Goal: Task Accomplishment & Management: Use online tool/utility

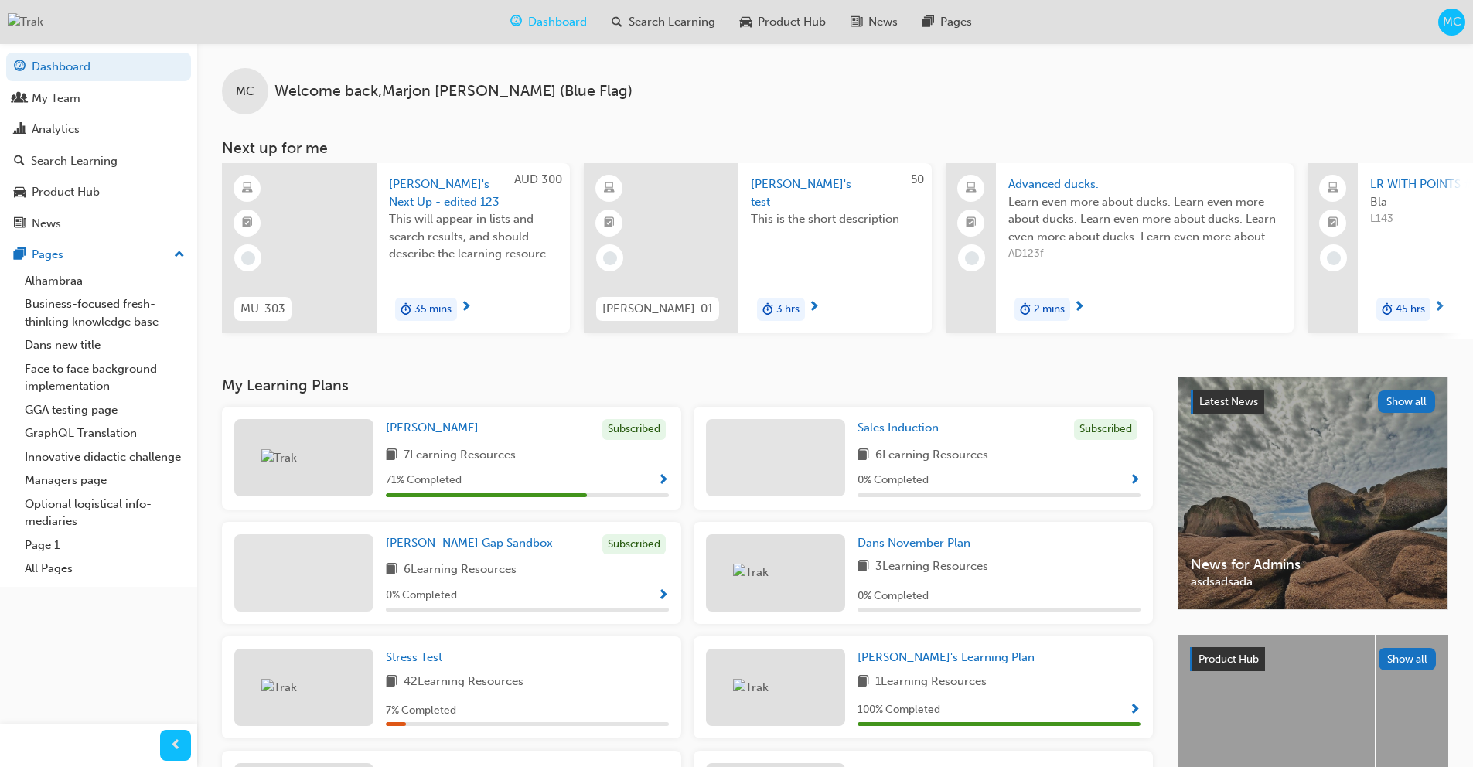
click at [1459, 22] on span "MC" at bounding box center [1452, 22] width 19 height 18
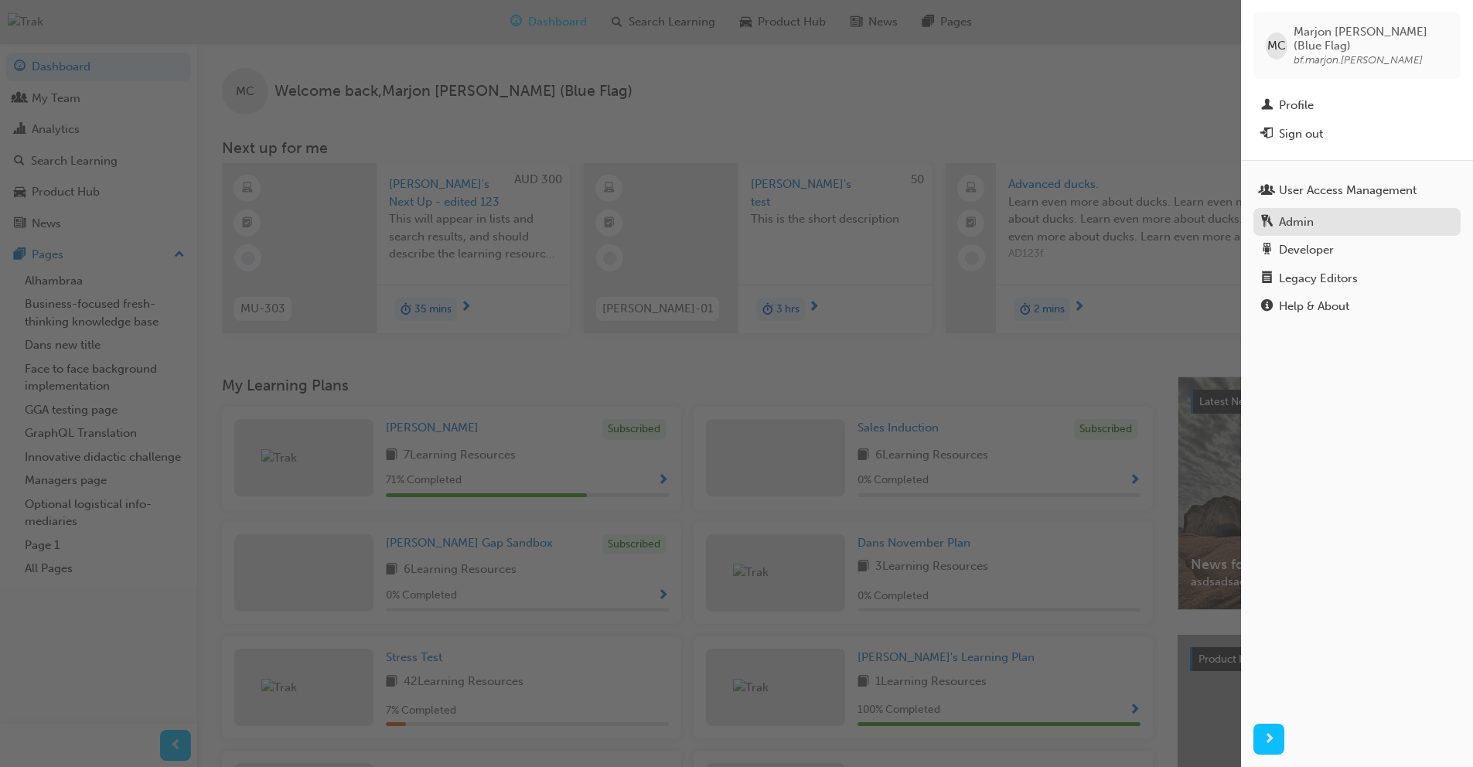
click at [1343, 213] on div "Admin" at bounding box center [1357, 222] width 192 height 19
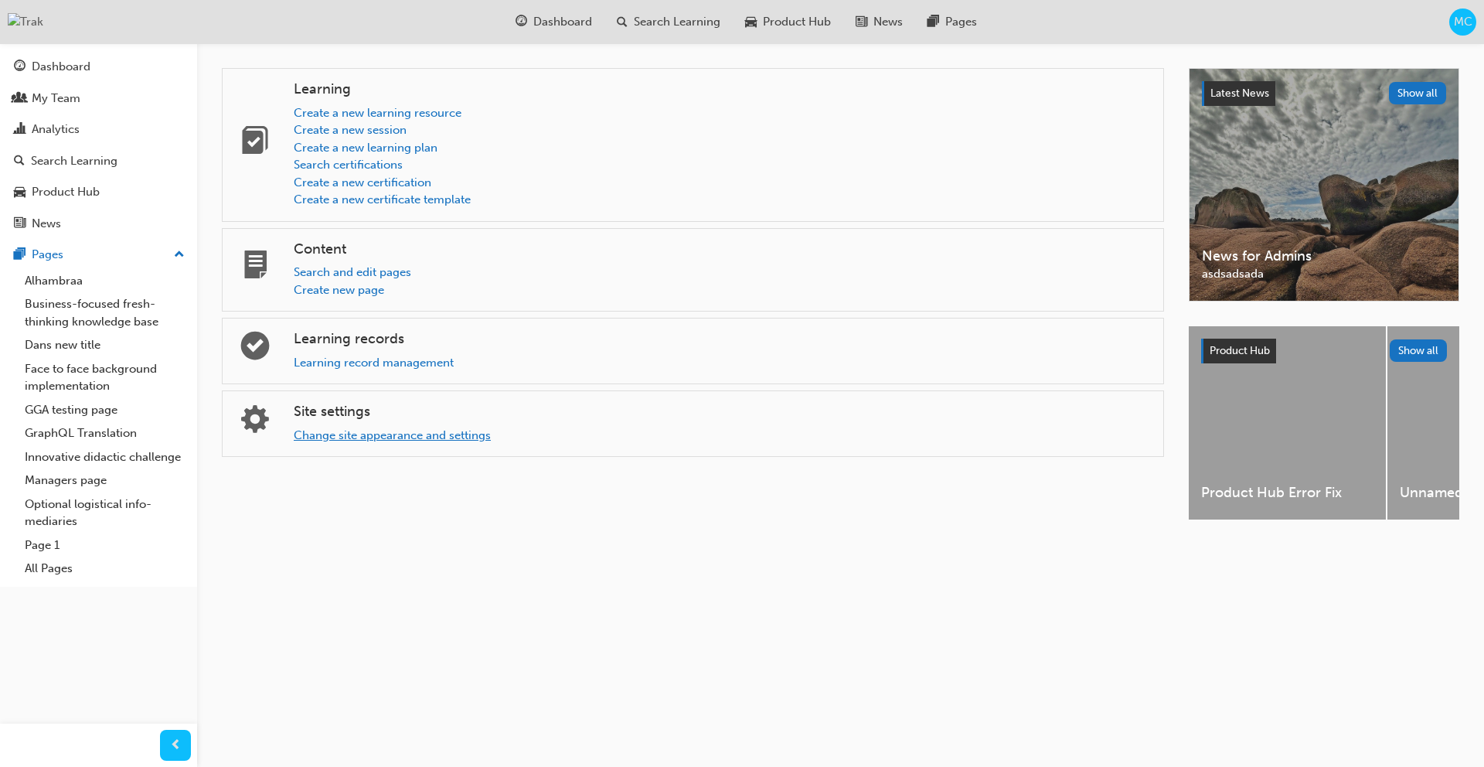
click at [390, 435] on link "Change site appearance and settings" at bounding box center [392, 435] width 197 height 14
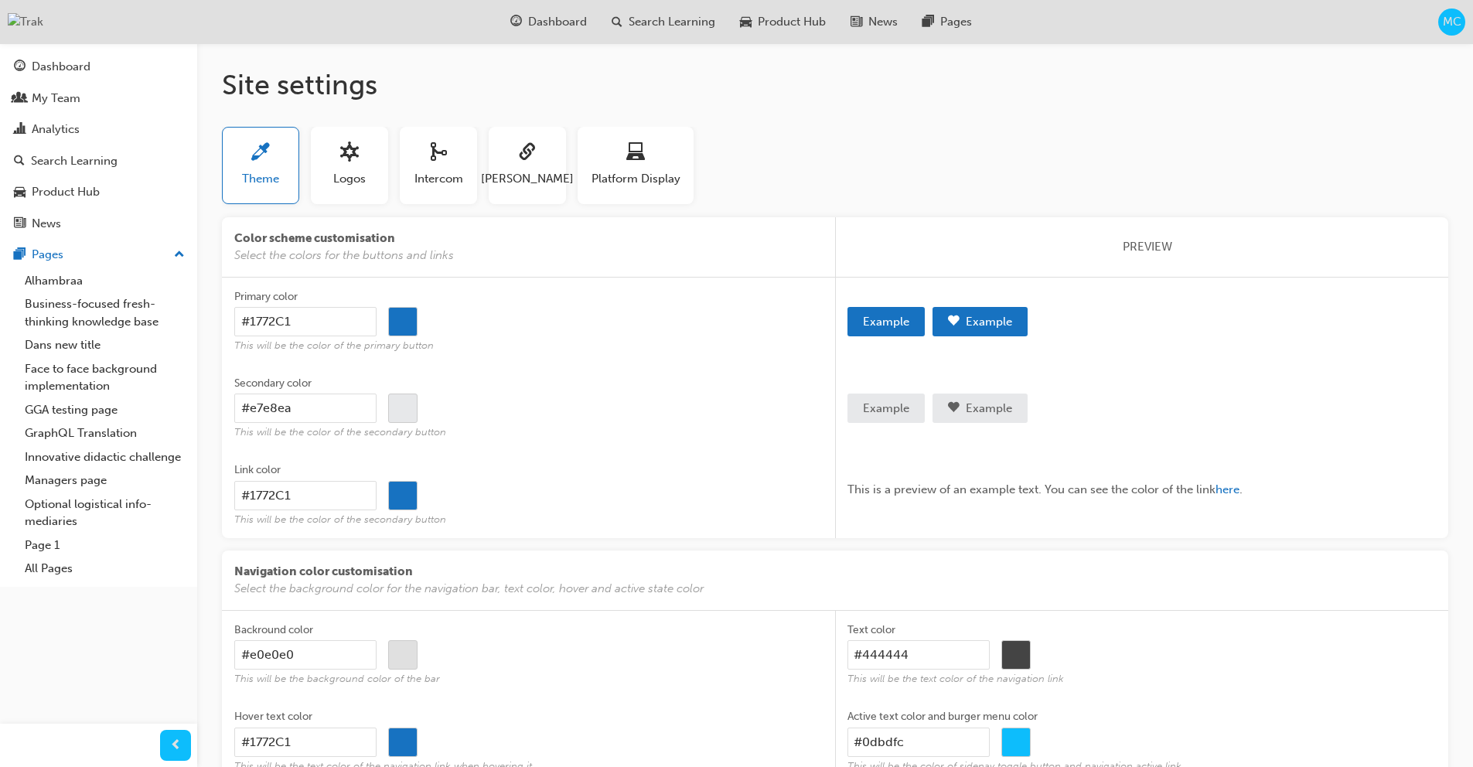
click at [619, 206] on div "Theme Logos Intercom SAML Platform Display" at bounding box center [835, 172] width 1226 height 90
click at [630, 194] on button "Platform Display" at bounding box center [636, 165] width 116 height 77
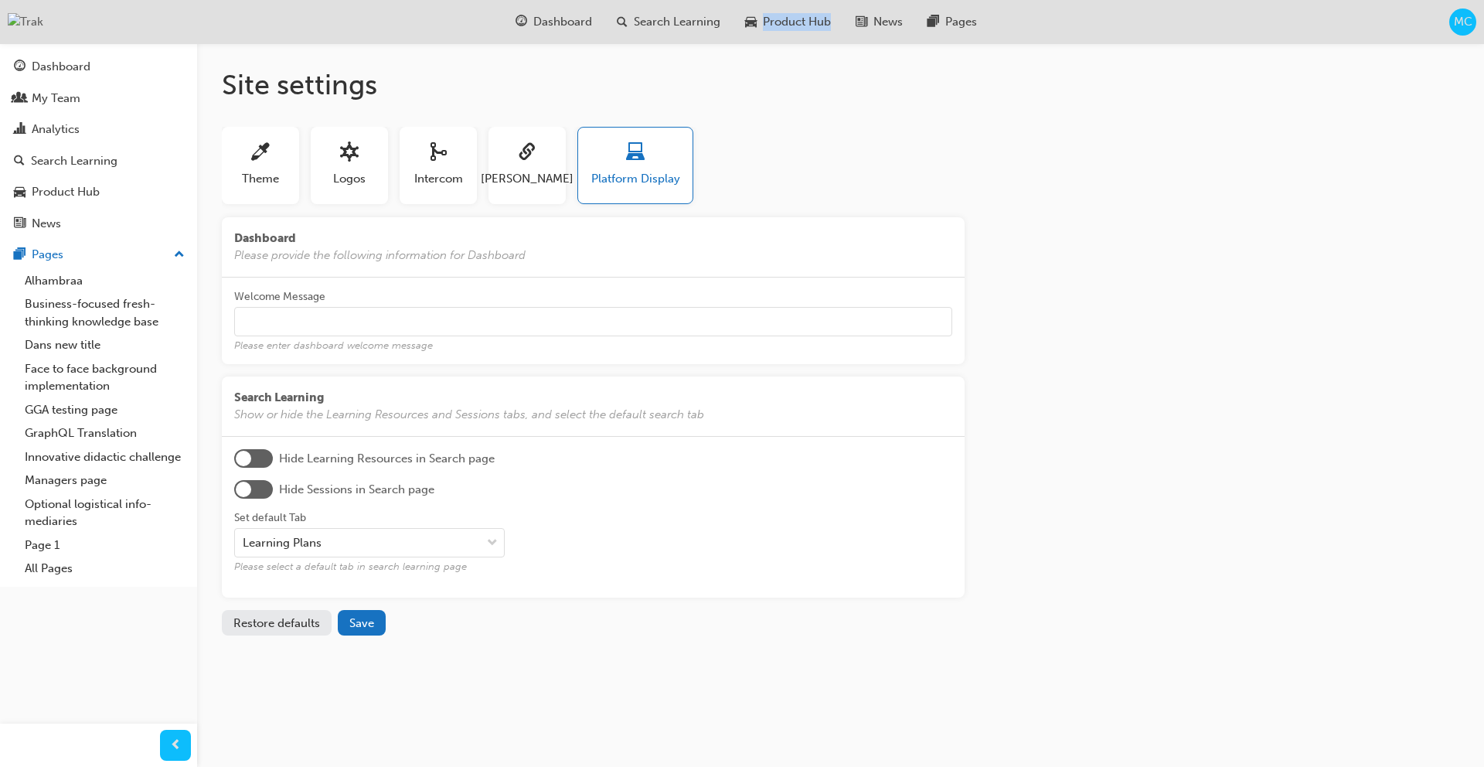
click at [1459, 22] on span "MC" at bounding box center [1463, 22] width 19 height 18
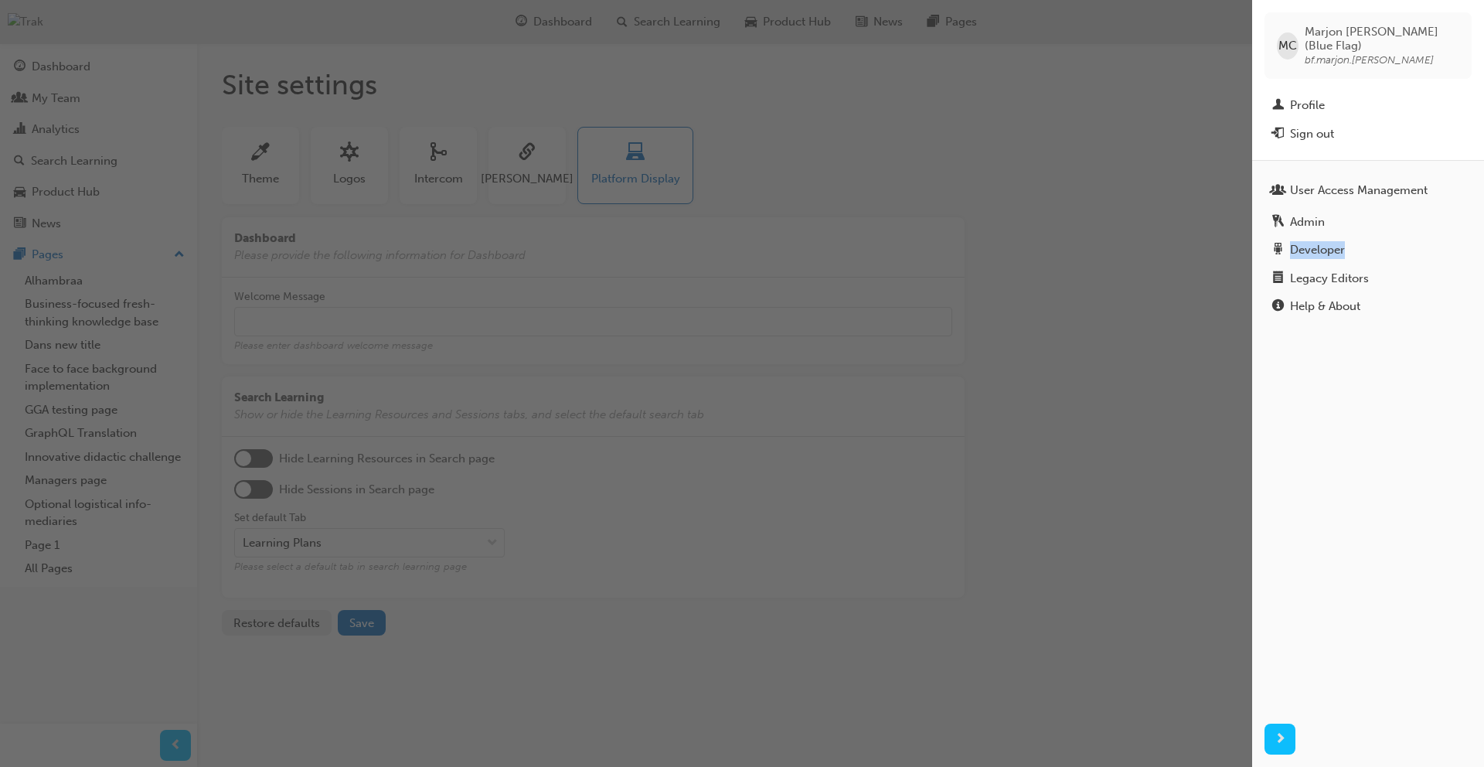
click at [944, 124] on div "button" at bounding box center [626, 383] width 1253 height 767
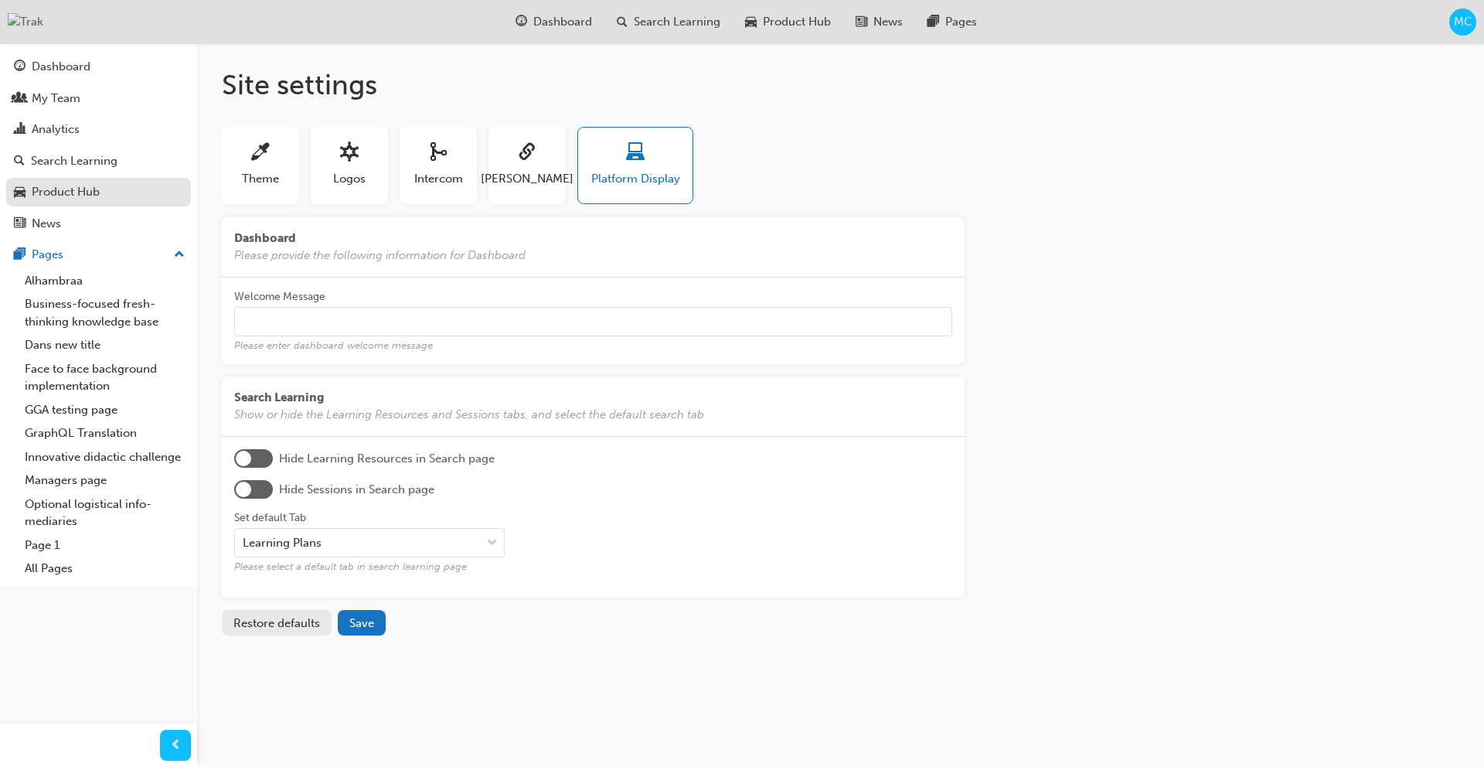
click at [53, 193] on div "Product Hub" at bounding box center [66, 192] width 68 height 18
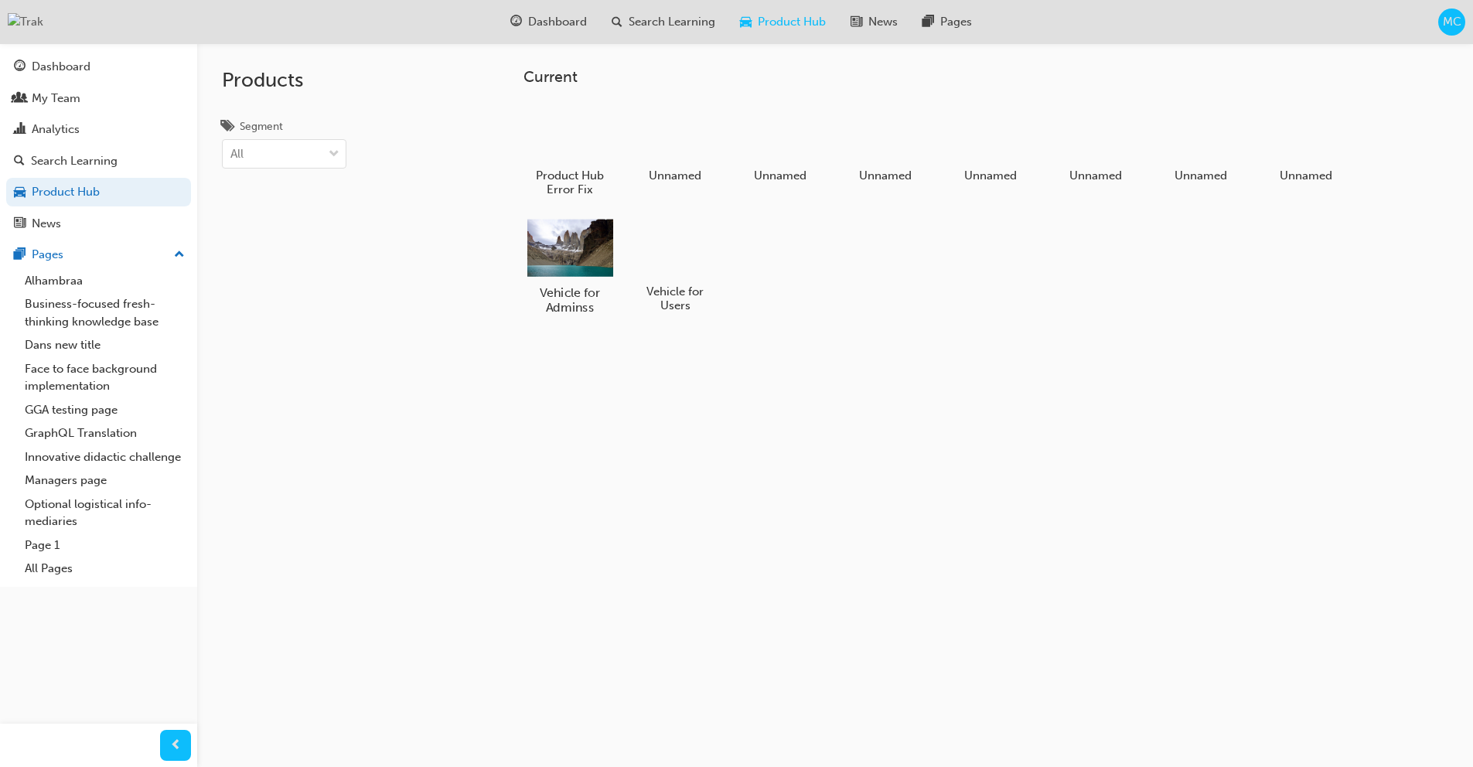
click at [581, 250] on div at bounding box center [570, 248] width 86 height 62
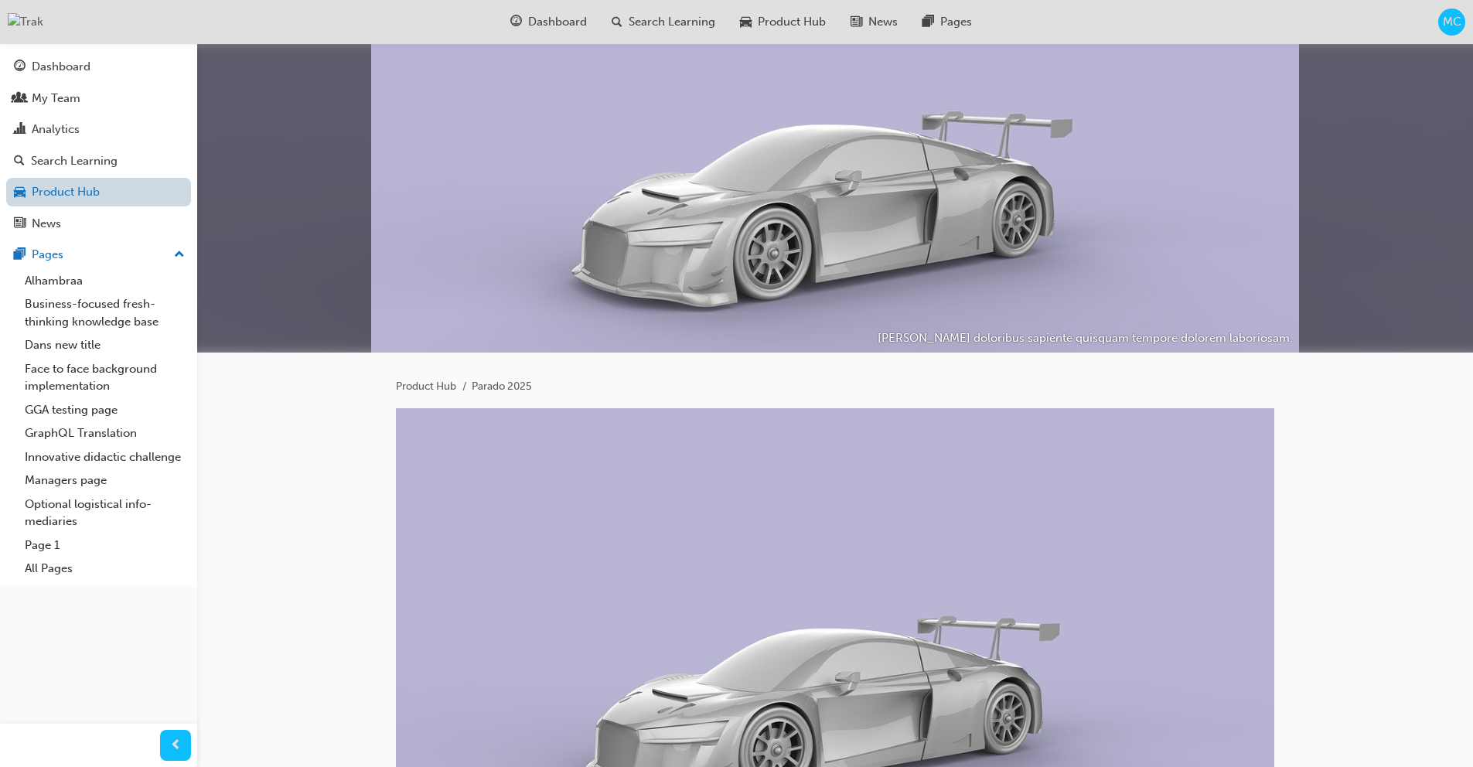
click at [131, 193] on link "Product Hub" at bounding box center [98, 192] width 185 height 29
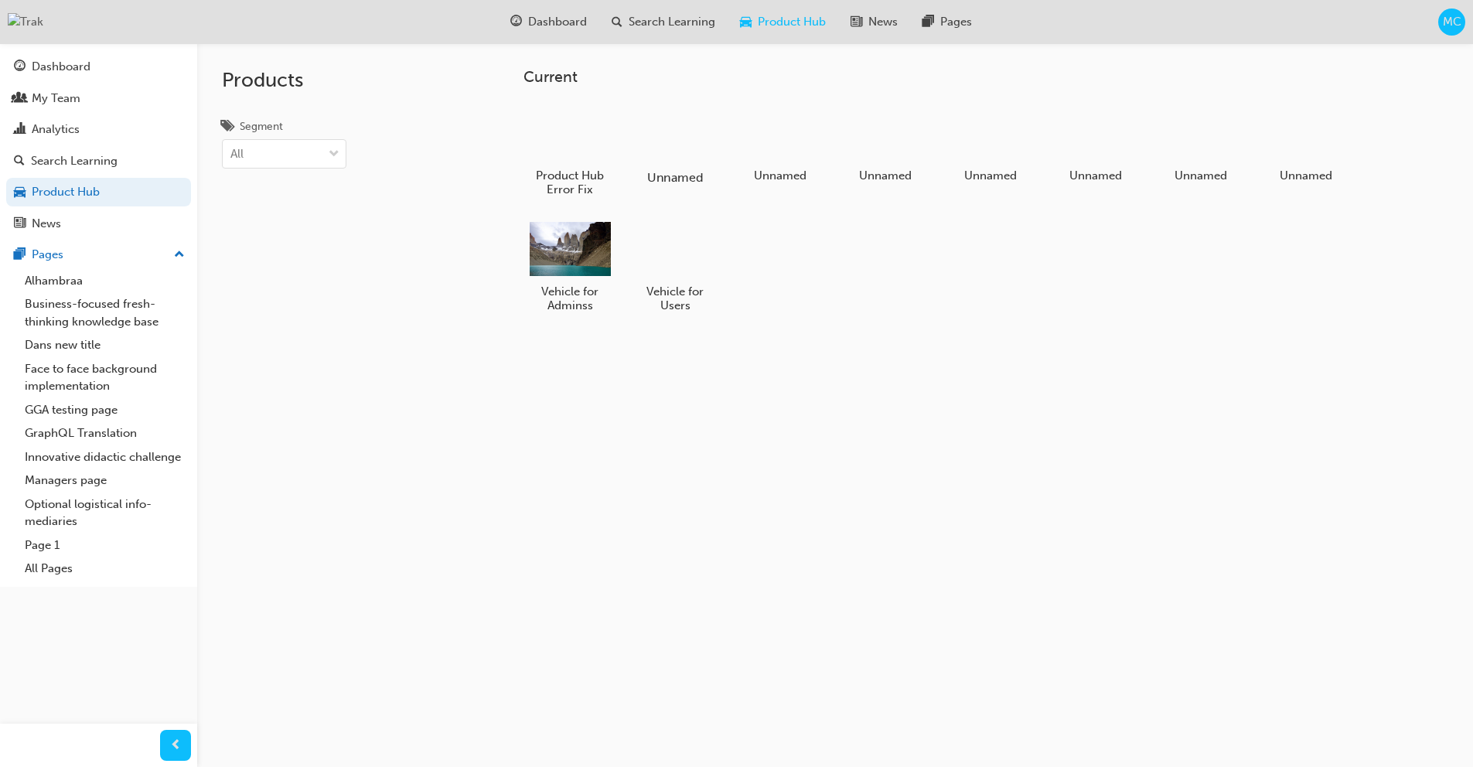
click at [654, 152] on div at bounding box center [675, 133] width 86 height 62
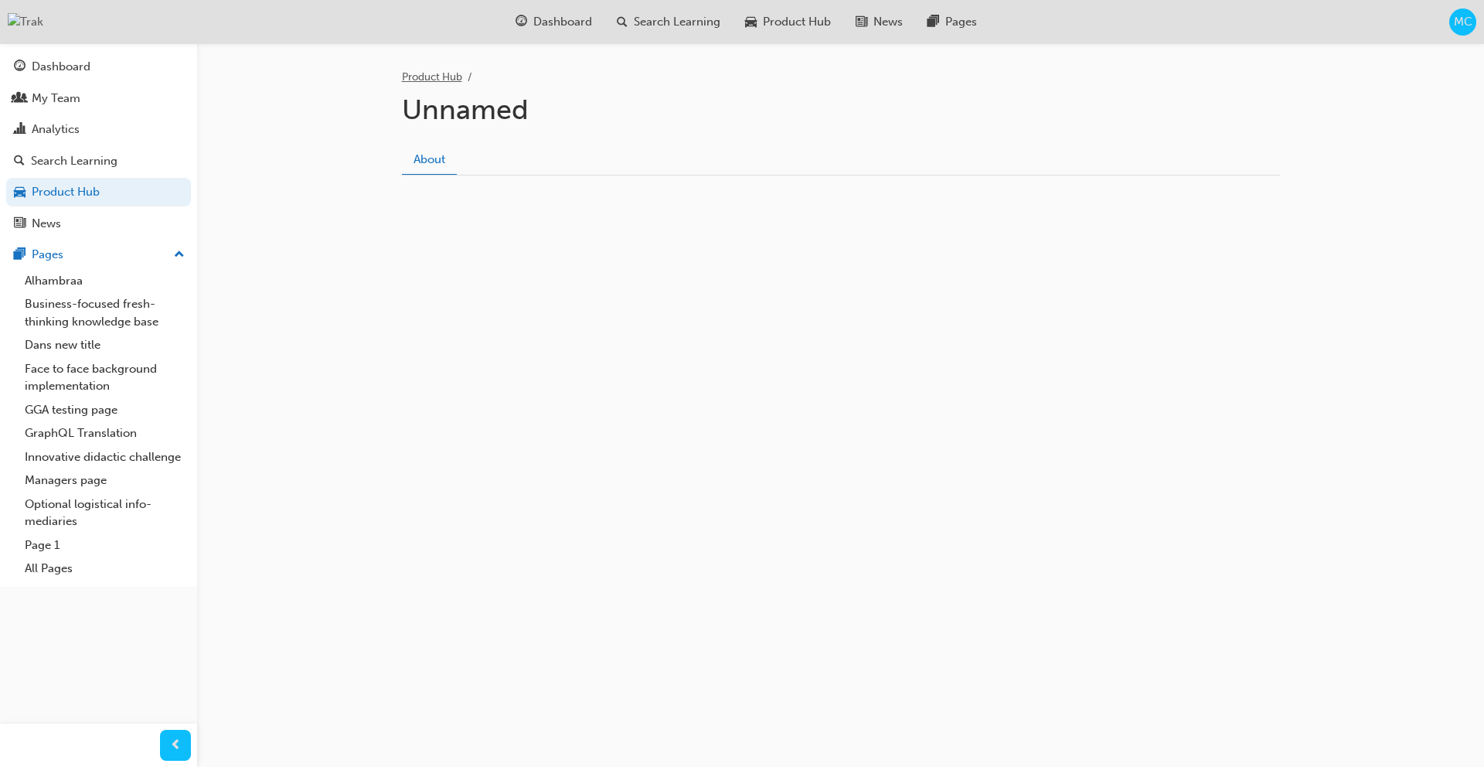
click at [435, 76] on link "Product Hub" at bounding box center [432, 76] width 60 height 13
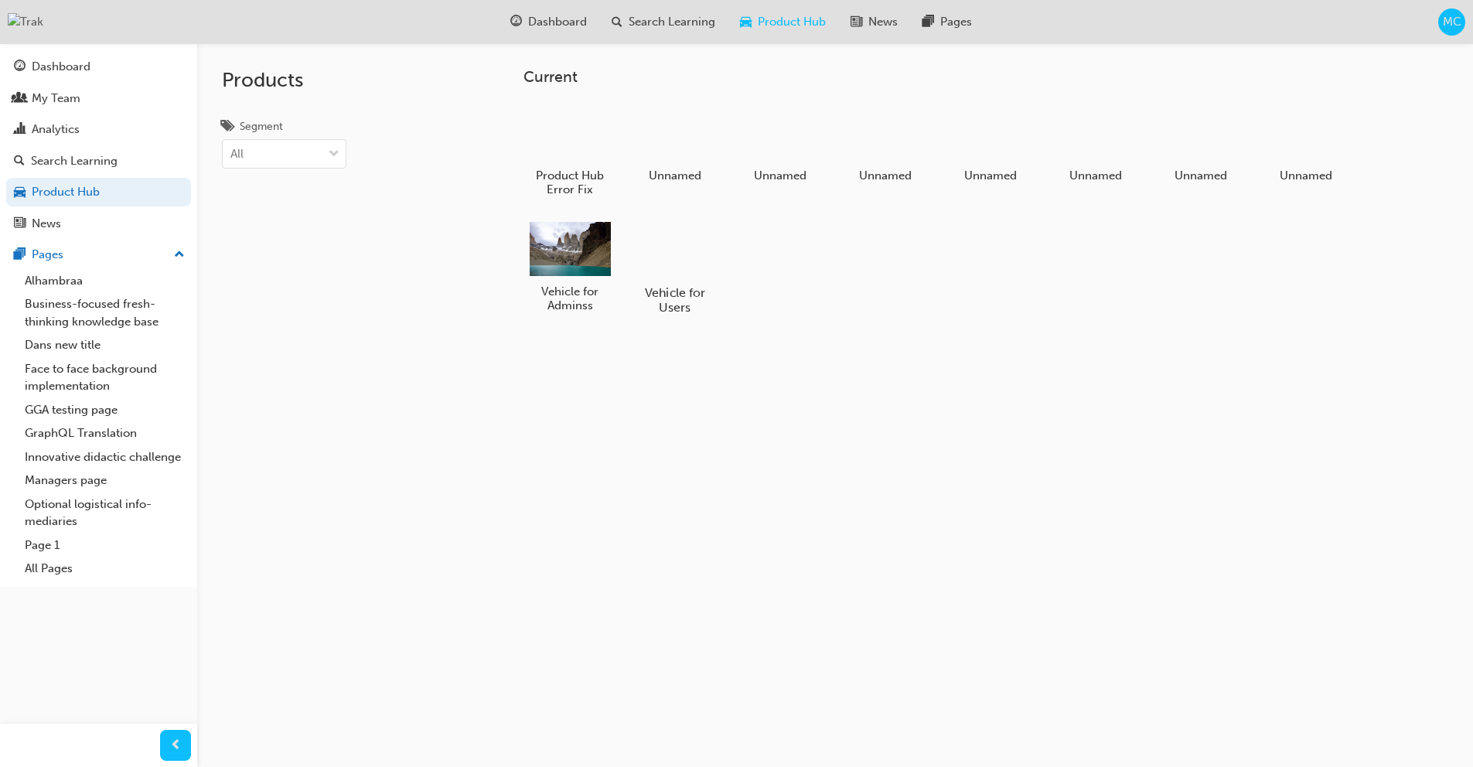
click at [663, 270] on div at bounding box center [675, 248] width 86 height 62
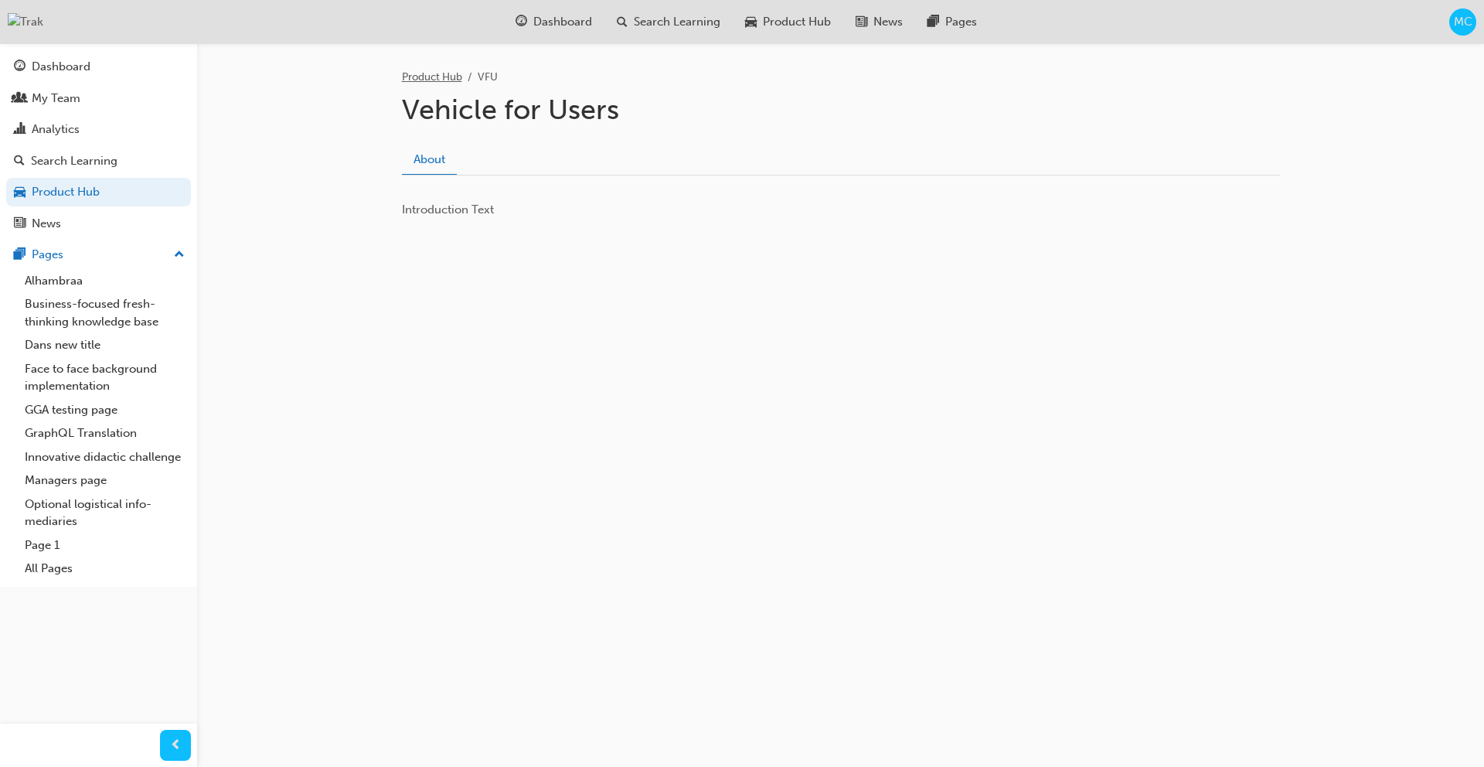
click at [441, 73] on link "Product Hub" at bounding box center [432, 76] width 60 height 13
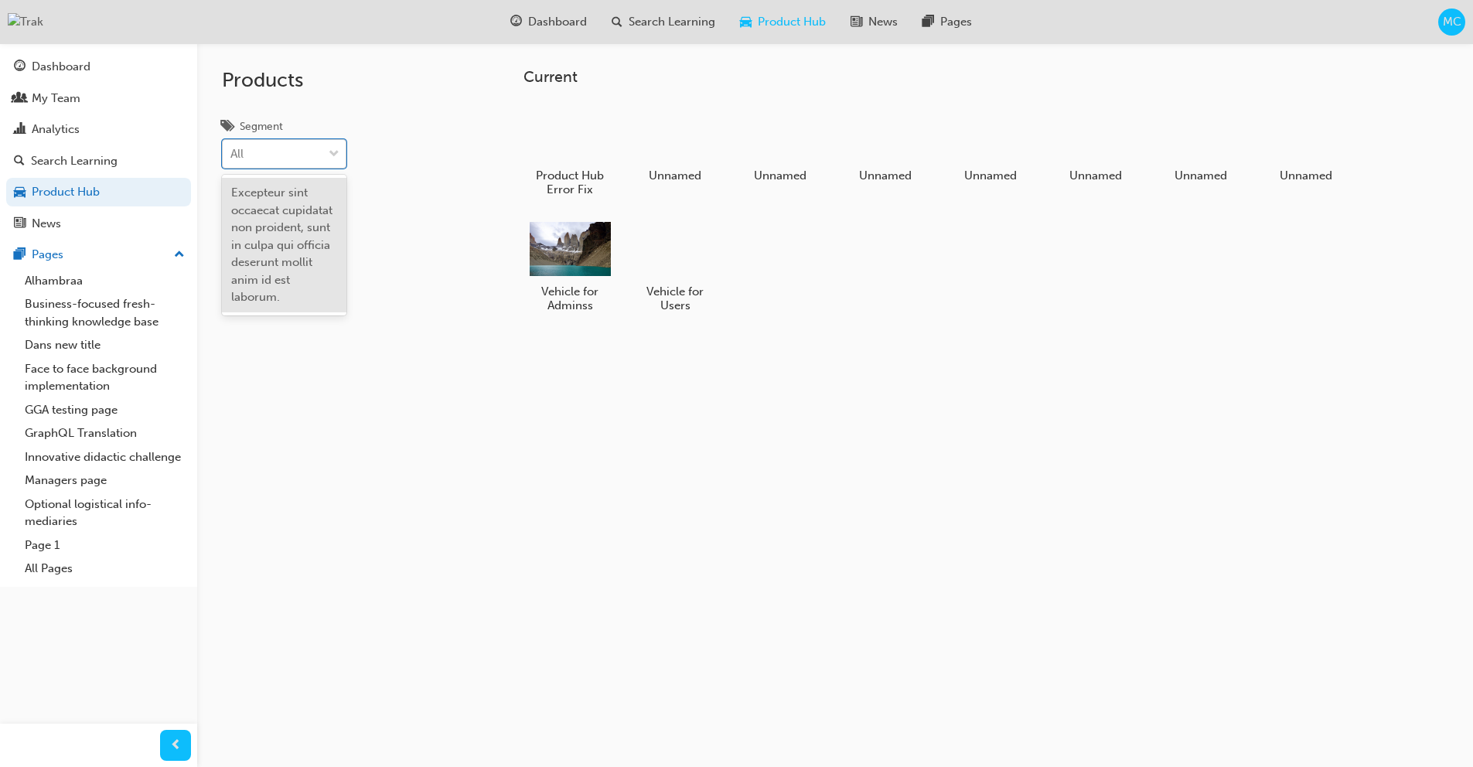
click at [268, 153] on div "All" at bounding box center [273, 154] width 100 height 27
click at [232, 153] on input "Segment option Excepteur sint occaecat cupidatat non proident, sunt in culpa qu…" at bounding box center [231, 153] width 2 height 13
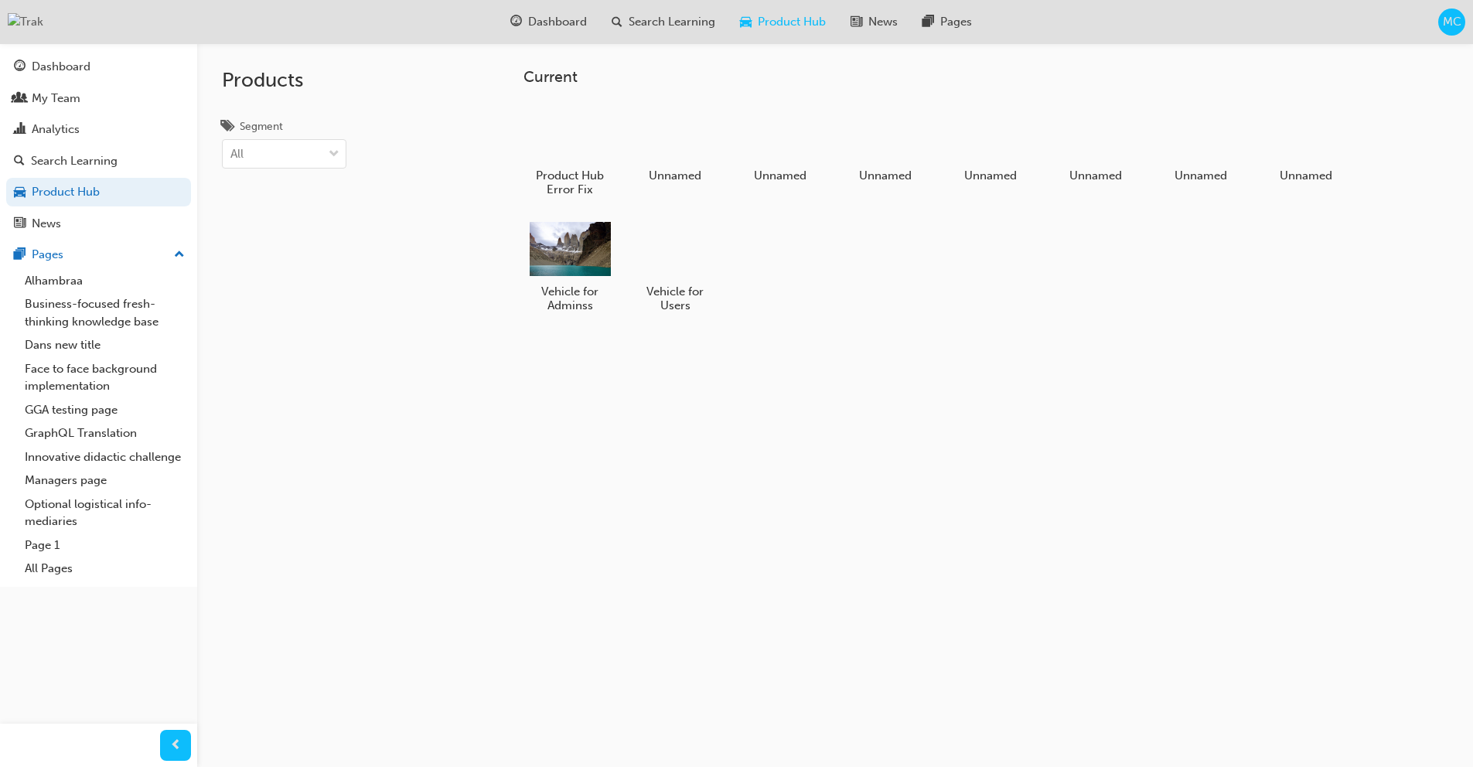
click at [422, 114] on div "Products Segment All" at bounding box center [324, 426] width 255 height 767
click at [562, 17] on span "Dashboard" at bounding box center [557, 22] width 59 height 18
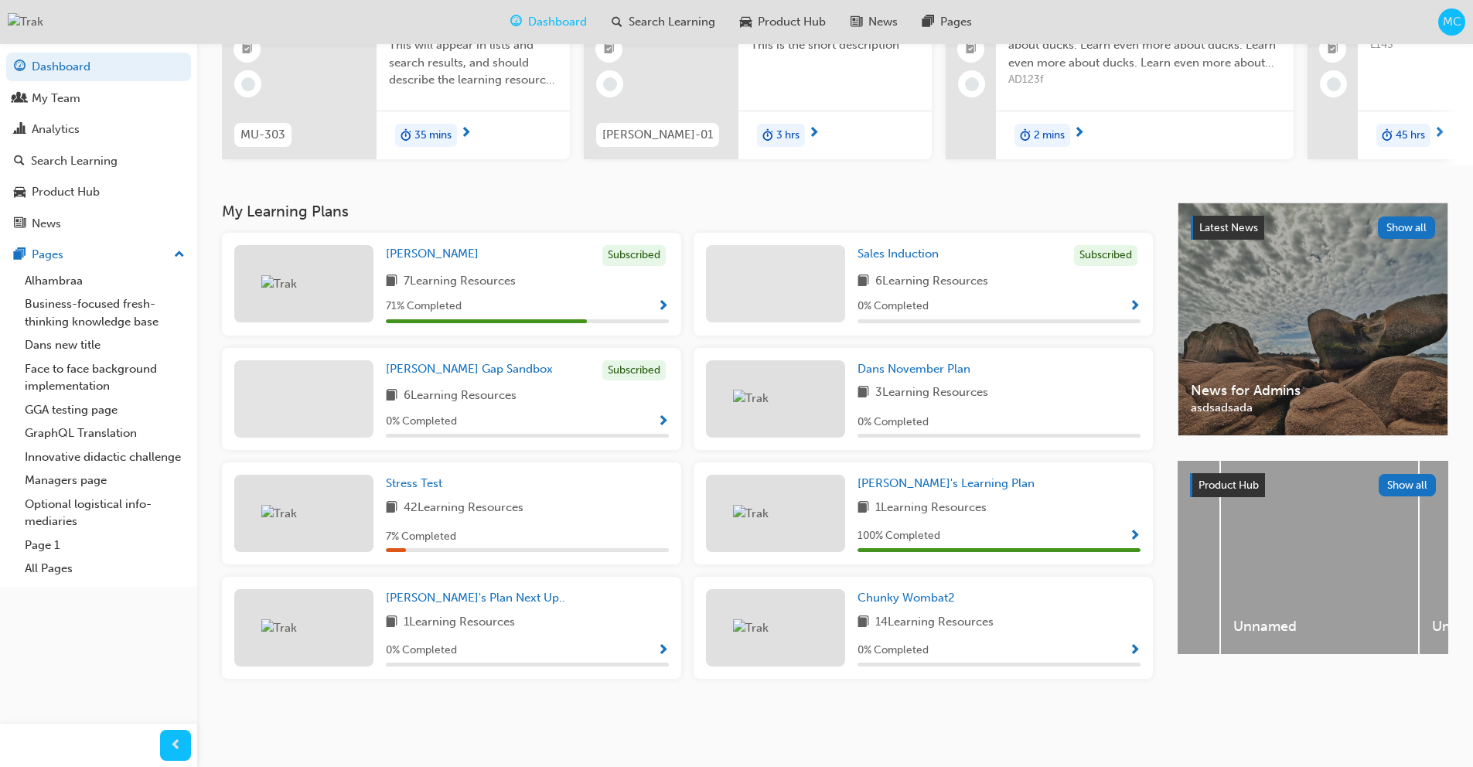
scroll to position [0, 910]
click at [1412, 480] on button "Show all" at bounding box center [1408, 485] width 58 height 22
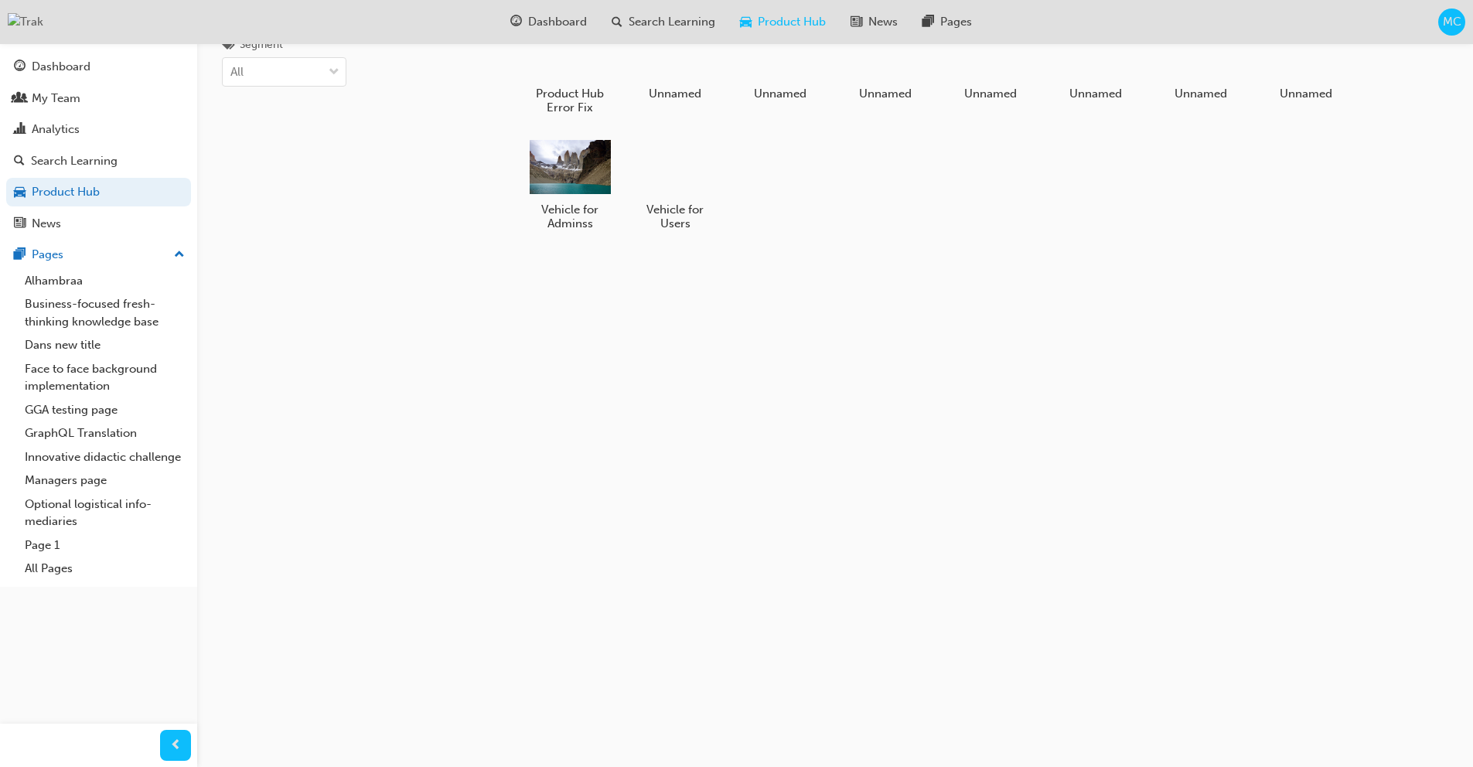
scroll to position [82, 0]
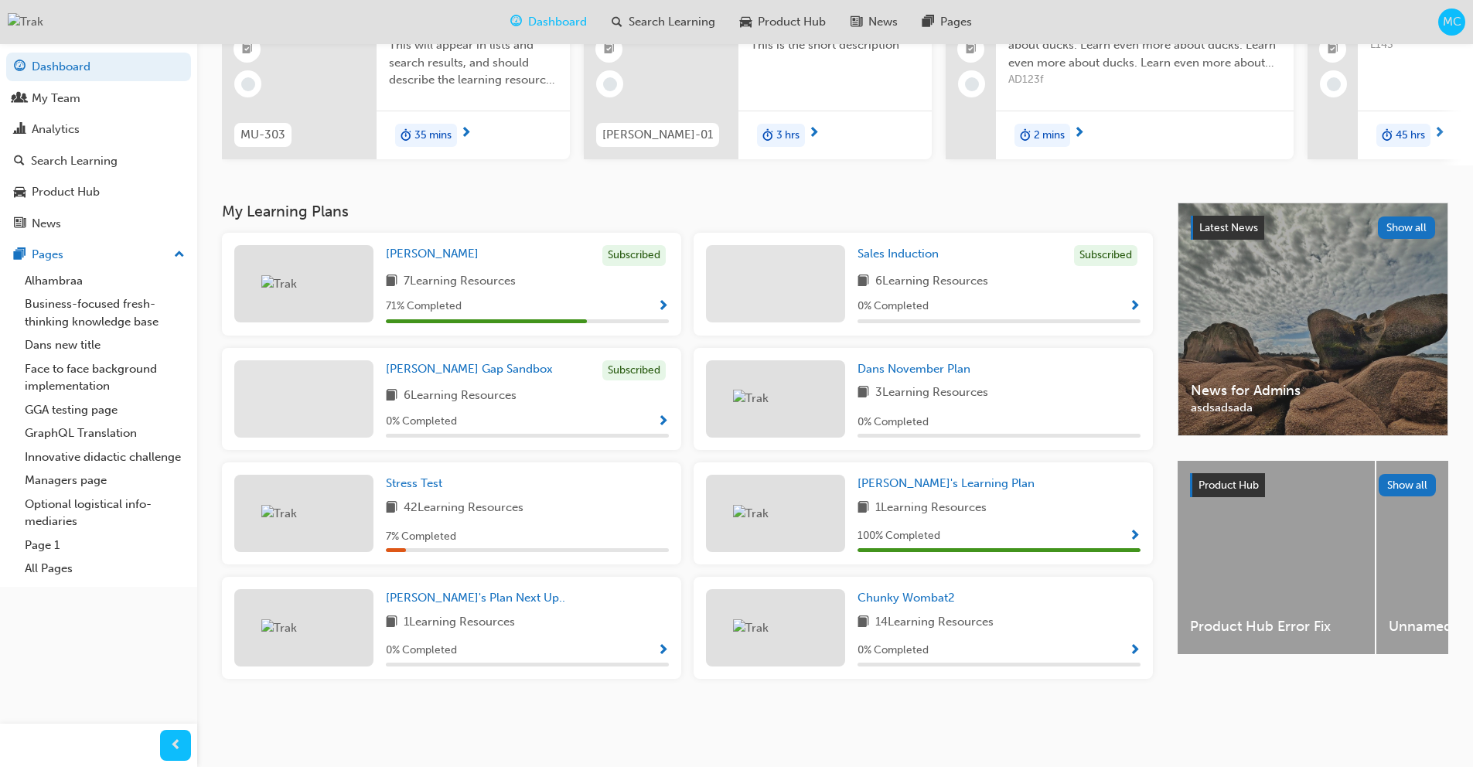
scroll to position [180, 0]
drag, startPoint x: 1200, startPoint y: 580, endPoint x: 1341, endPoint y: 578, distance: 141.5
click at [1341, 578] on div "Latest News Show all News for Admins asdsadsada Product Hub Show all Product Hu…" at bounding box center [1313, 466] width 271 height 526
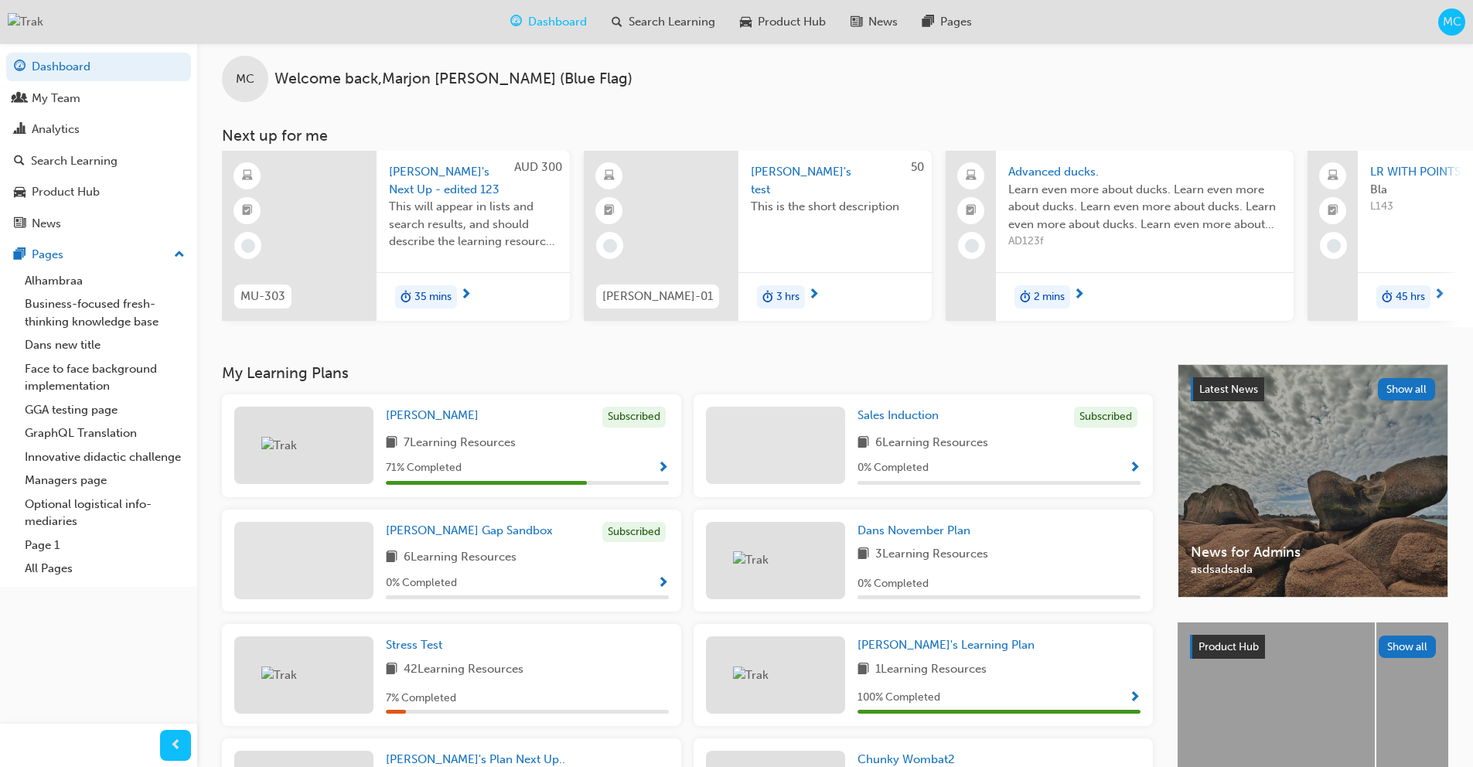
scroll to position [0, 0]
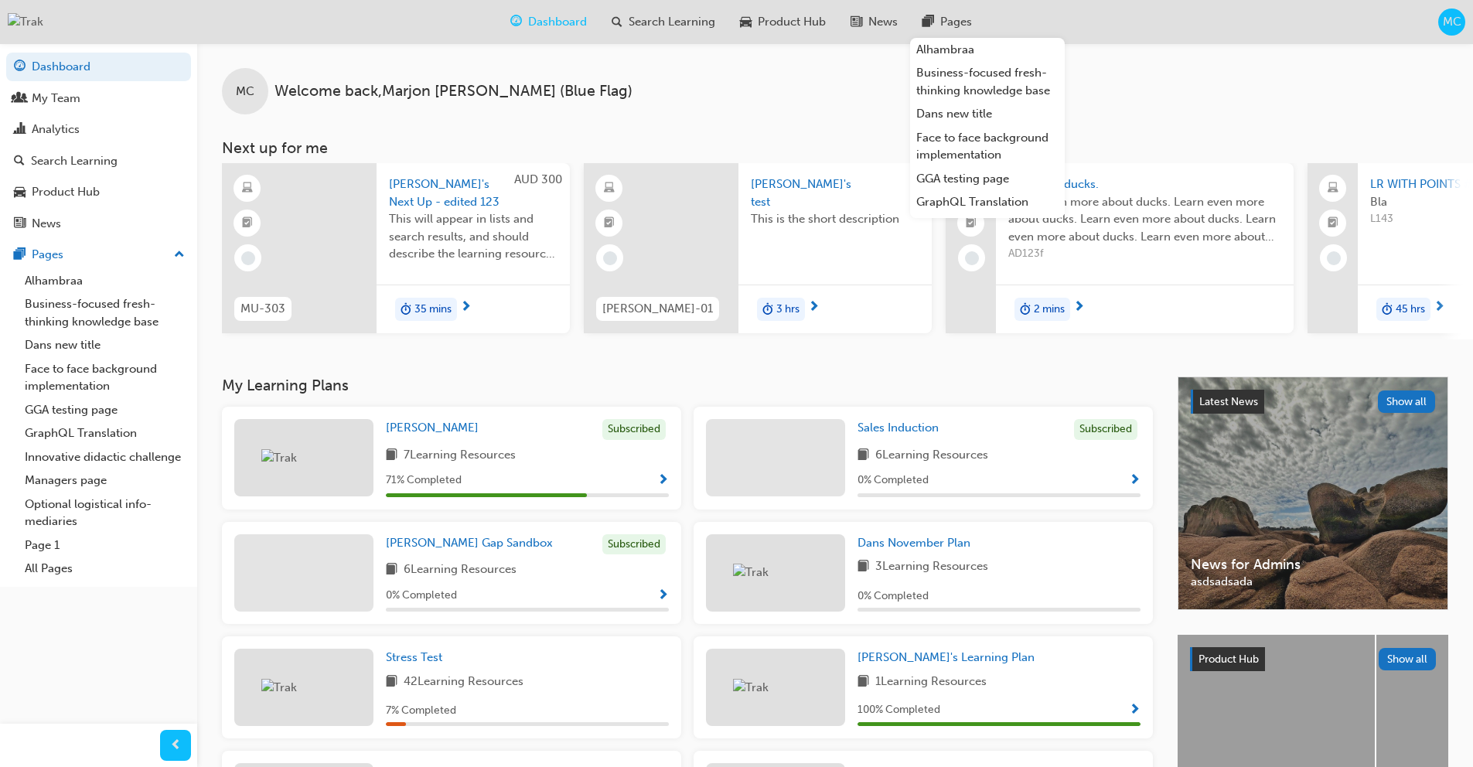
click at [1072, 16] on div "Dashboard Search Learning Product Hub News Pages Alhambraa Business-focused fre…" at bounding box center [736, 22] width 1473 height 44
click at [1139, 91] on div "MC Welcome back , Marjon Camba (Blue Flag)" at bounding box center [835, 78] width 1276 height 71
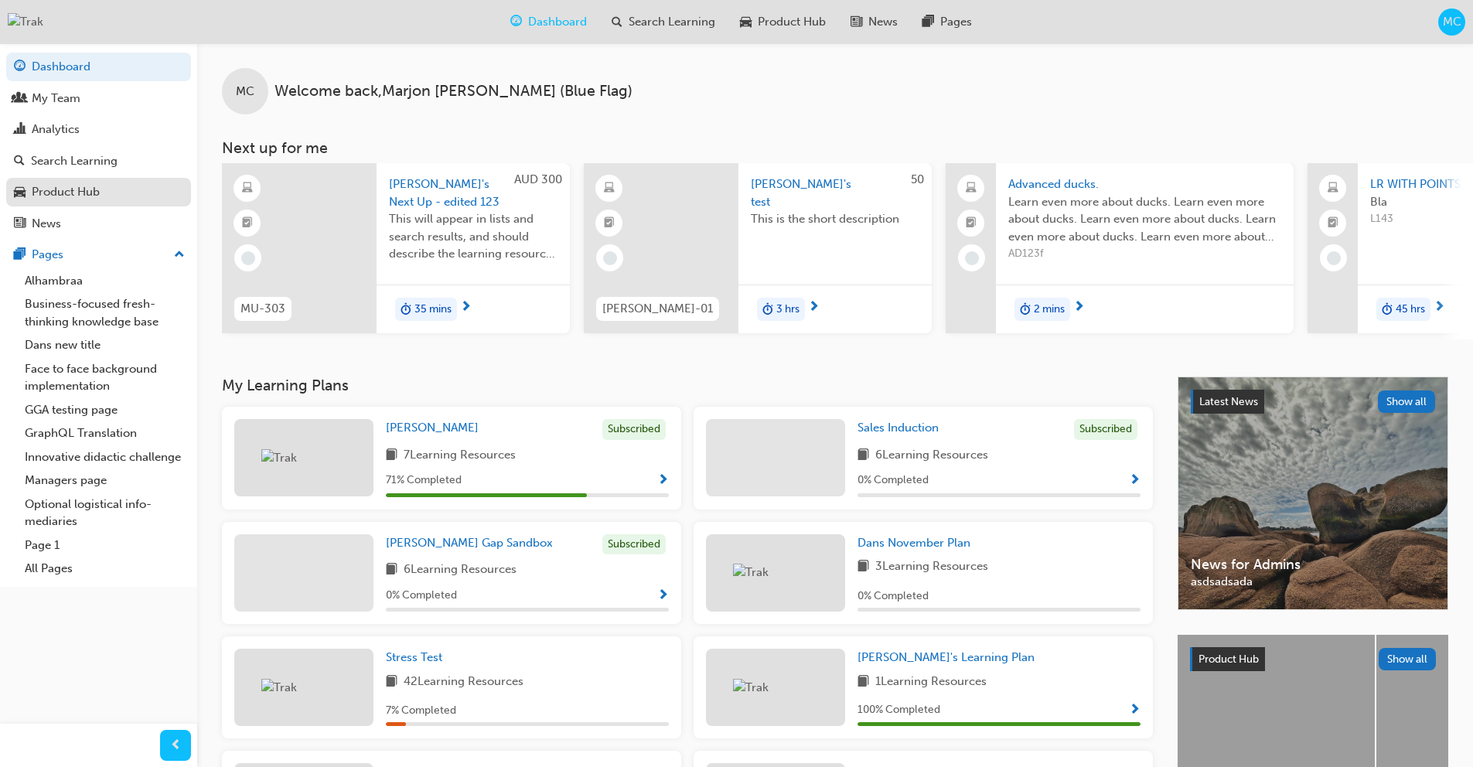
click at [87, 196] on div "Product Hub" at bounding box center [66, 192] width 68 height 18
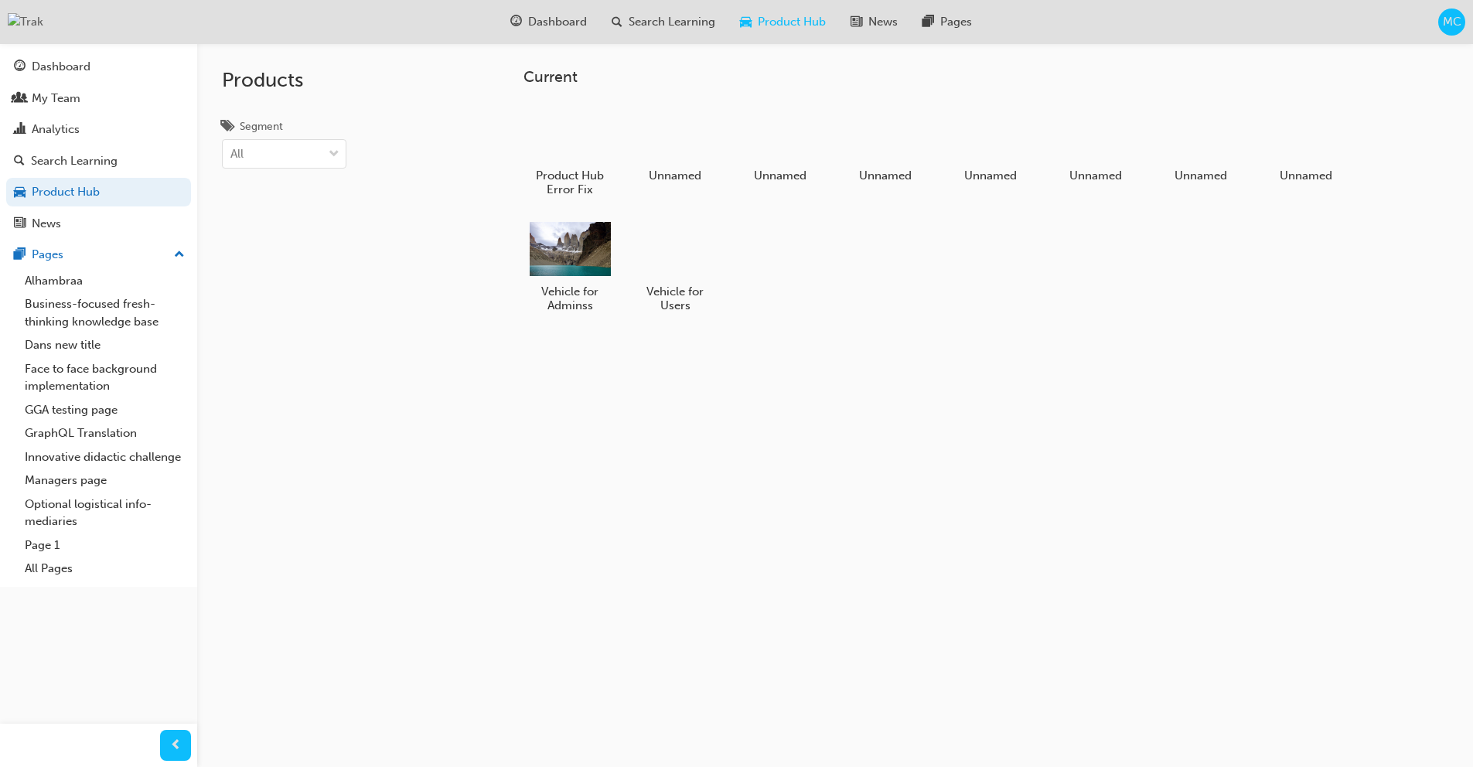
click at [1452, 35] on div "MC" at bounding box center [1451, 22] width 27 height 27
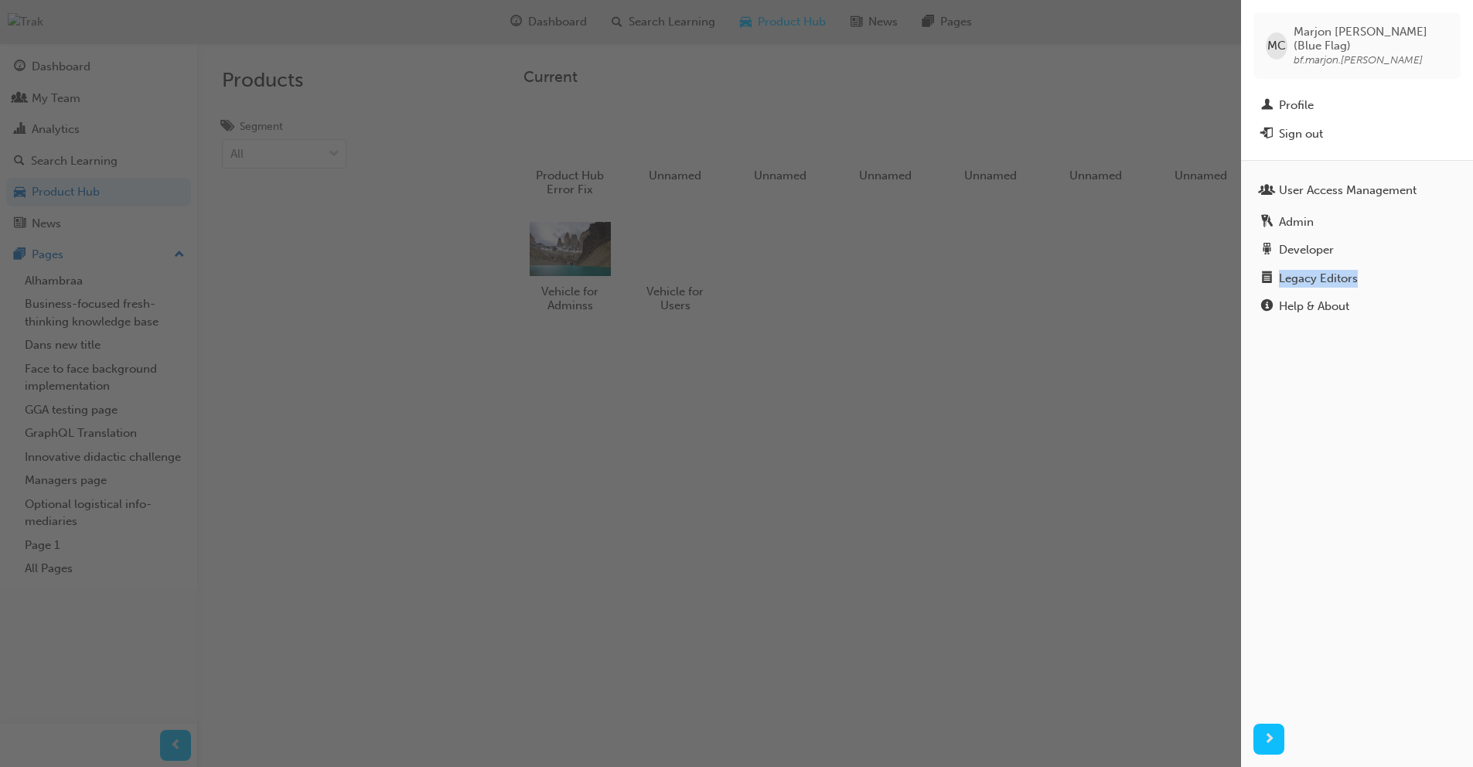
click at [1039, 270] on div "button" at bounding box center [620, 383] width 1241 height 767
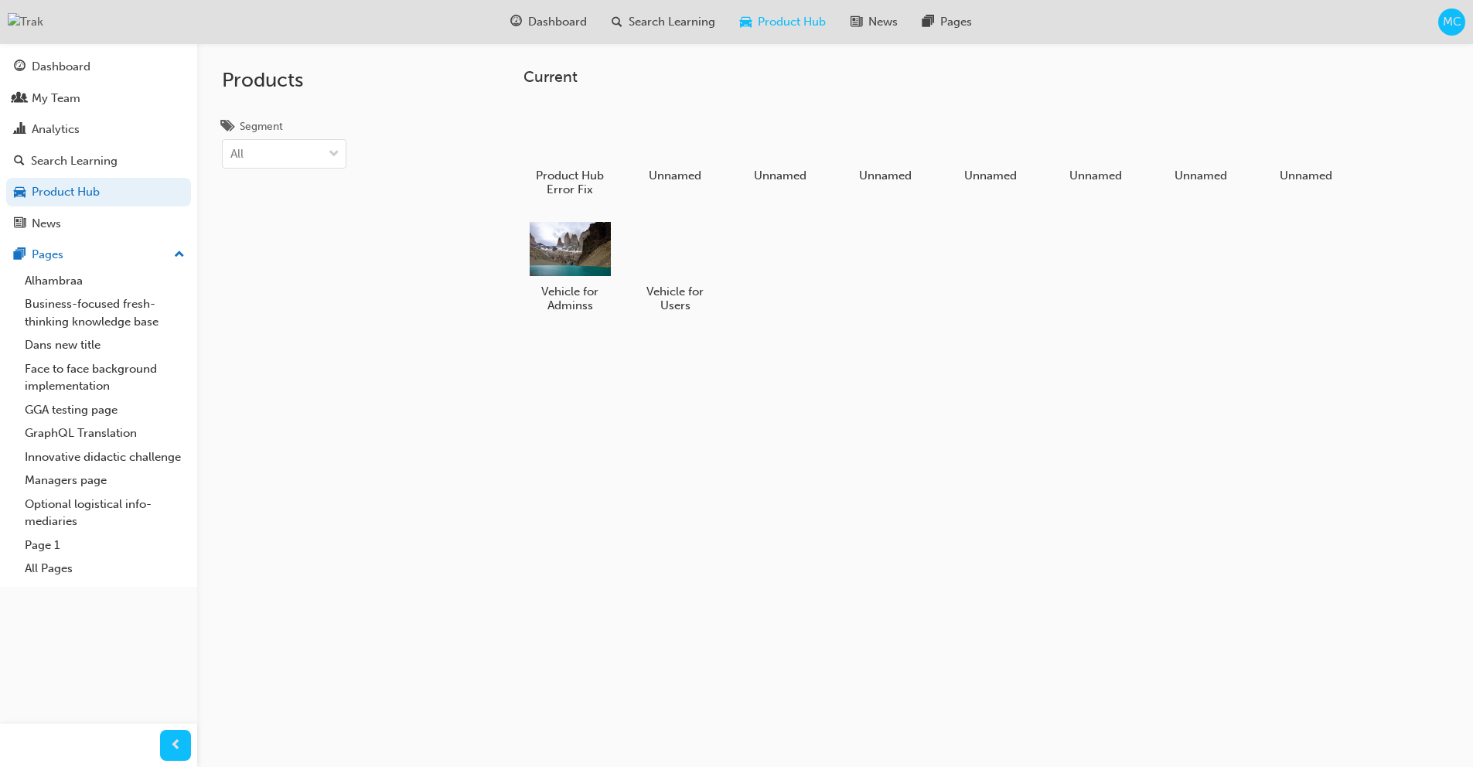
click at [1455, 19] on span "MC" at bounding box center [1452, 22] width 19 height 18
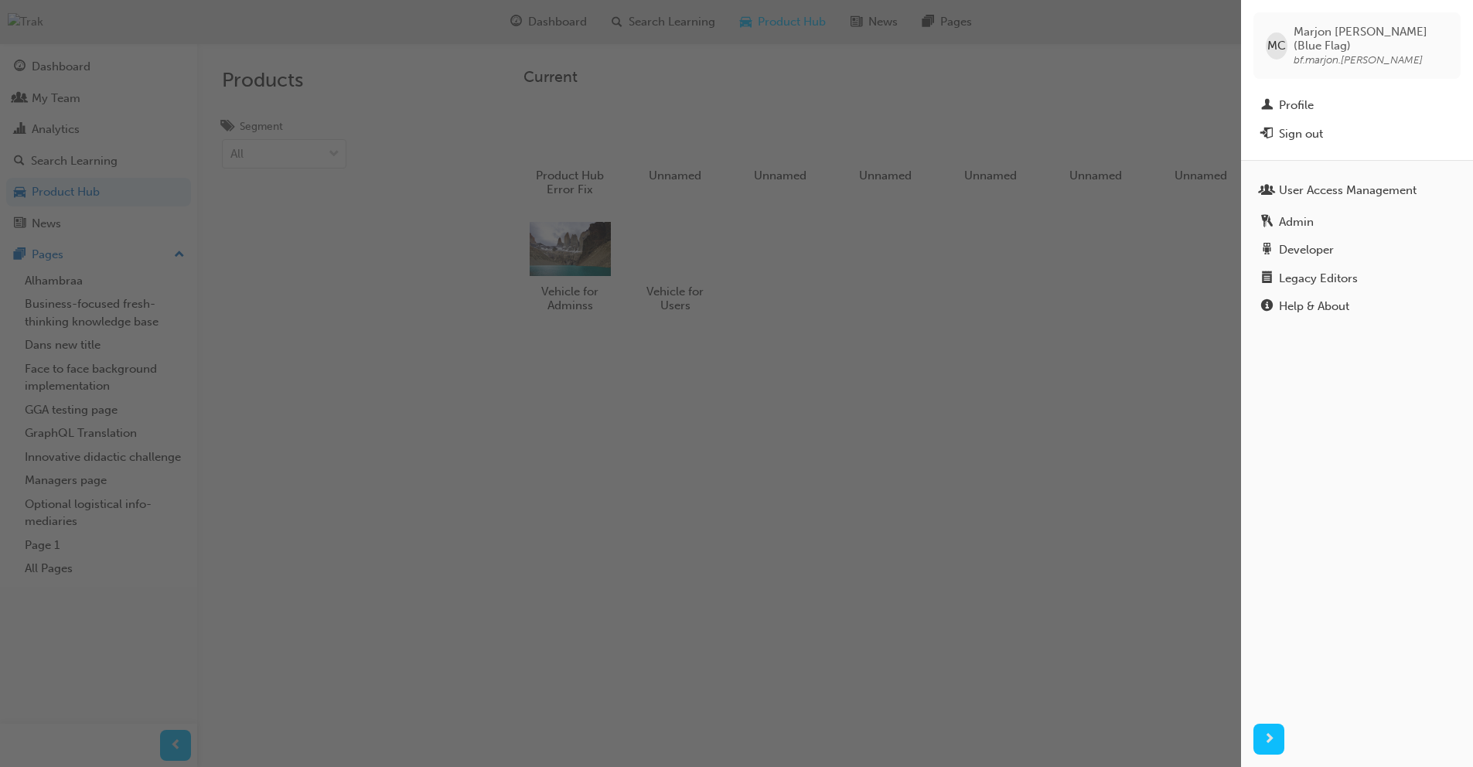
click at [1164, 281] on div "button" at bounding box center [620, 383] width 1241 height 767
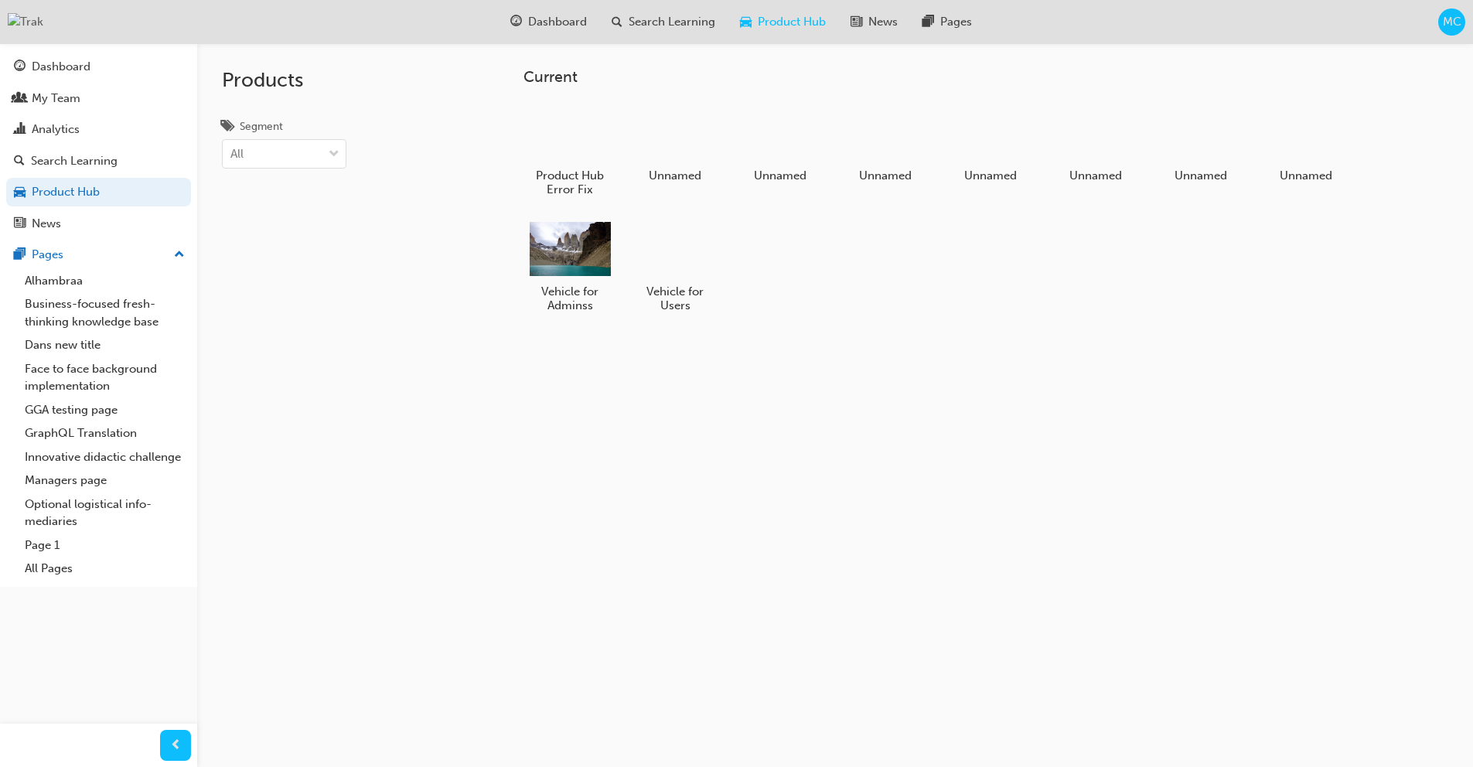
click at [1454, 25] on span "MC" at bounding box center [1452, 22] width 19 height 18
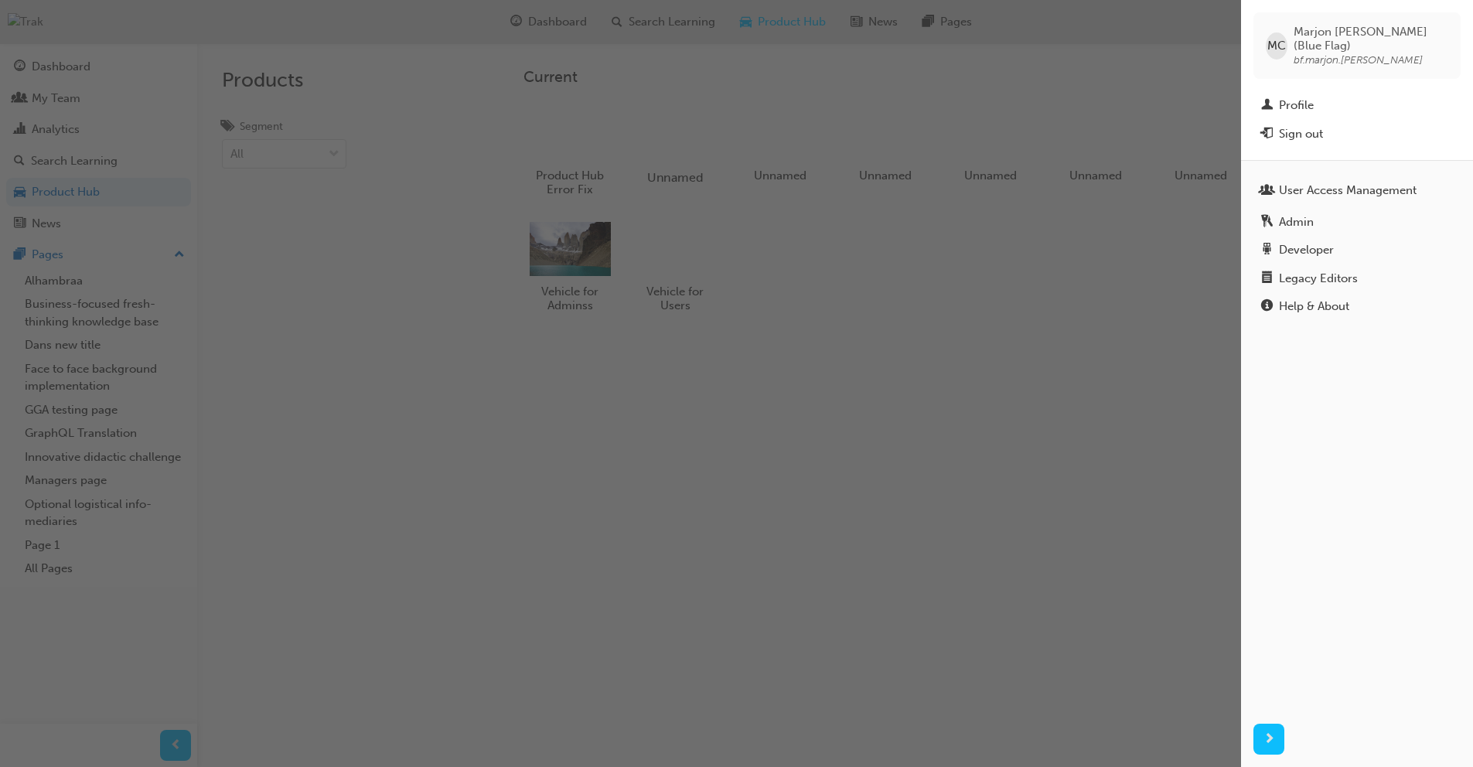
click at [664, 152] on div "button" at bounding box center [620, 383] width 1241 height 767
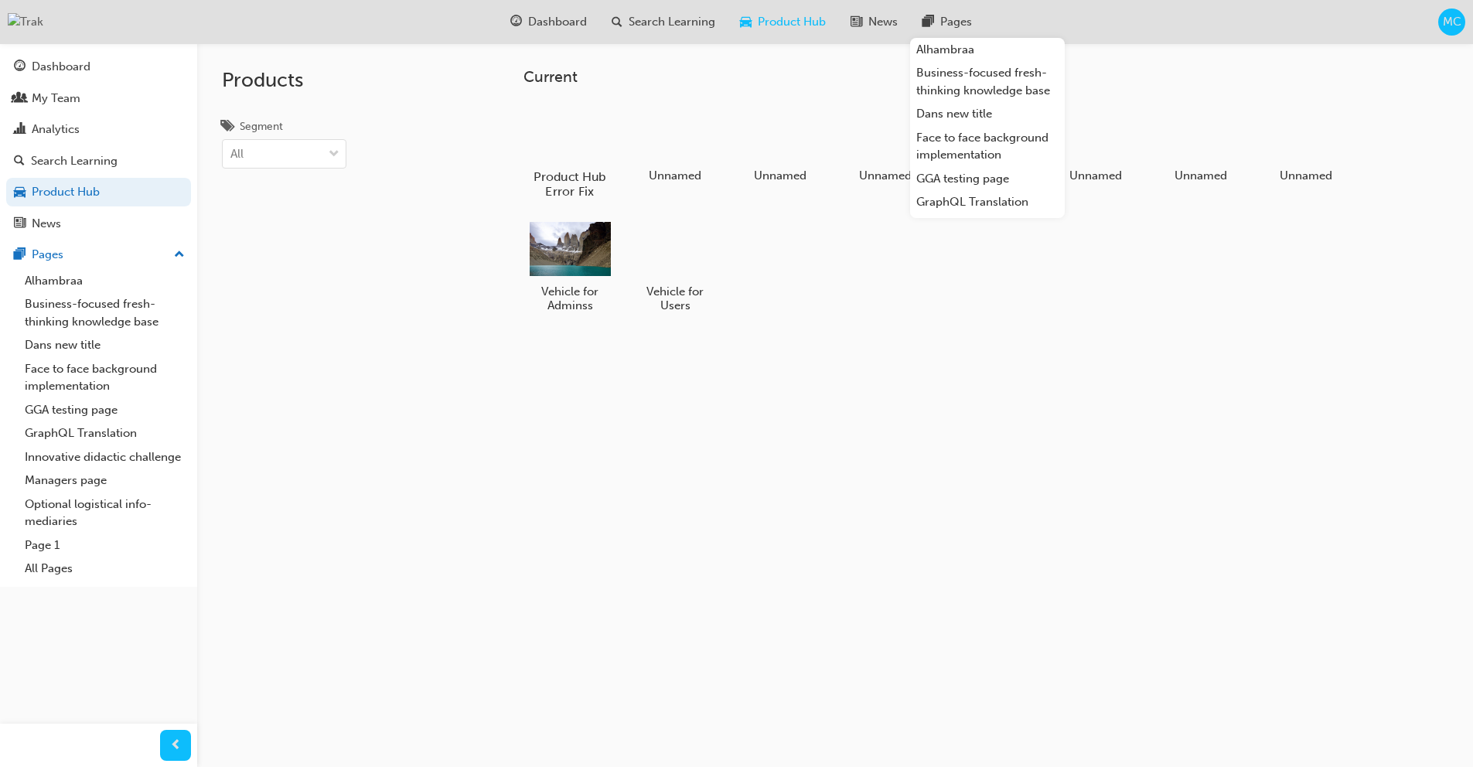
click at [578, 159] on div at bounding box center [570, 131] width 86 height 61
click at [603, 251] on div at bounding box center [570, 248] width 86 height 62
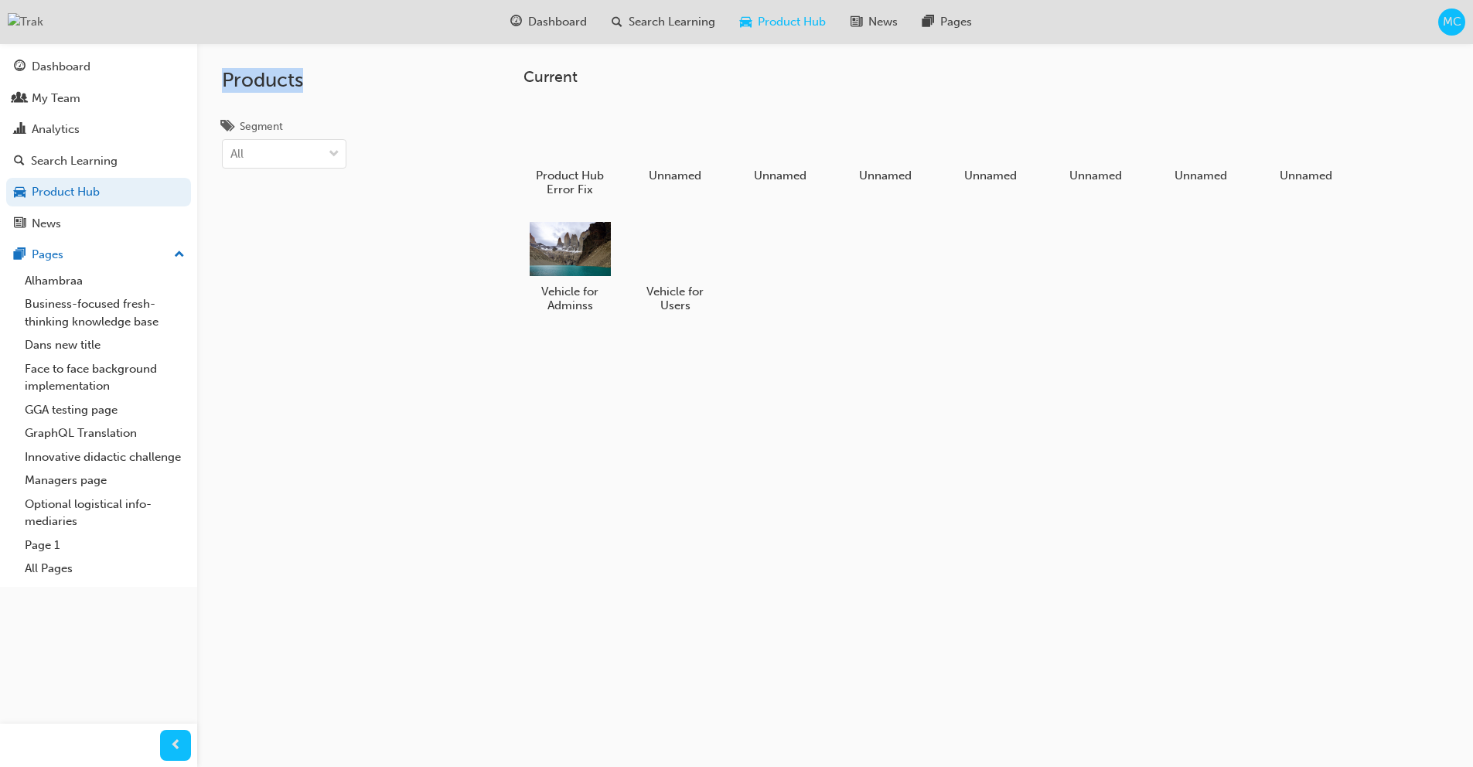
drag, startPoint x: 223, startPoint y: 80, endPoint x: 420, endPoint y: 80, distance: 197.2
click at [420, 80] on div "Products Segment All" at bounding box center [324, 426] width 255 height 767
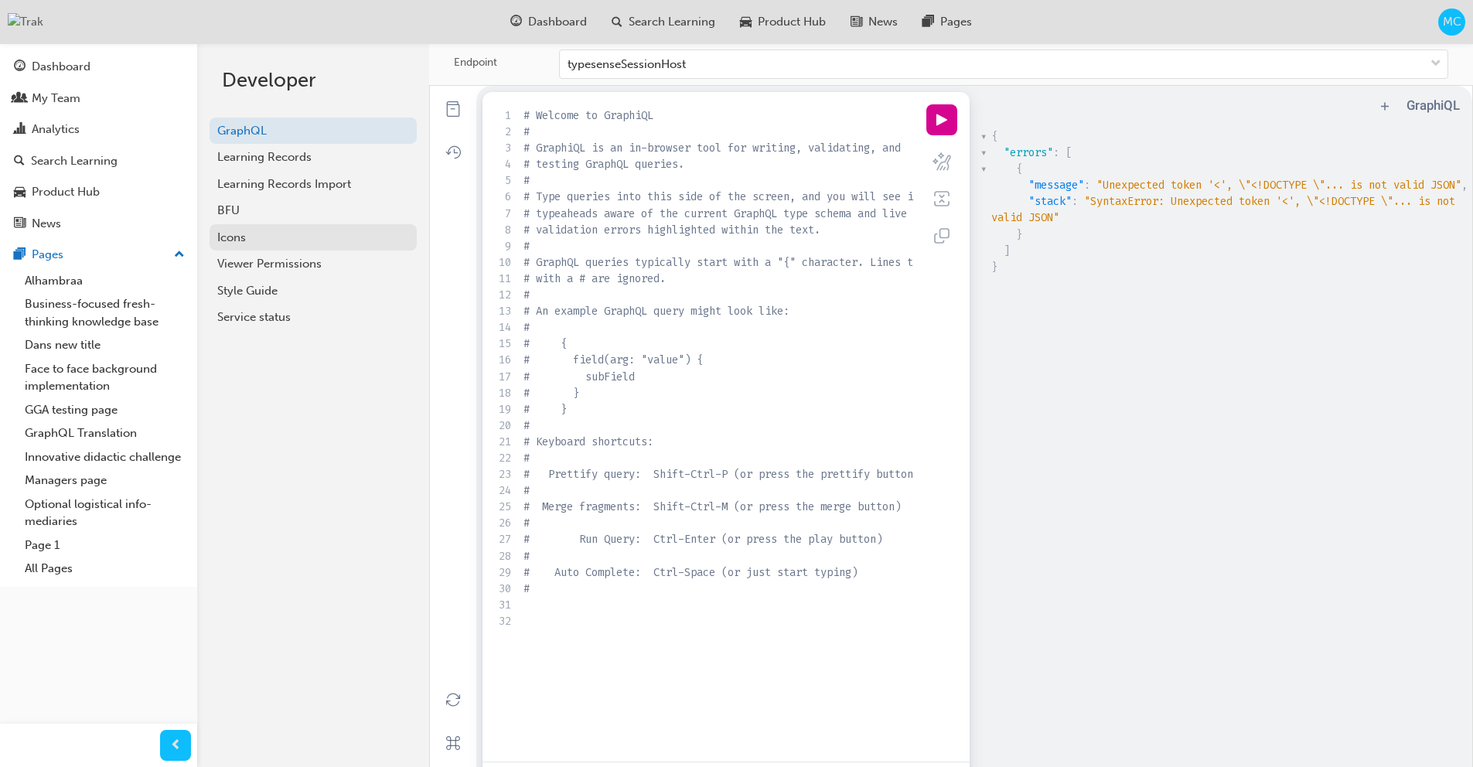
click at [265, 238] on div "Icons" at bounding box center [313, 238] width 192 height 18
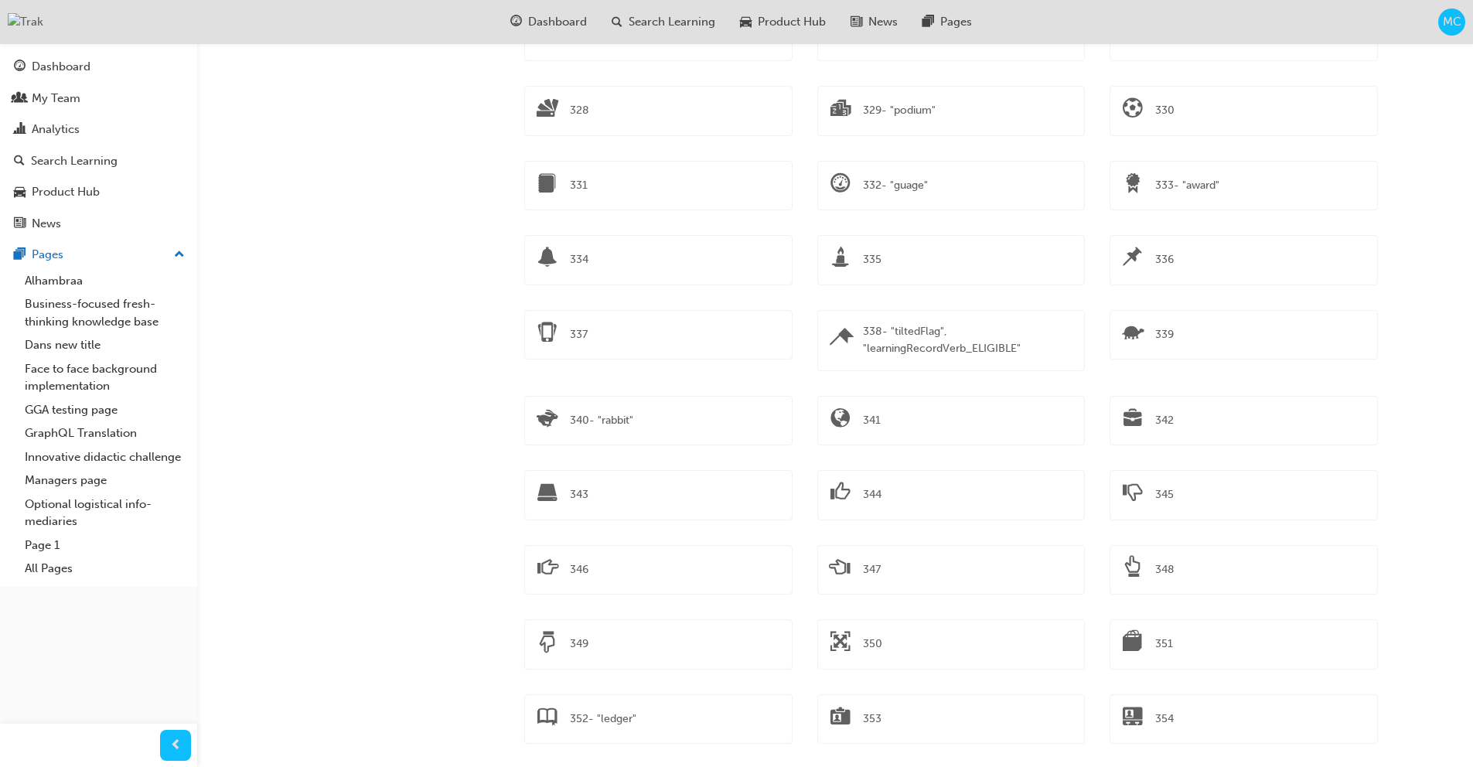
scroll to position [8435, 0]
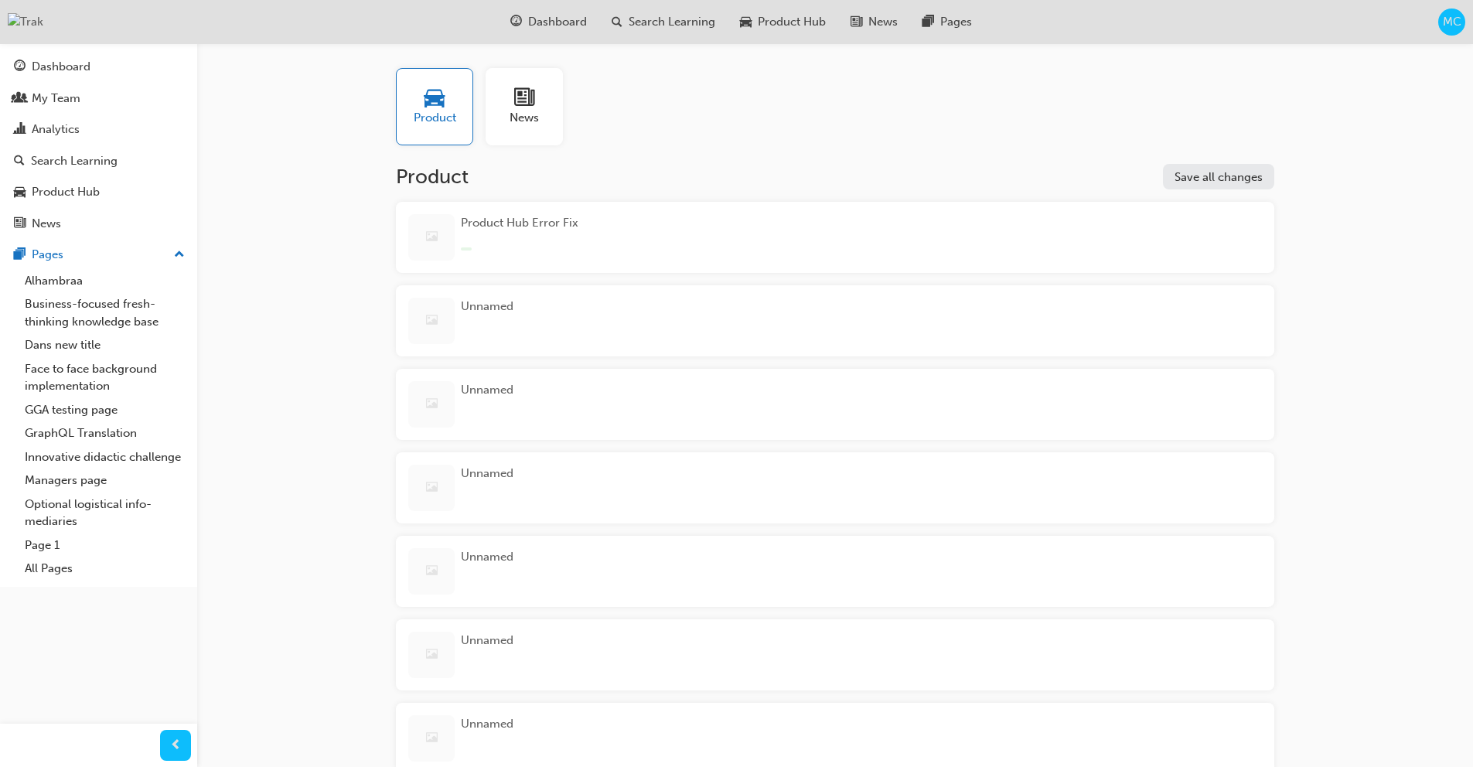
click at [528, 109] on span "news-icon" at bounding box center [524, 98] width 20 height 22
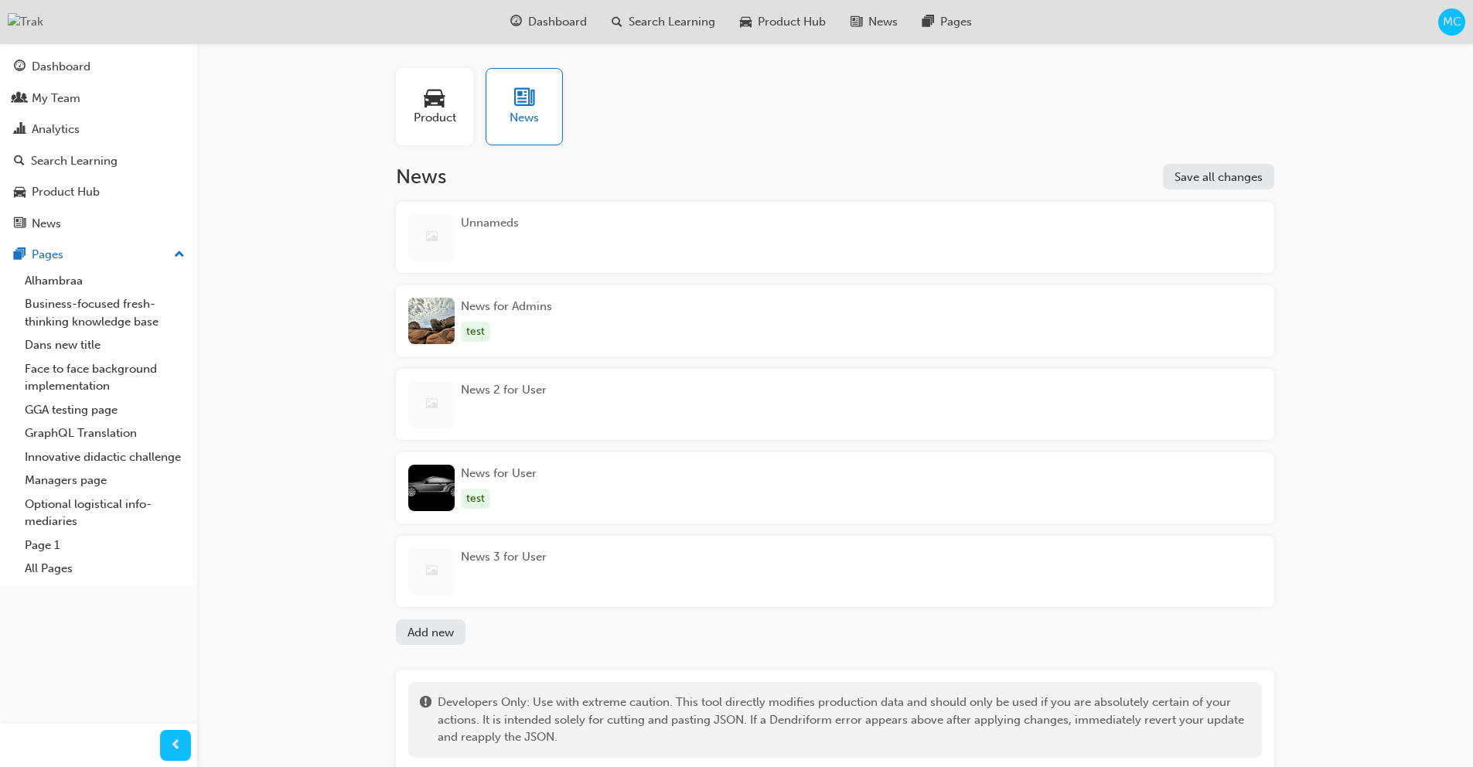
click at [452, 114] on span "Product" at bounding box center [435, 118] width 43 height 18
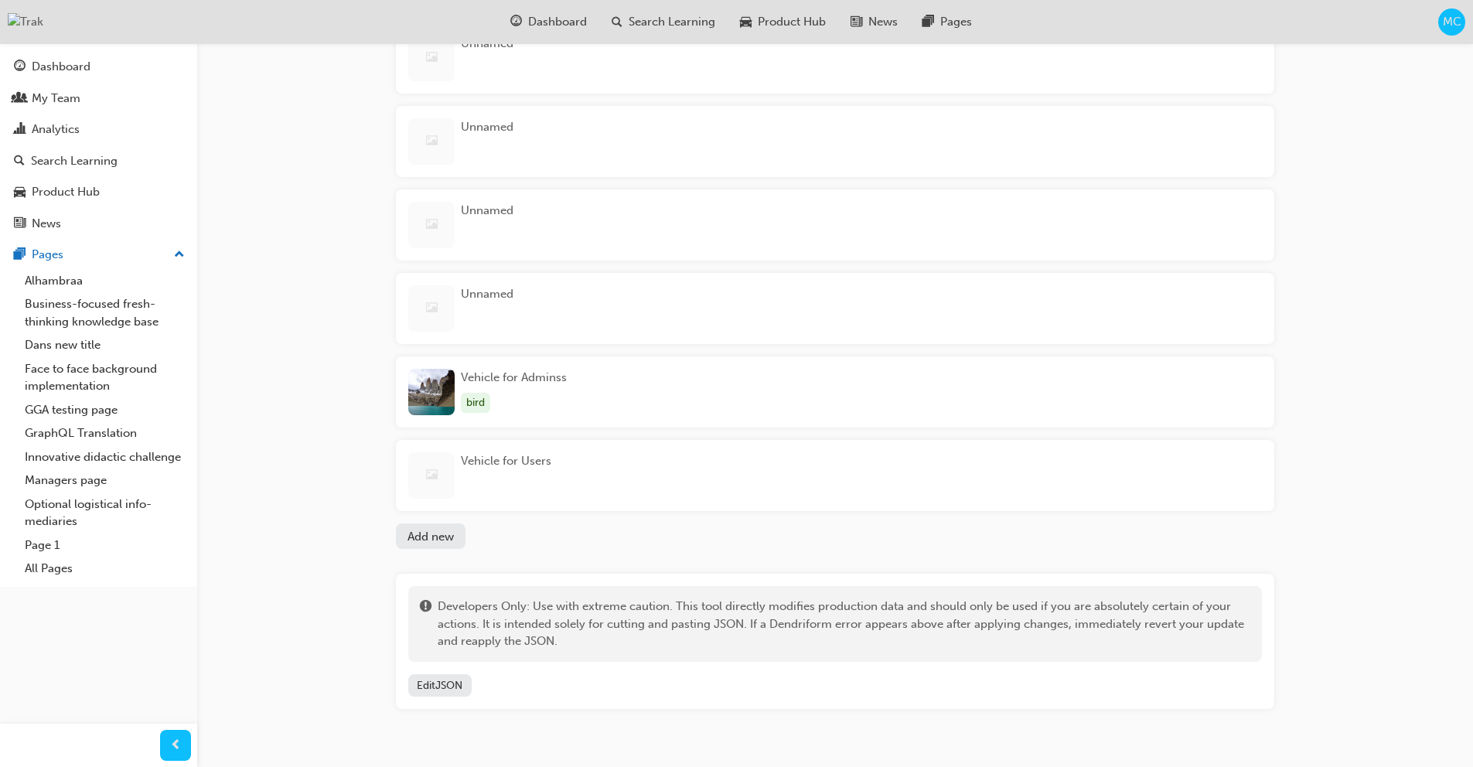
scroll to position [519, 0]
drag, startPoint x: 549, startPoint y: 396, endPoint x: 547, endPoint y: 428, distance: 32.6
click at [547, 428] on button "Vehicle for Adminss bird" at bounding box center [835, 393] width 878 height 84
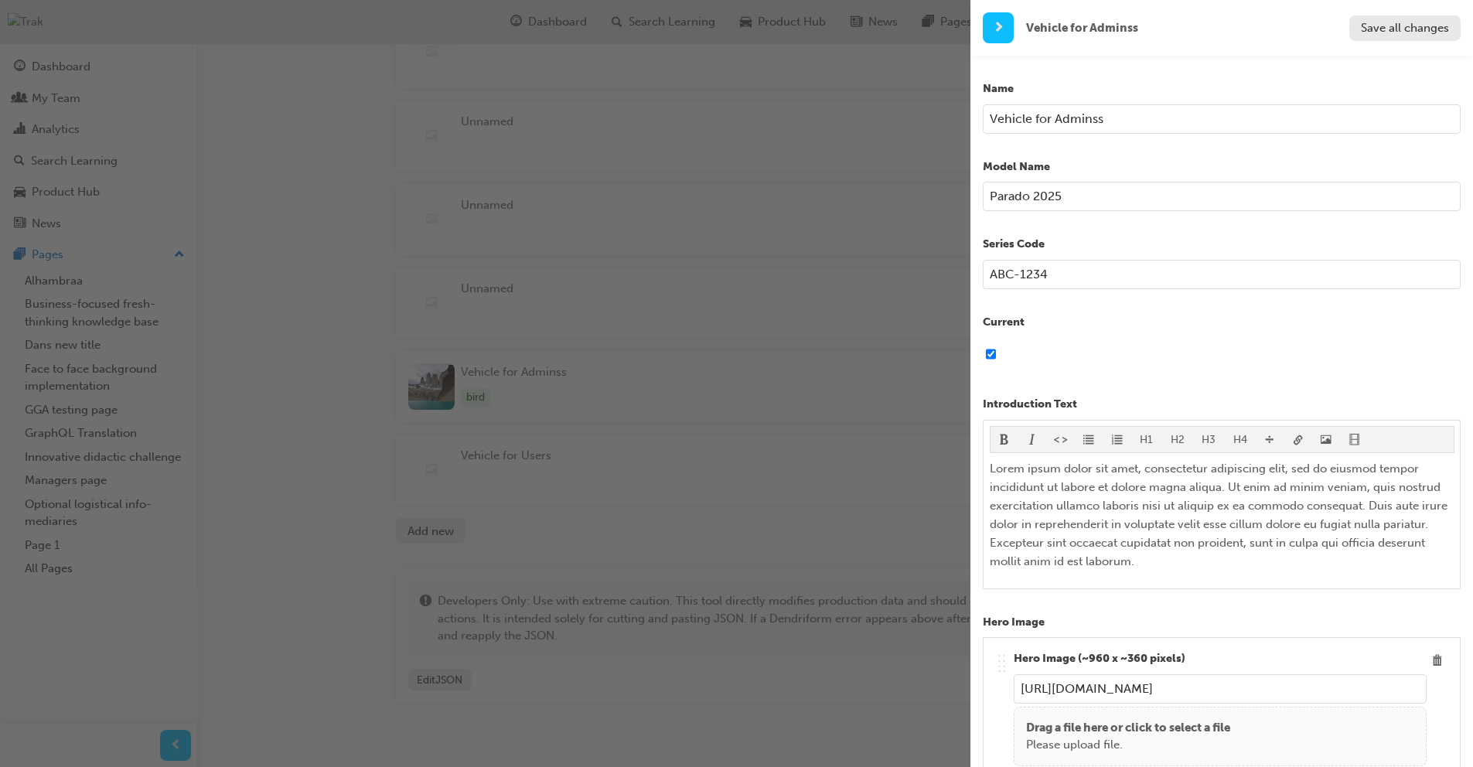
click at [297, 399] on div "button" at bounding box center [485, 383] width 970 height 767
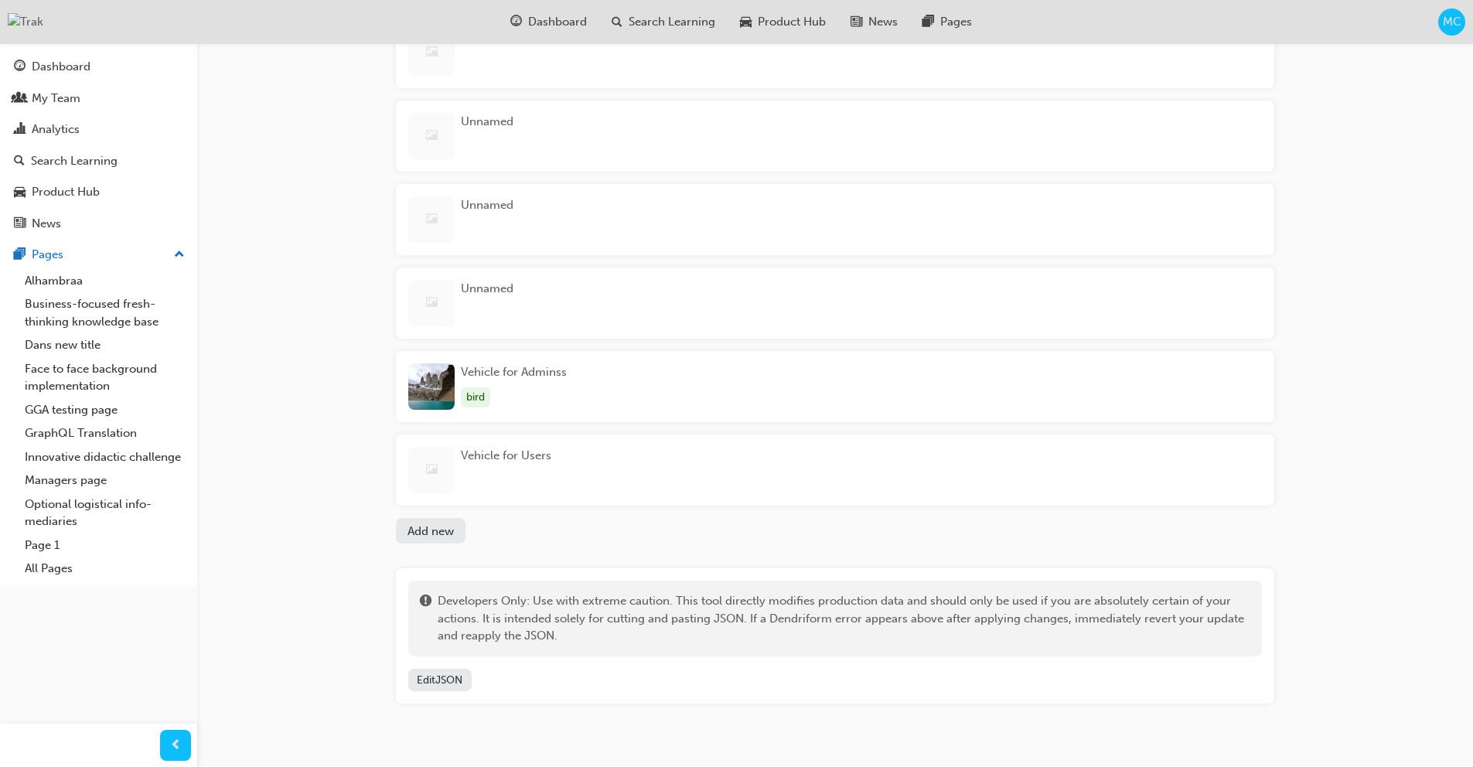
click at [447, 675] on button "Edit JSON" at bounding box center [439, 680] width 63 height 22
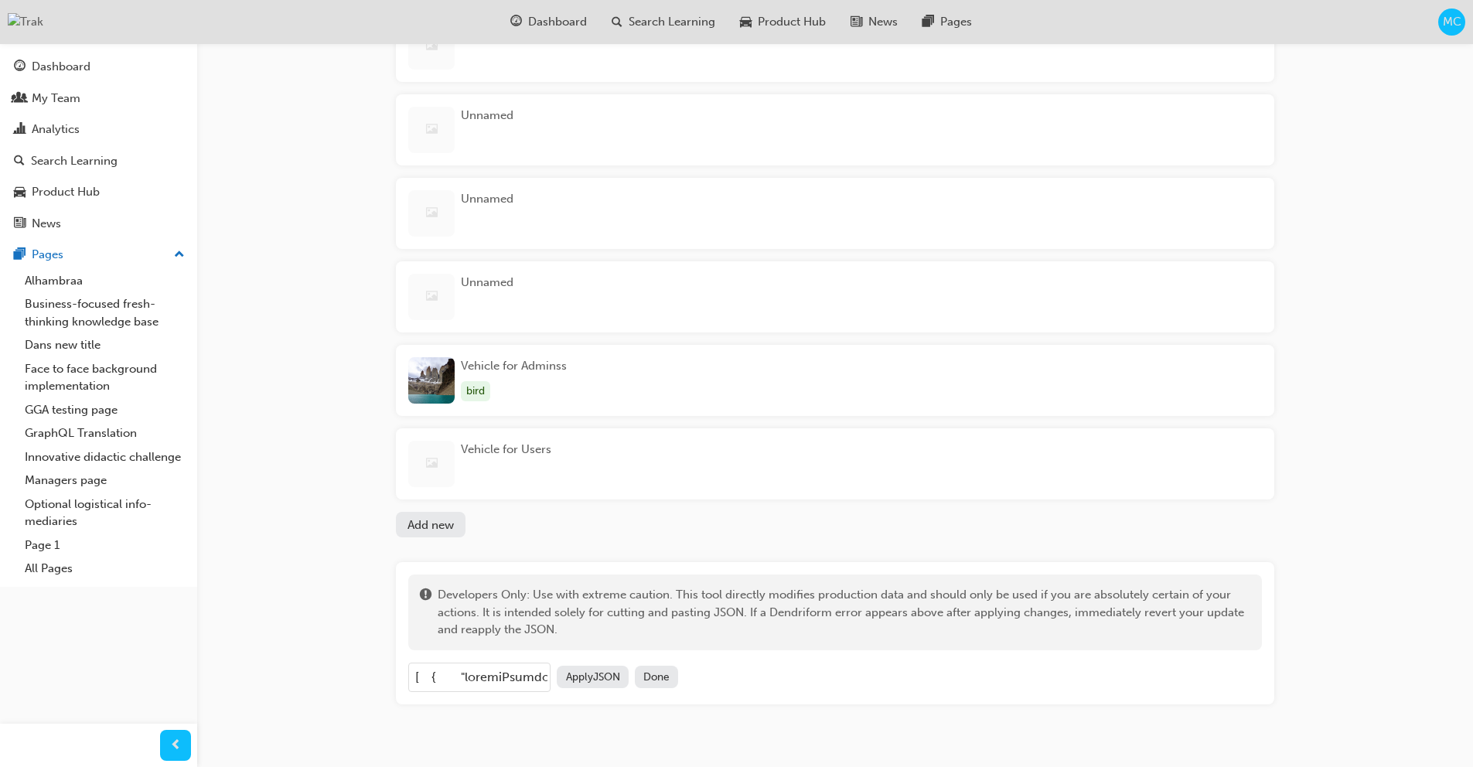
scroll to position [526, 0]
click at [480, 676] on input "text" at bounding box center [479, 676] width 142 height 29
click at [671, 670] on button "Done" at bounding box center [657, 676] width 44 height 22
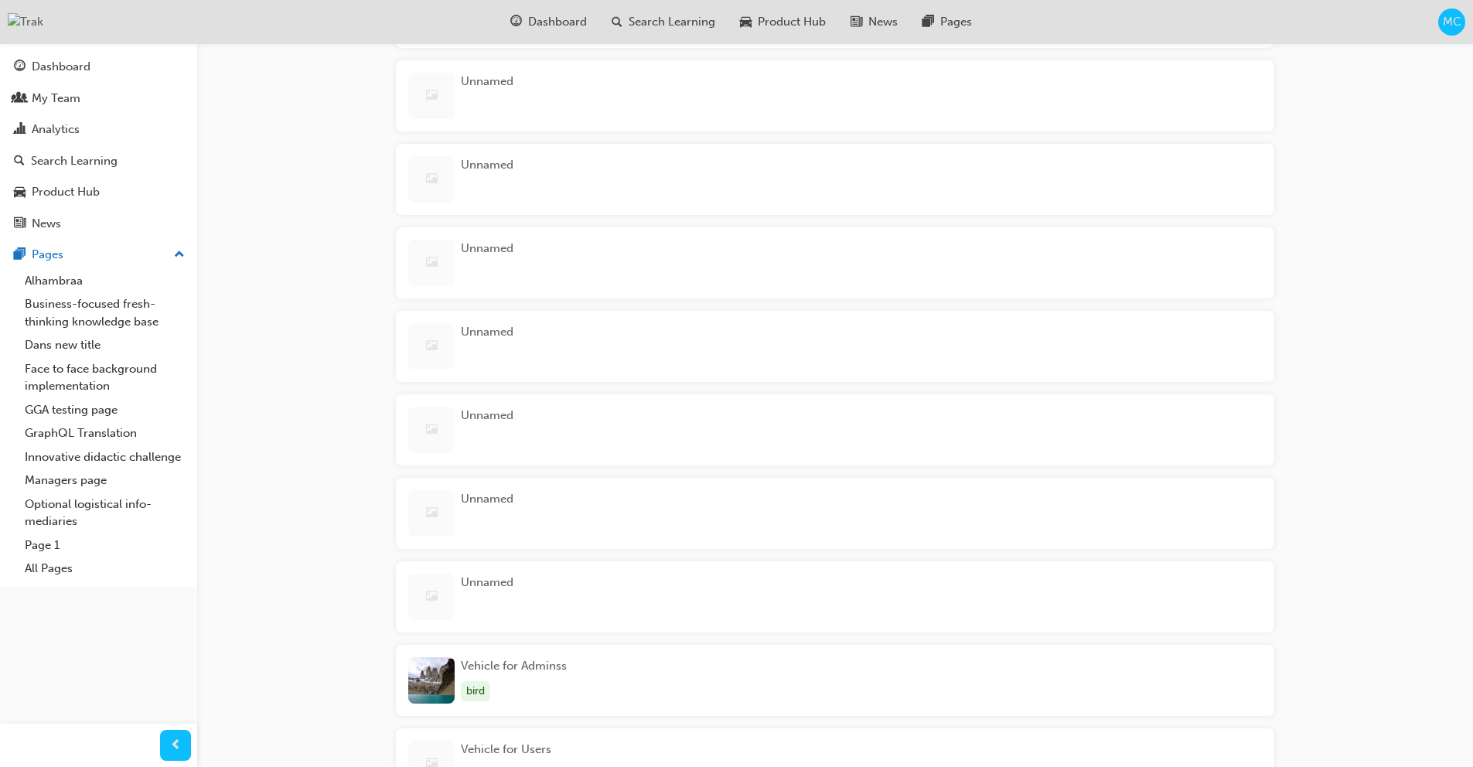
scroll to position [163, 0]
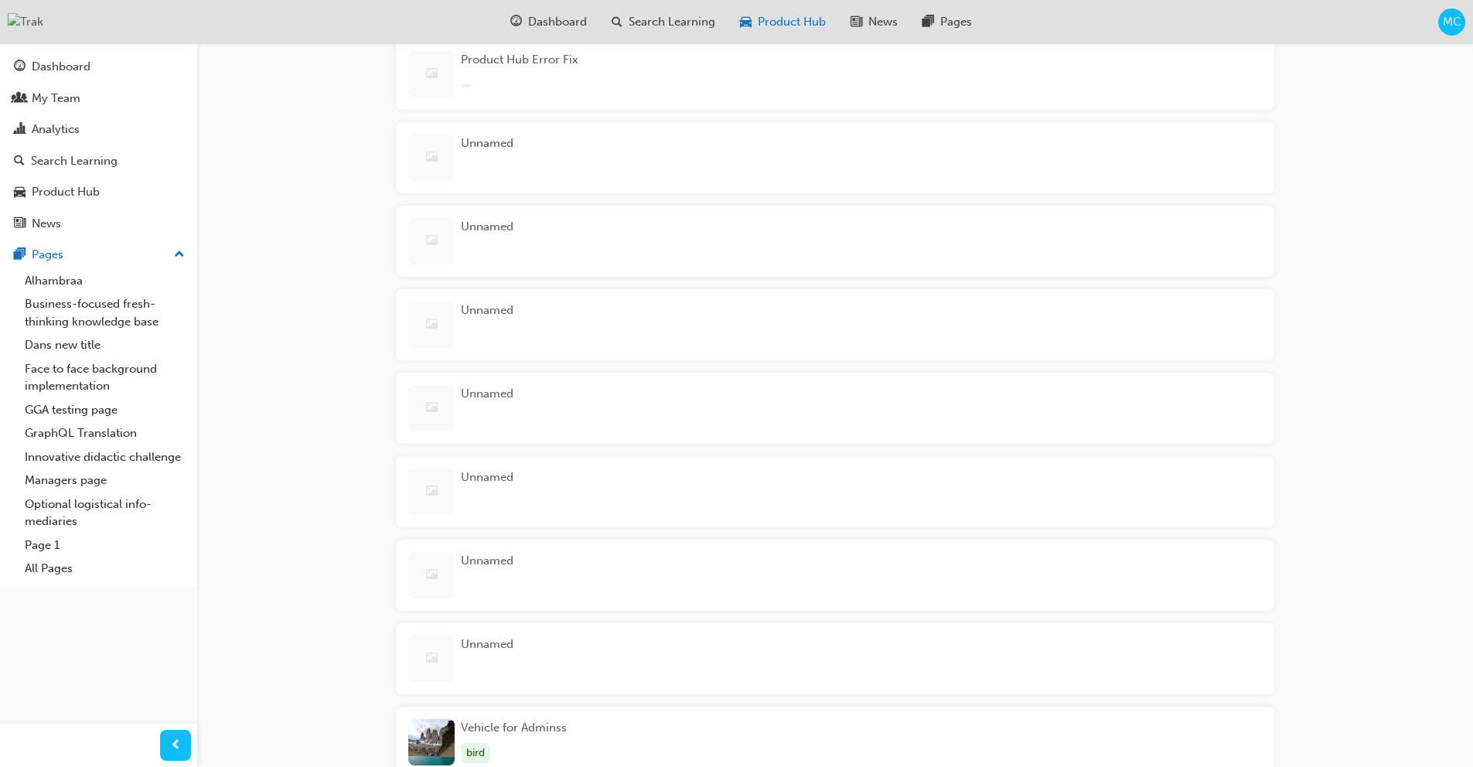
click at [807, 17] on span "Product Hub" at bounding box center [792, 22] width 68 height 18
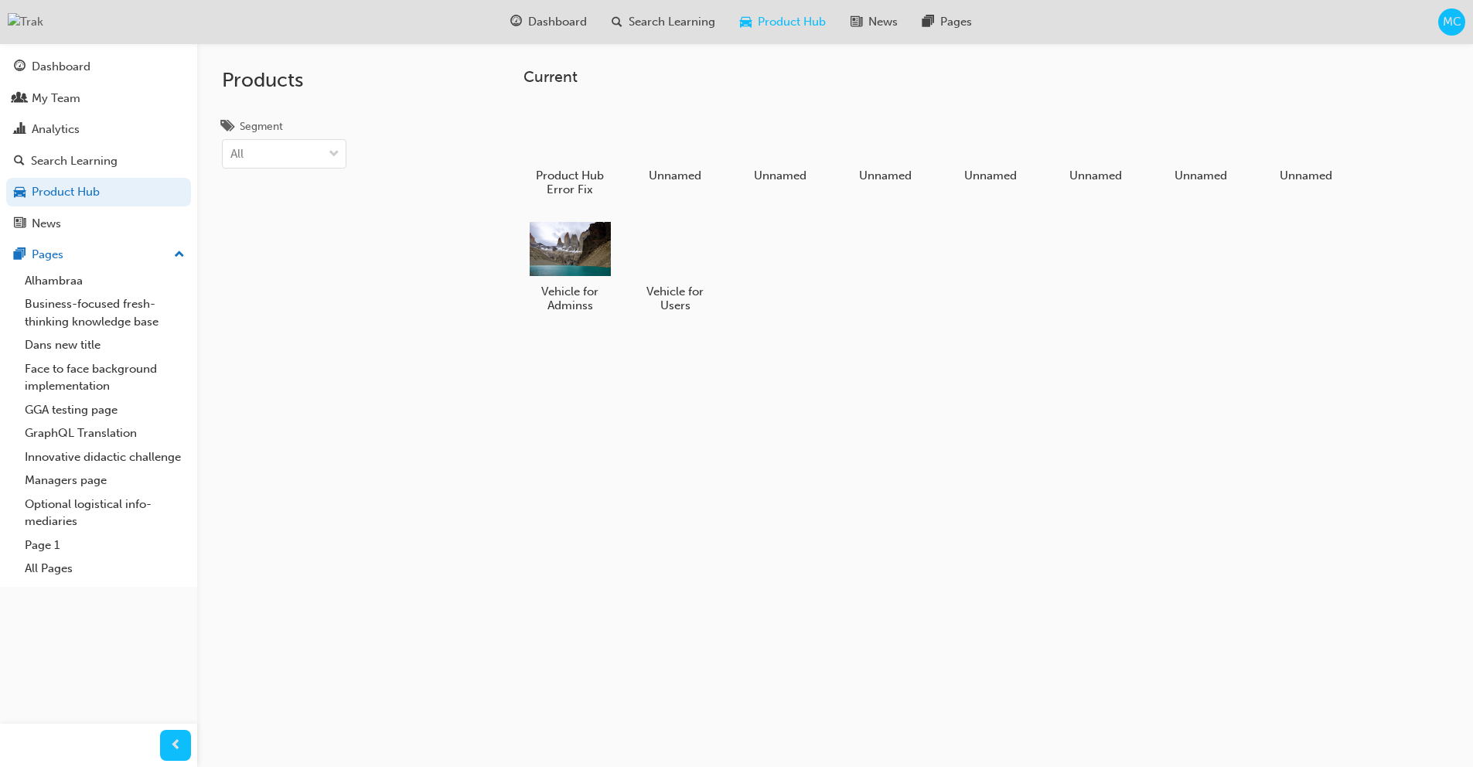
click at [1448, 32] on div "MC" at bounding box center [1451, 22] width 27 height 27
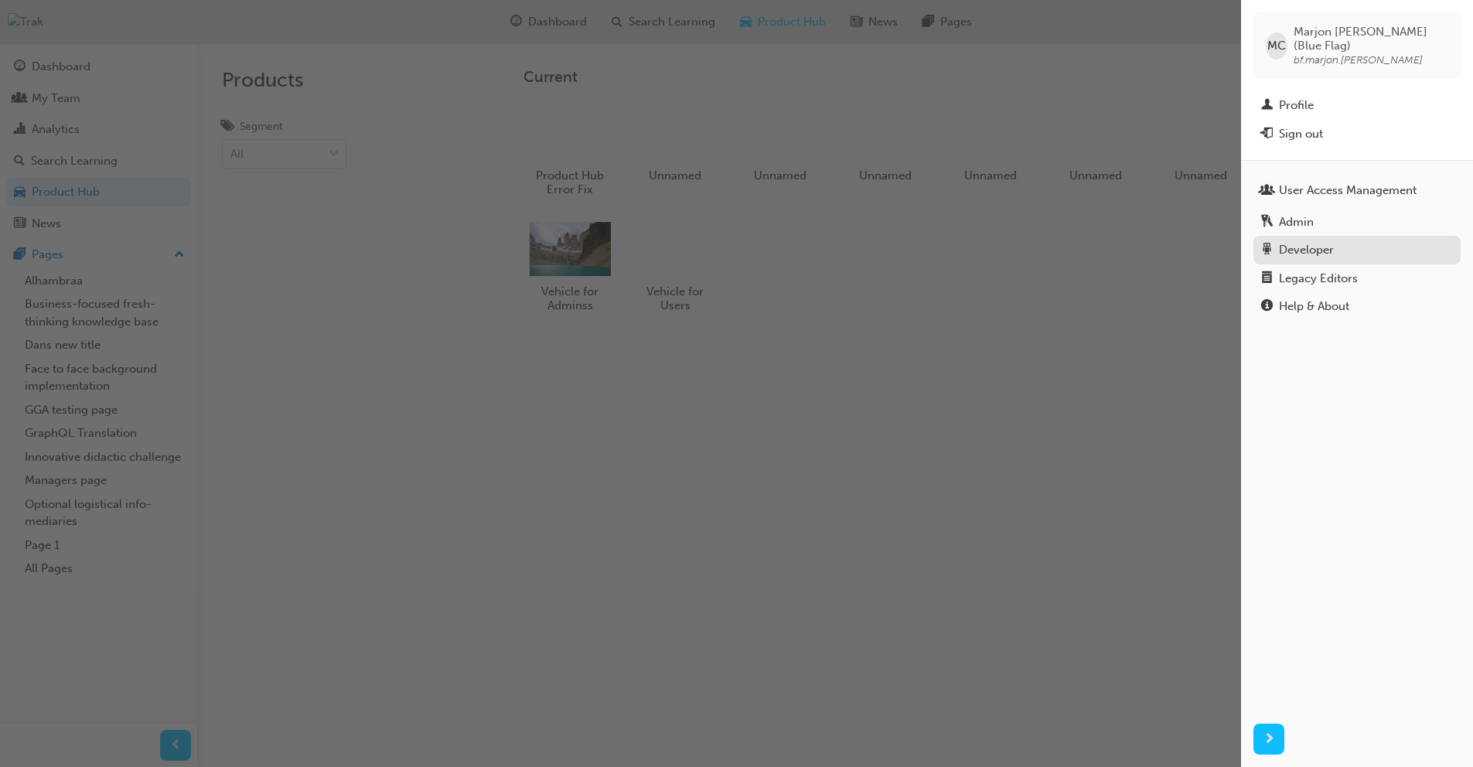
click at [1316, 241] on div "Developer" at bounding box center [1306, 250] width 55 height 18
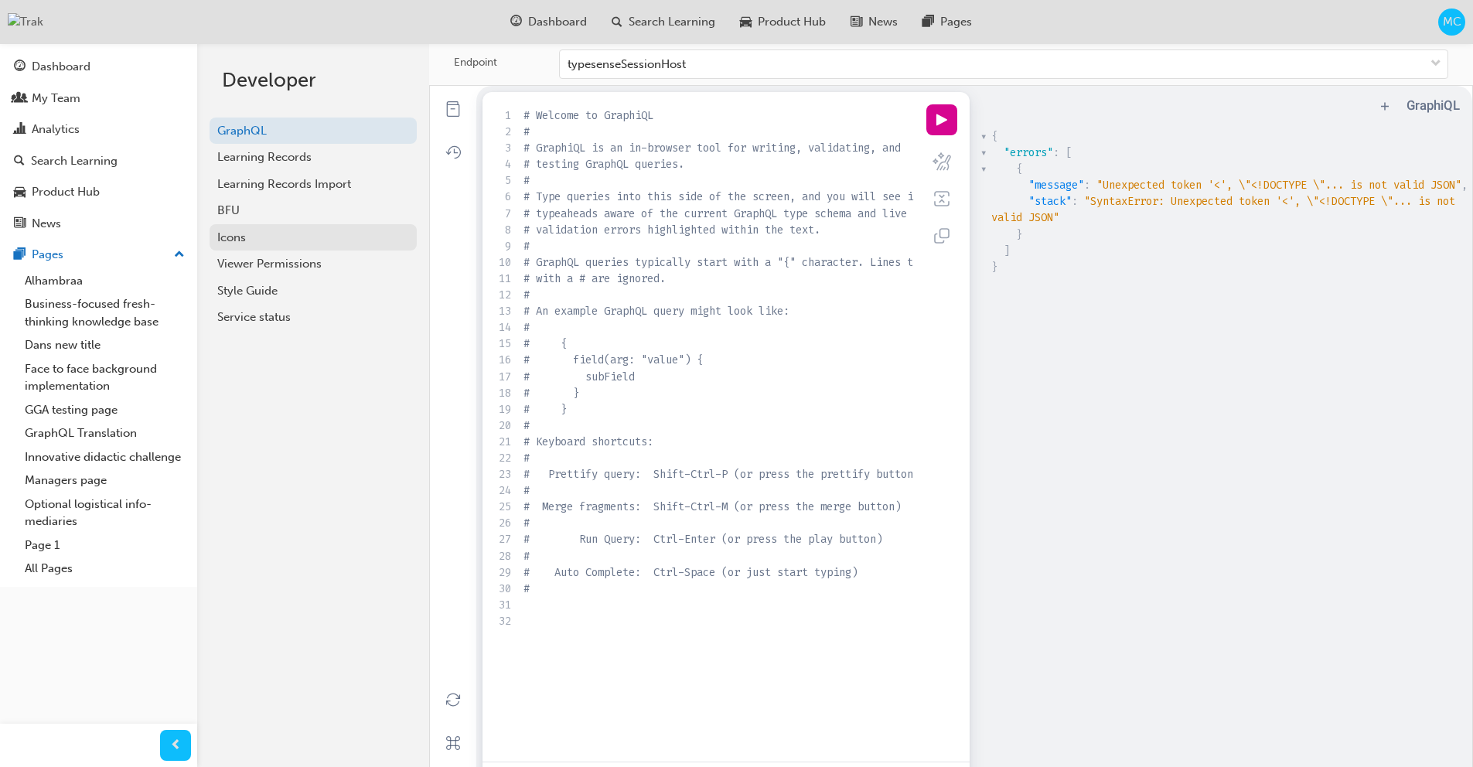
click at [253, 244] on div "Icons" at bounding box center [313, 238] width 192 height 18
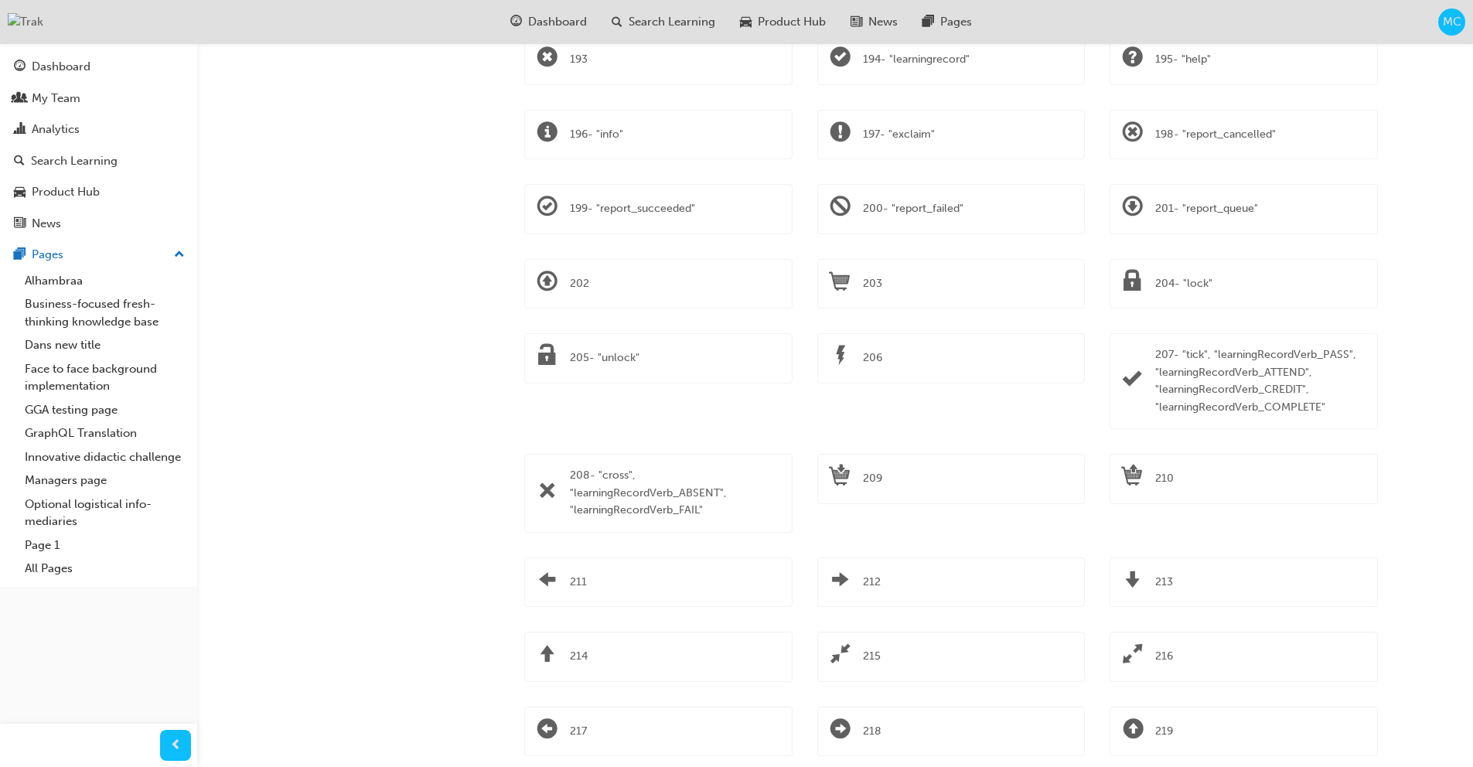
scroll to position [4280, 0]
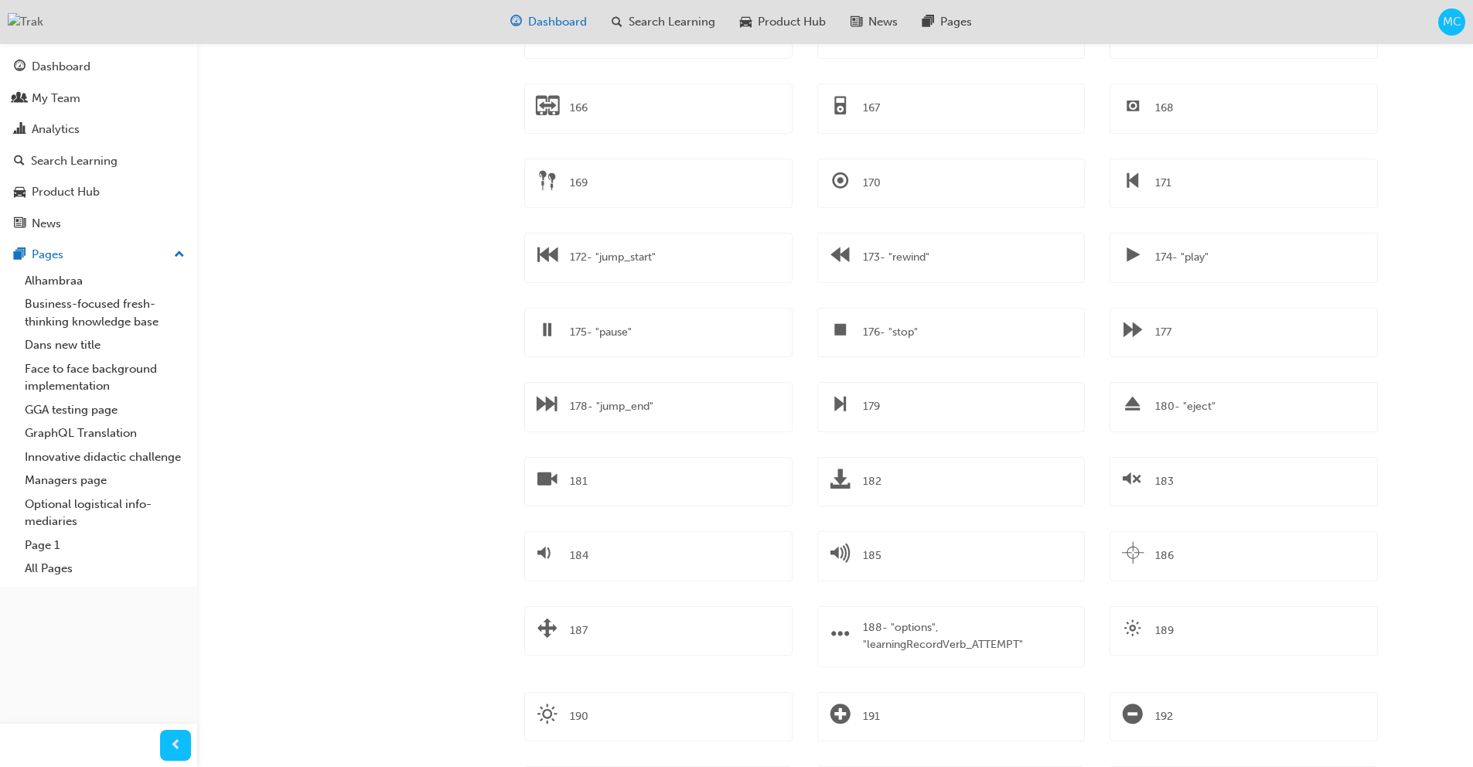
click at [546, 23] on span "Dashboard" at bounding box center [557, 22] width 59 height 18
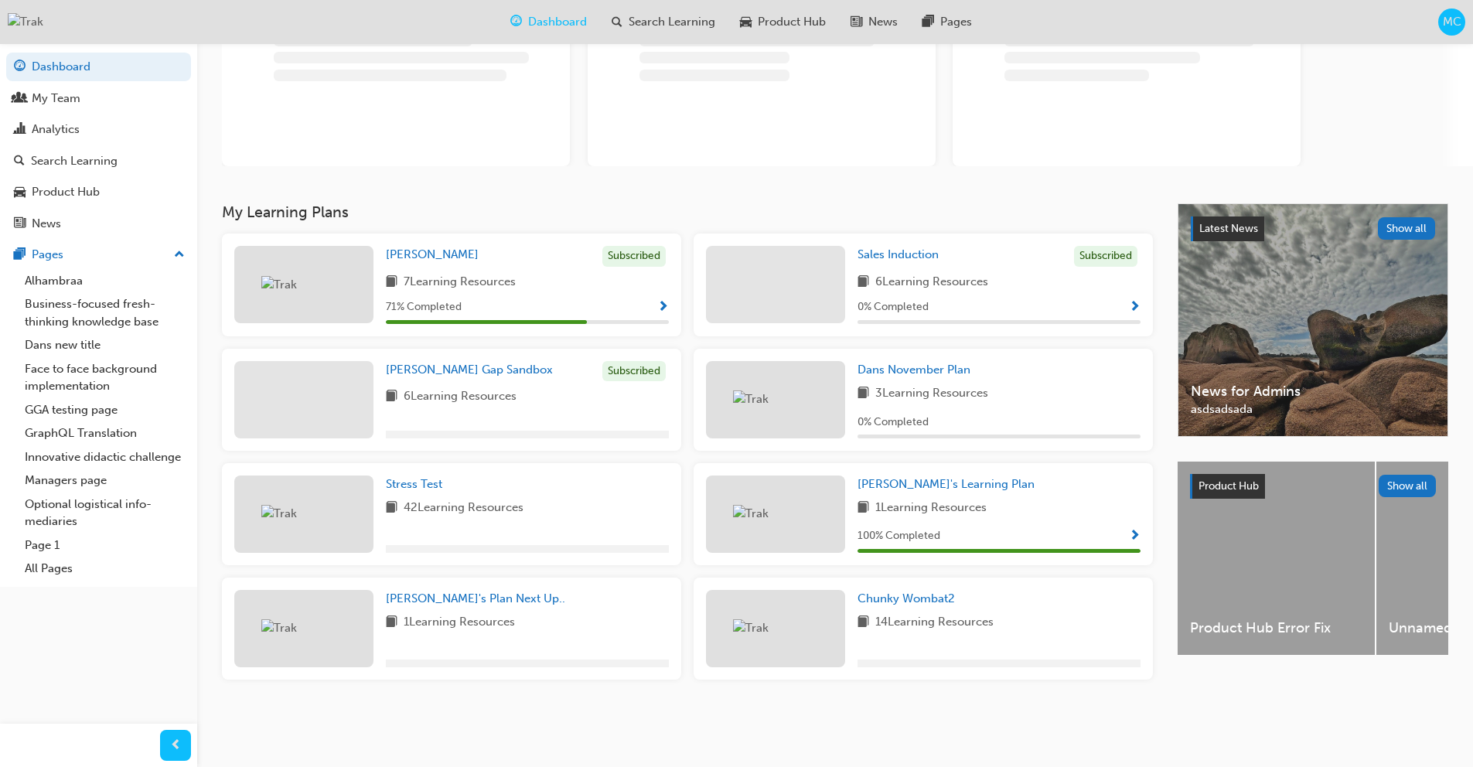
scroll to position [136, 0]
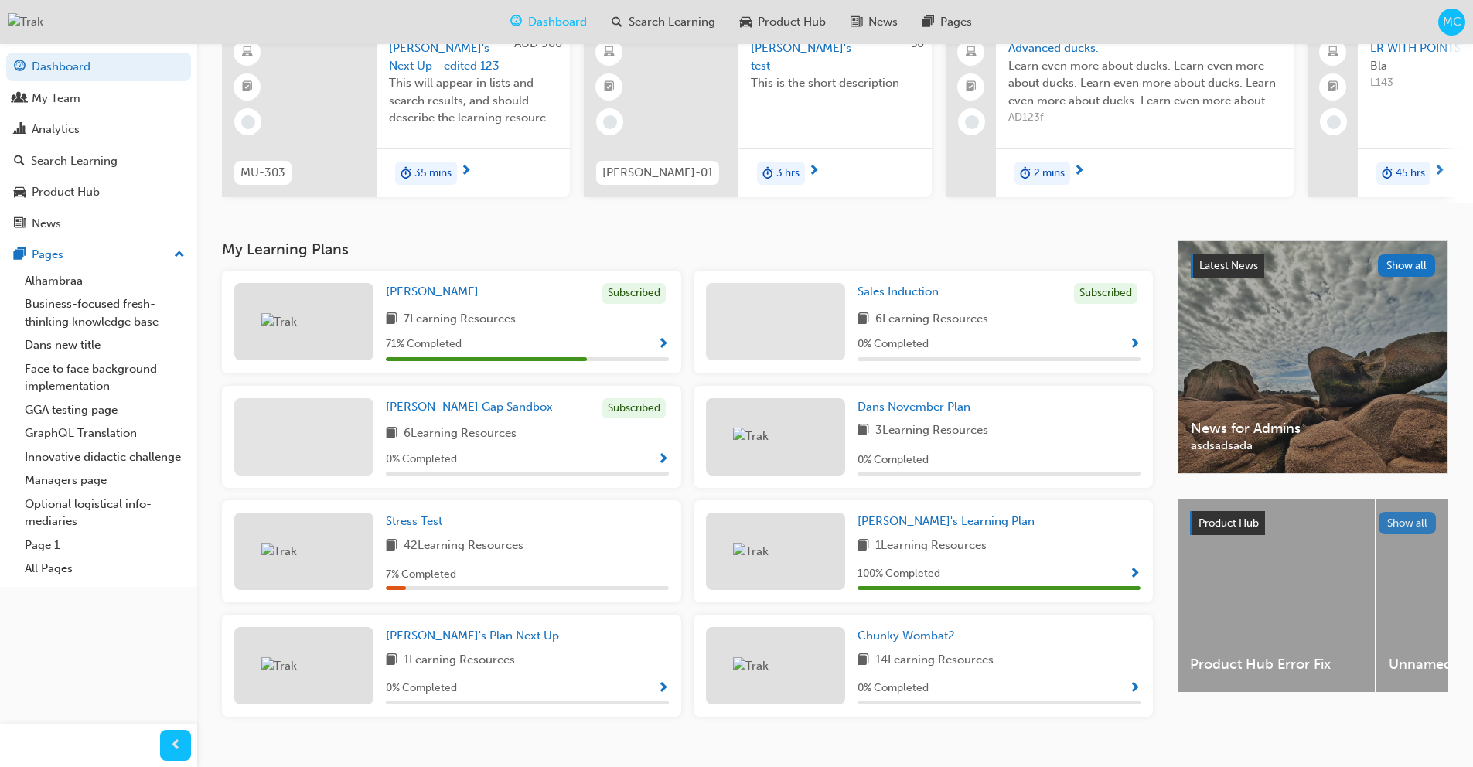
click at [1408, 533] on button "Show all" at bounding box center [1408, 523] width 58 height 22
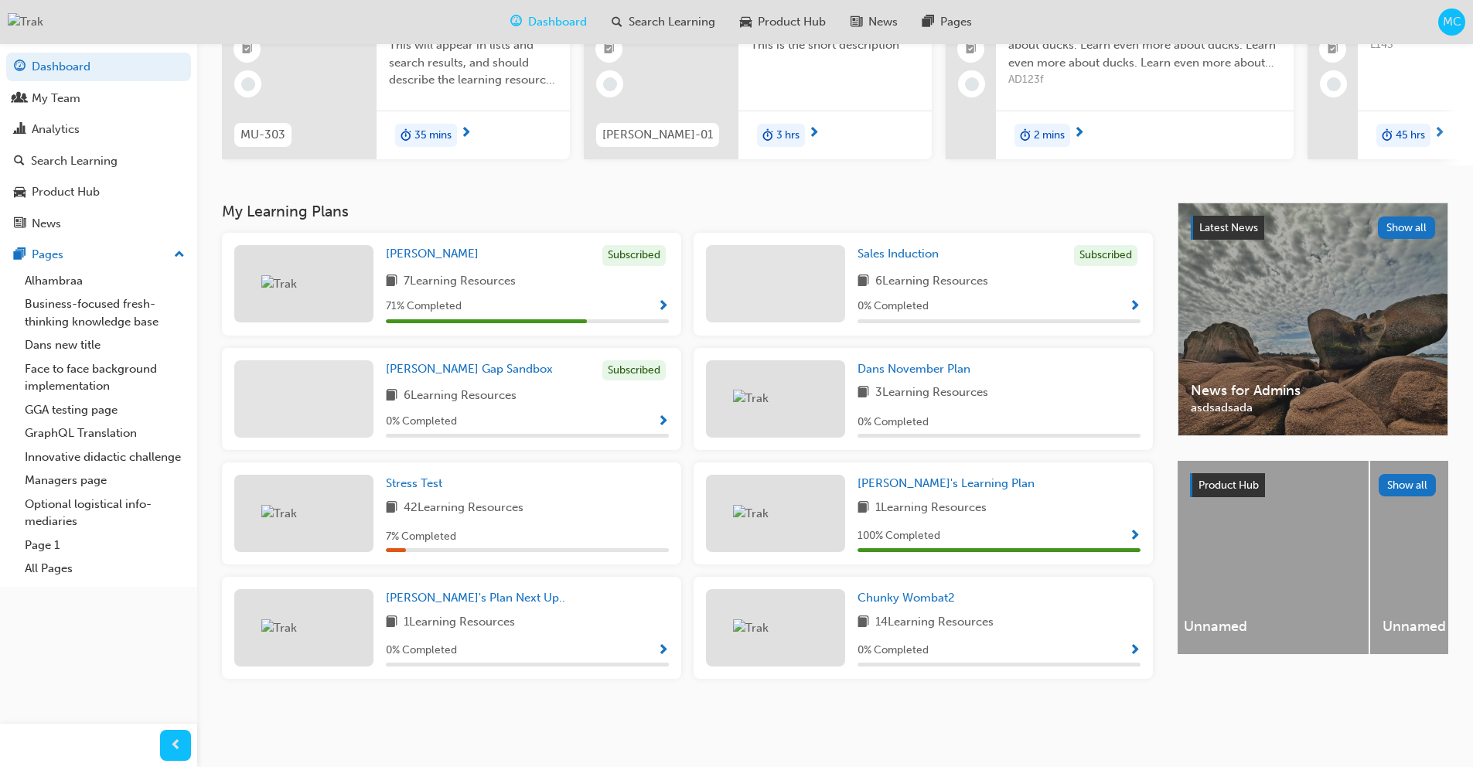
scroll to position [0, 17]
click at [1409, 482] on button "Show all" at bounding box center [1408, 485] width 58 height 22
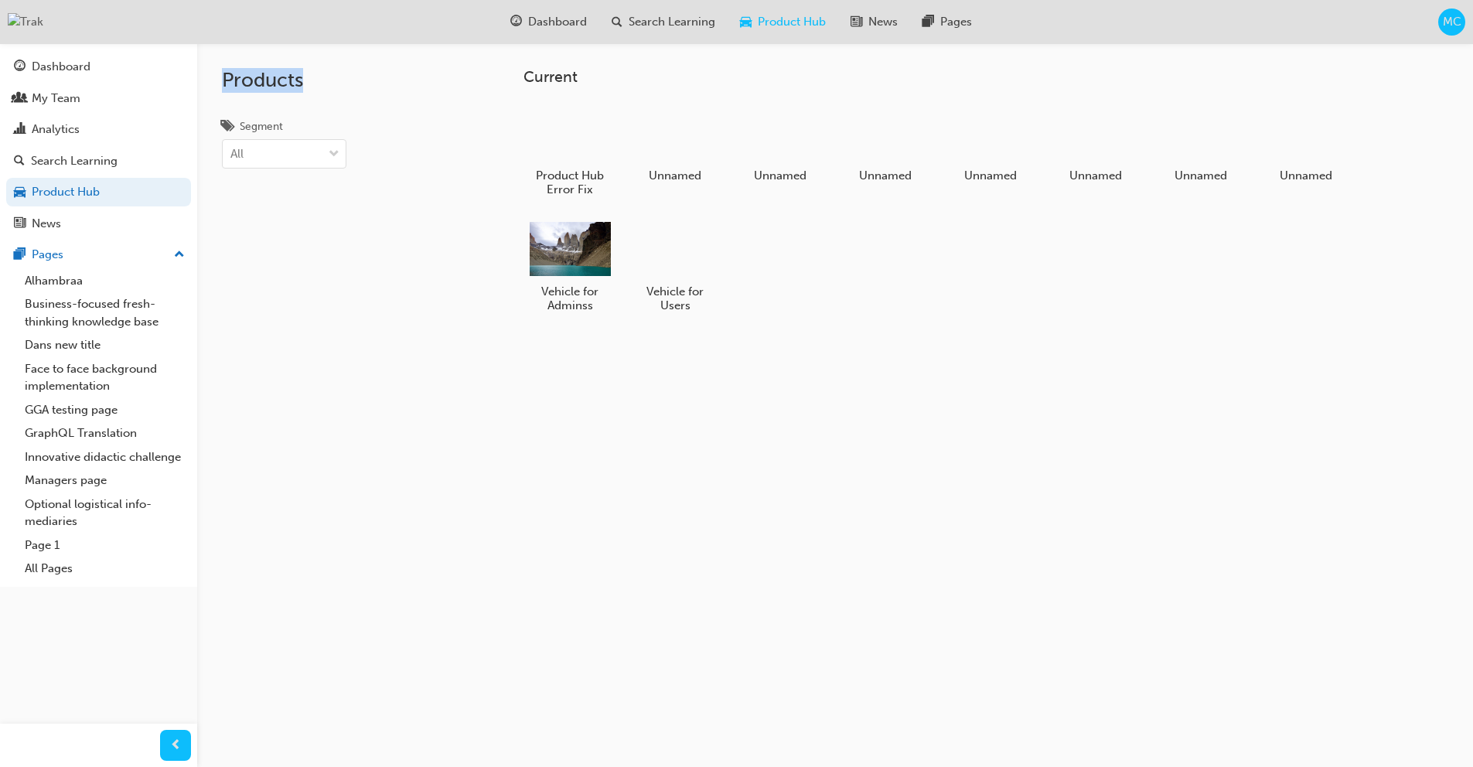
drag, startPoint x: 227, startPoint y: 80, endPoint x: 391, endPoint y: 81, distance: 164.7
click at [391, 81] on div "Products Segment All" at bounding box center [324, 426] width 255 height 767
click at [799, 23] on span "Product Hub" at bounding box center [792, 22] width 68 height 18
click at [1457, 24] on span "MC" at bounding box center [1452, 22] width 19 height 18
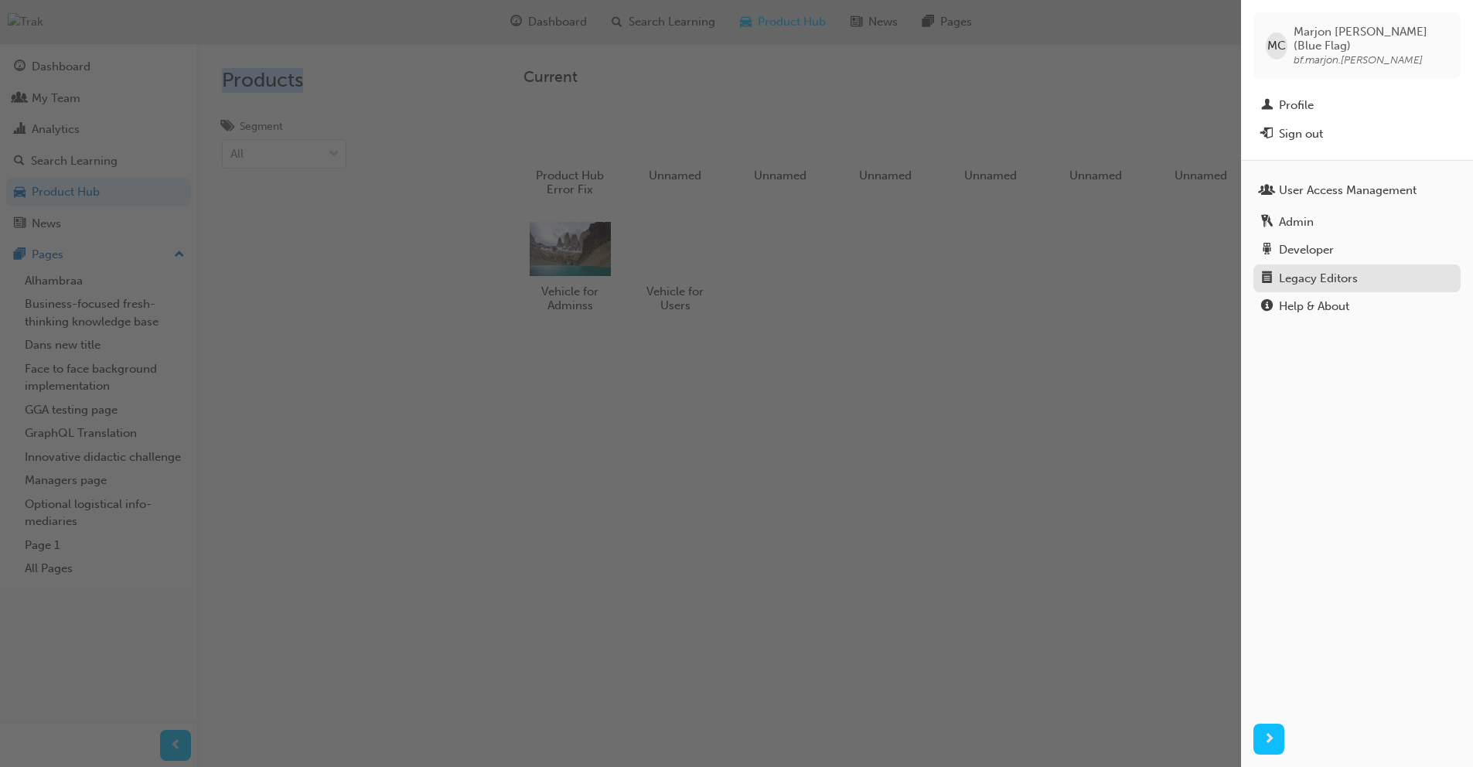
click at [1343, 270] on div "Legacy Editors" at bounding box center [1318, 279] width 79 height 18
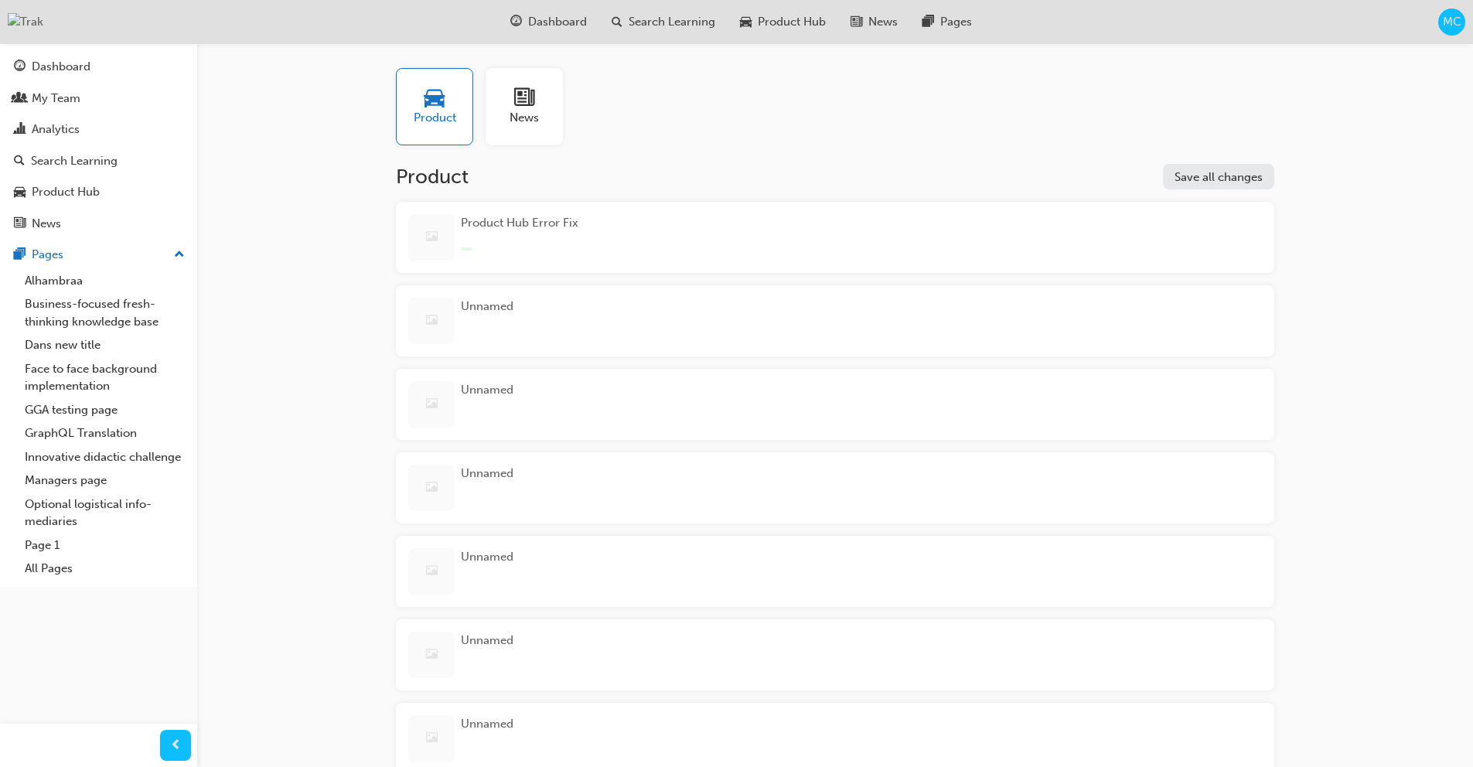
click at [1446, 27] on span "MC" at bounding box center [1452, 22] width 19 height 18
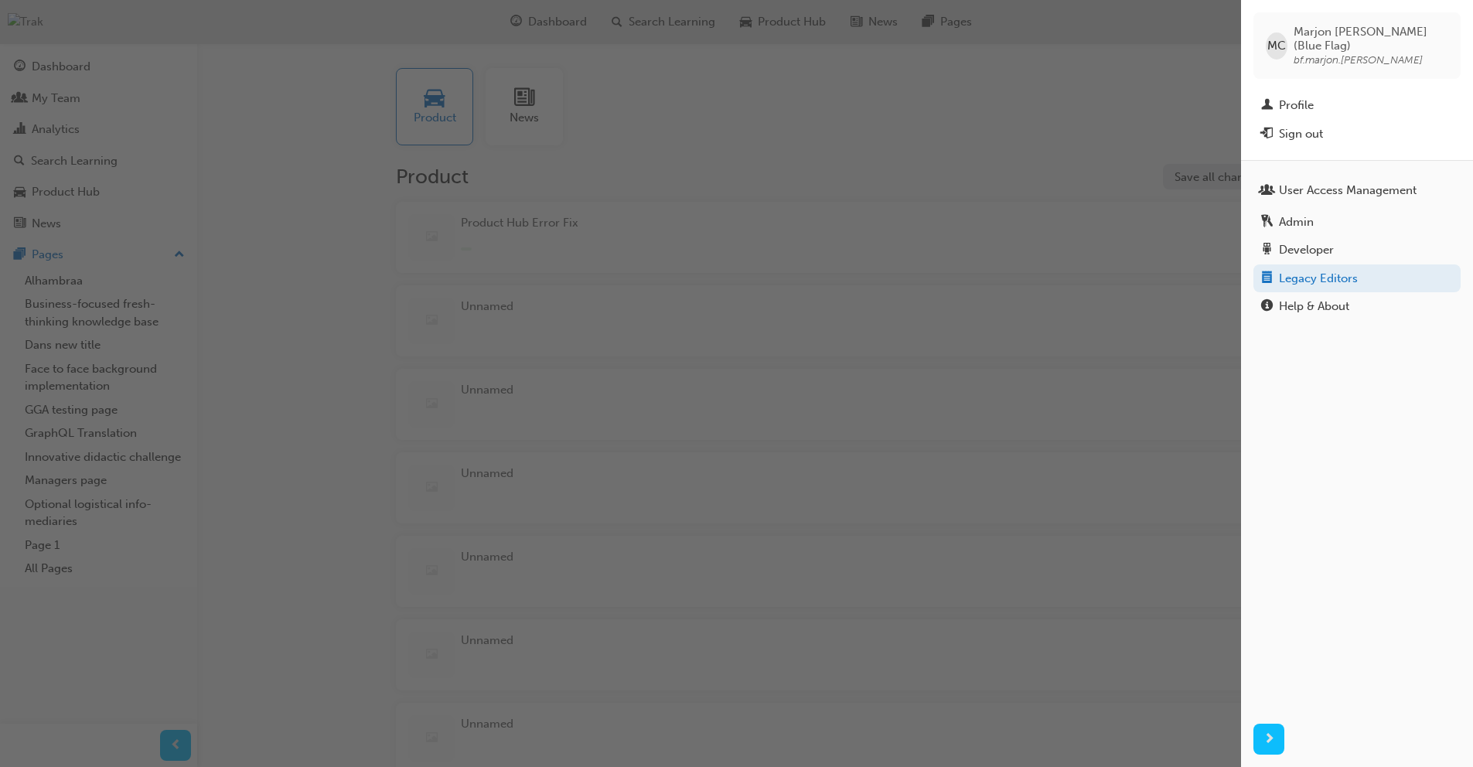
click at [1031, 96] on div "button" at bounding box center [620, 383] width 1241 height 767
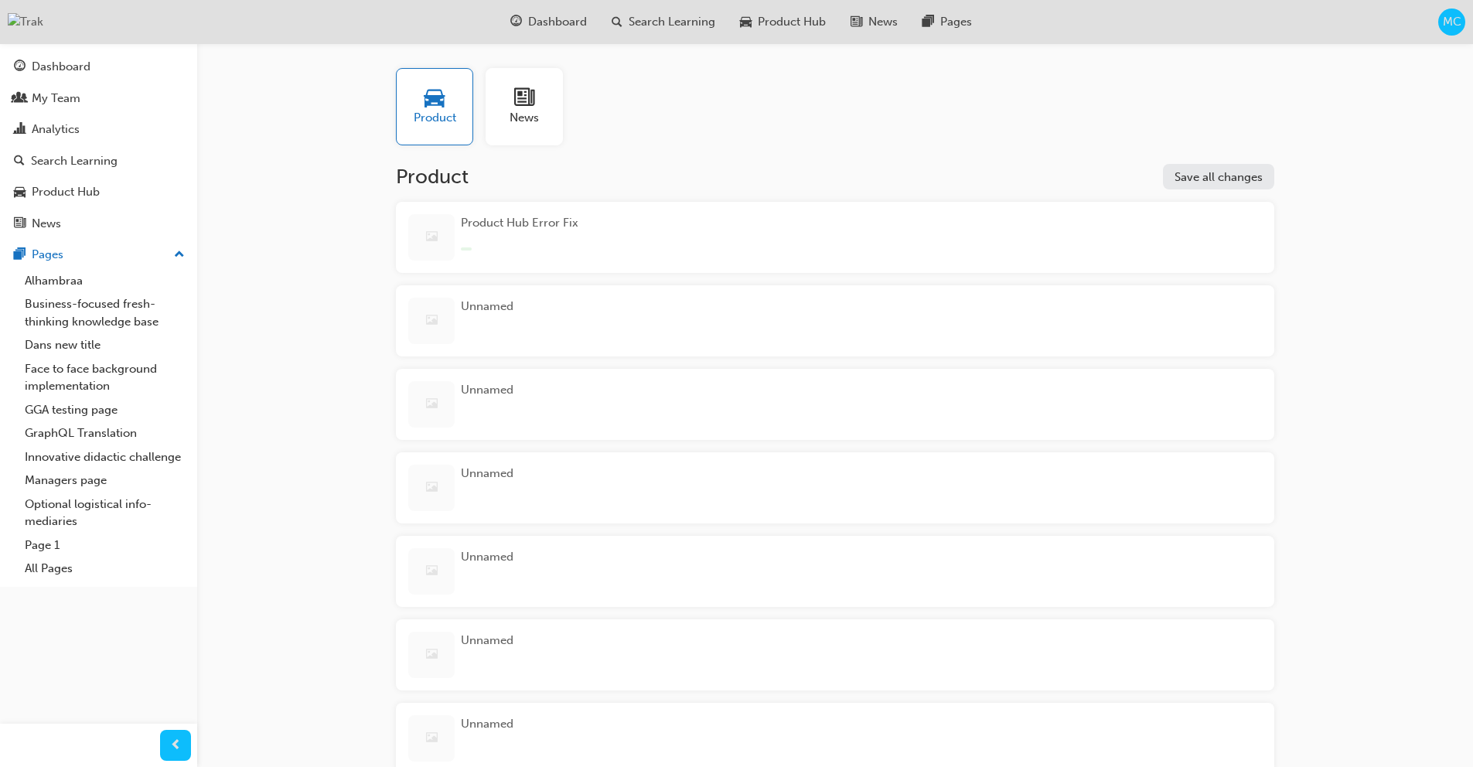
click at [1443, 19] on span "MC" at bounding box center [1452, 22] width 19 height 18
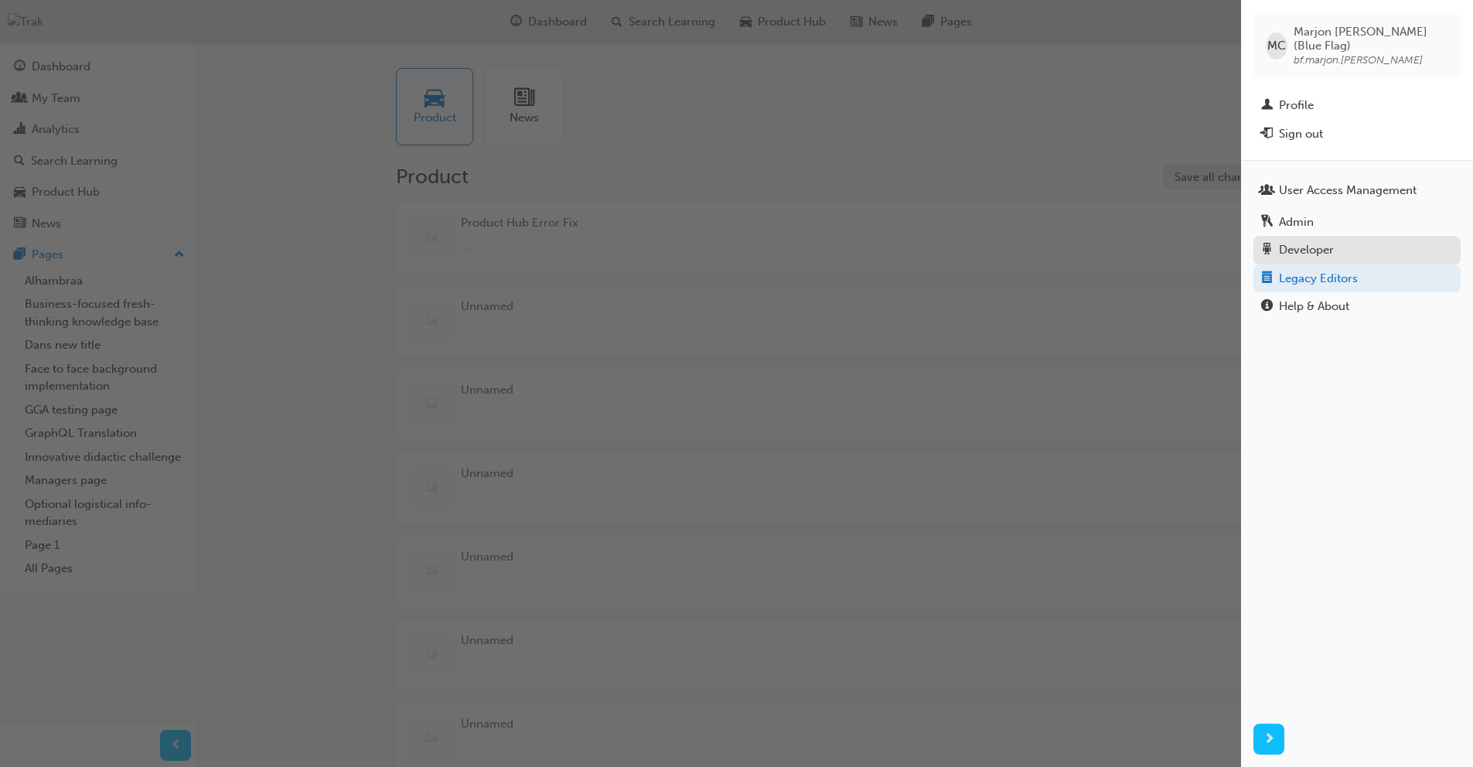
click at [1337, 240] on div "Developer" at bounding box center [1357, 249] width 192 height 19
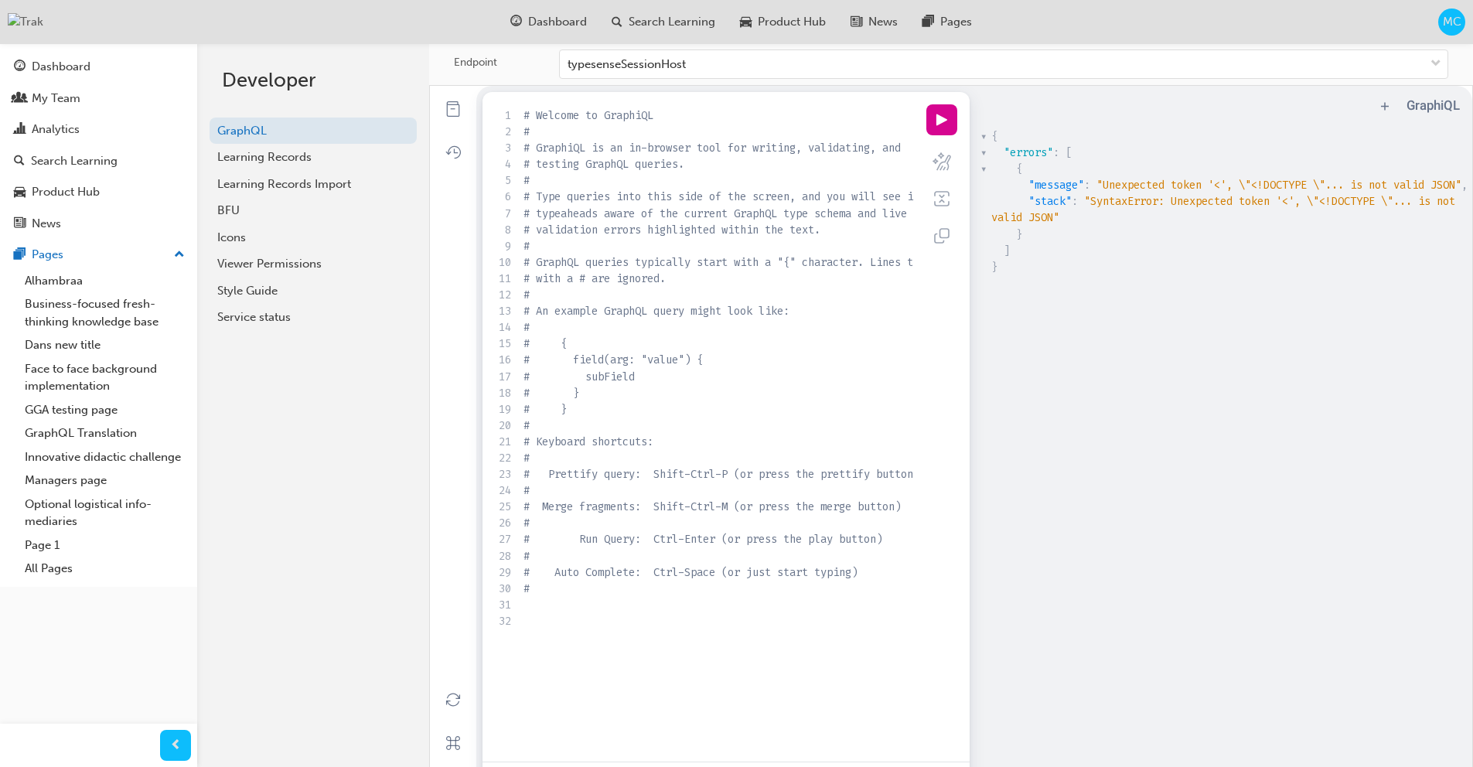
click at [1440, 16] on div "MC" at bounding box center [1451, 22] width 27 height 27
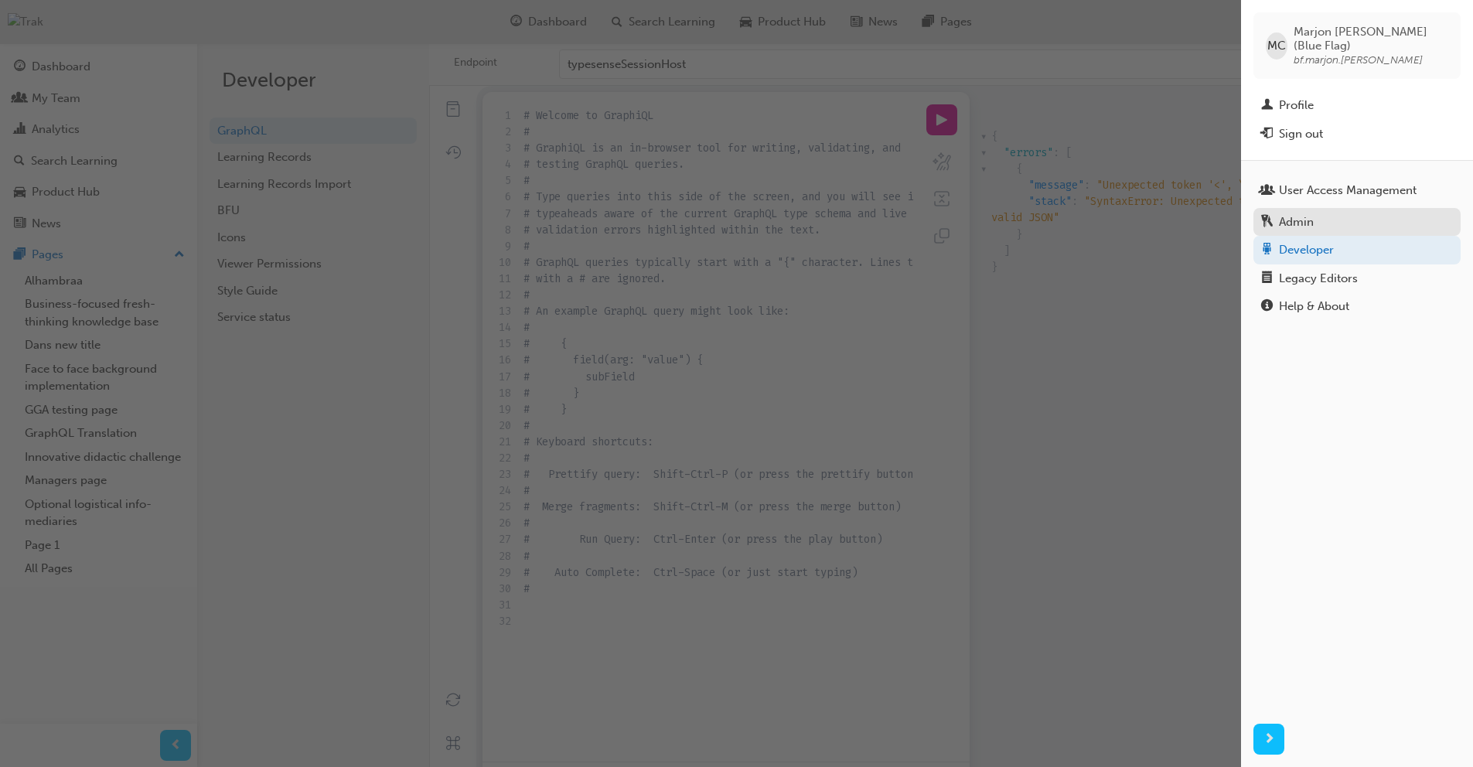
click at [1309, 216] on div "Admin" at bounding box center [1357, 222] width 192 height 19
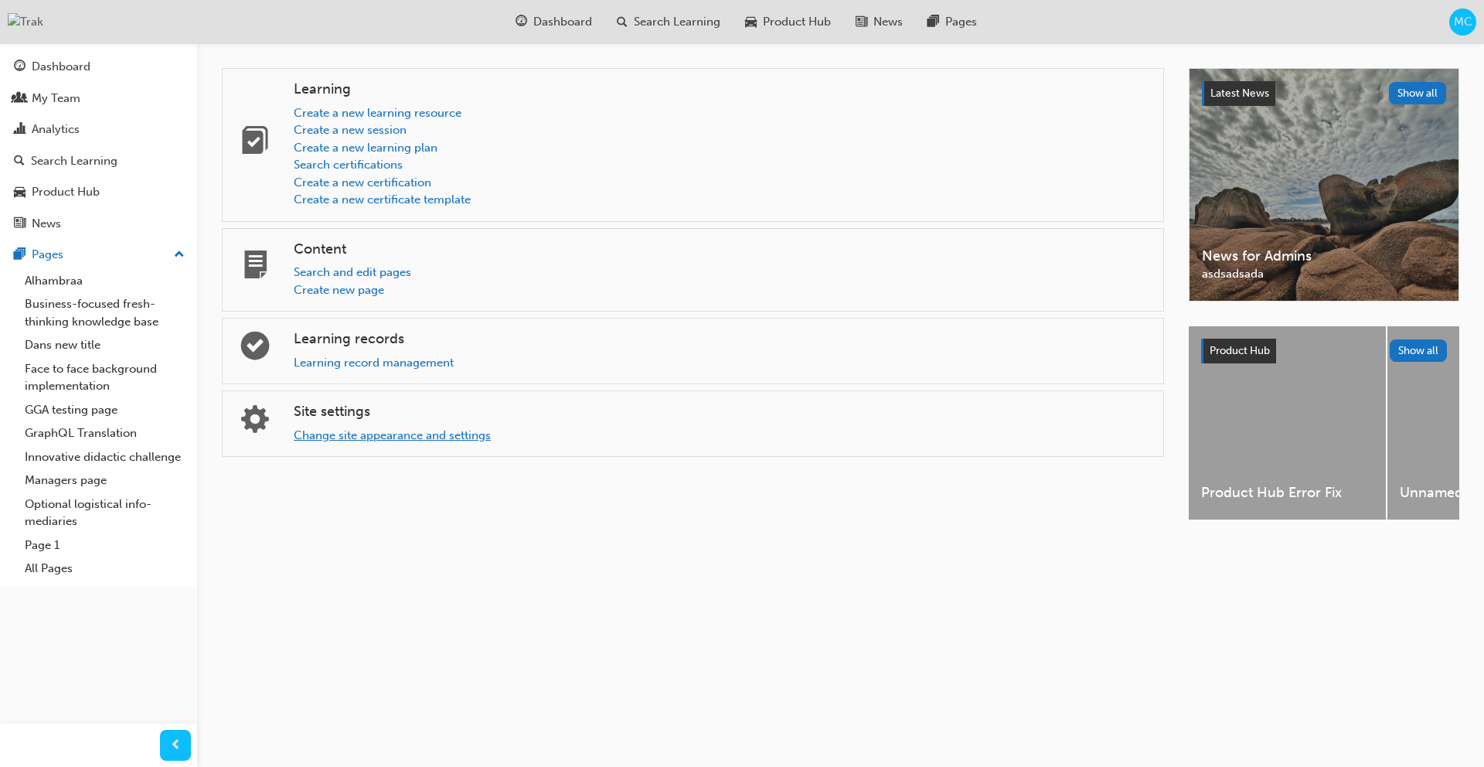
click at [432, 437] on link "Change site appearance and settings" at bounding box center [392, 435] width 197 height 14
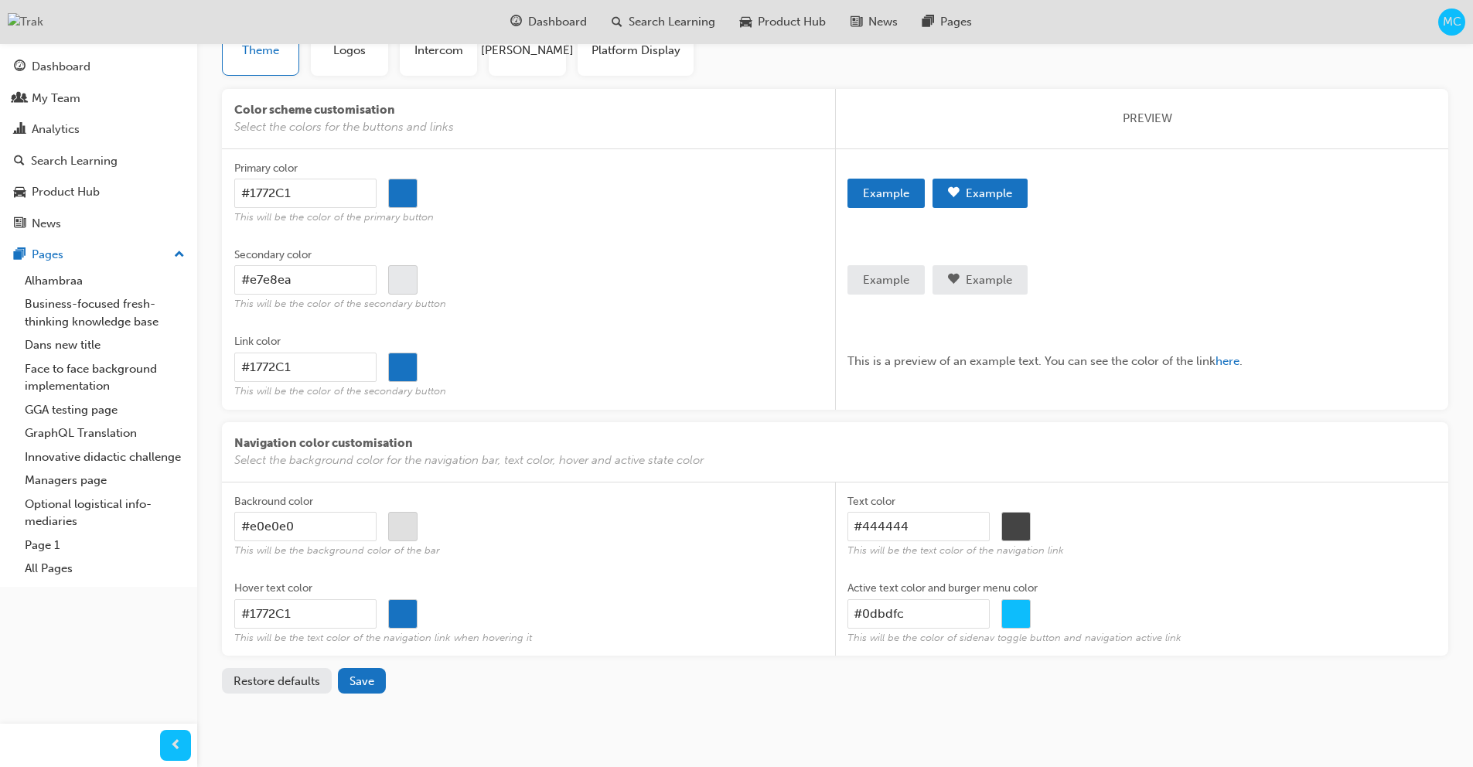
scroll to position [143, 0]
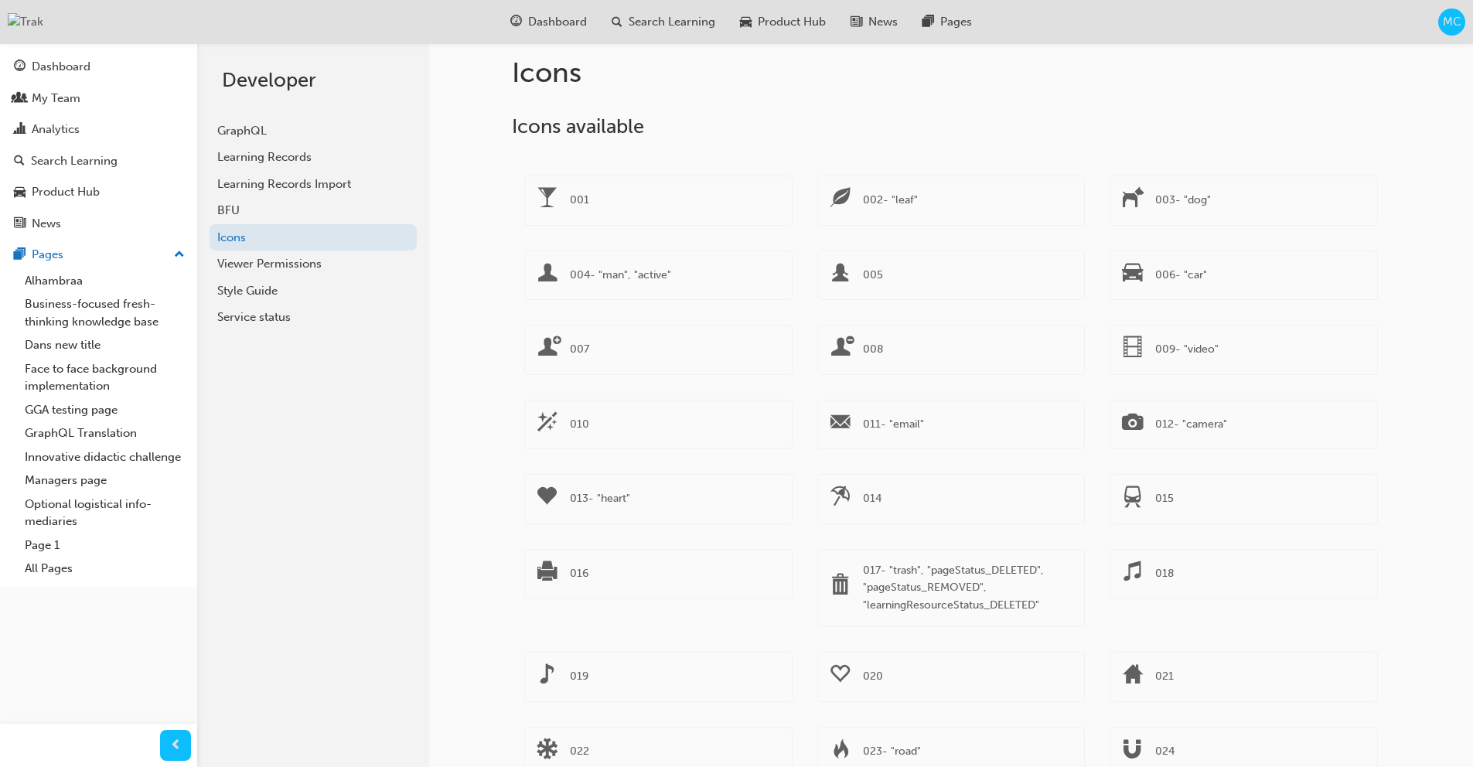
scroll to position [8435, 0]
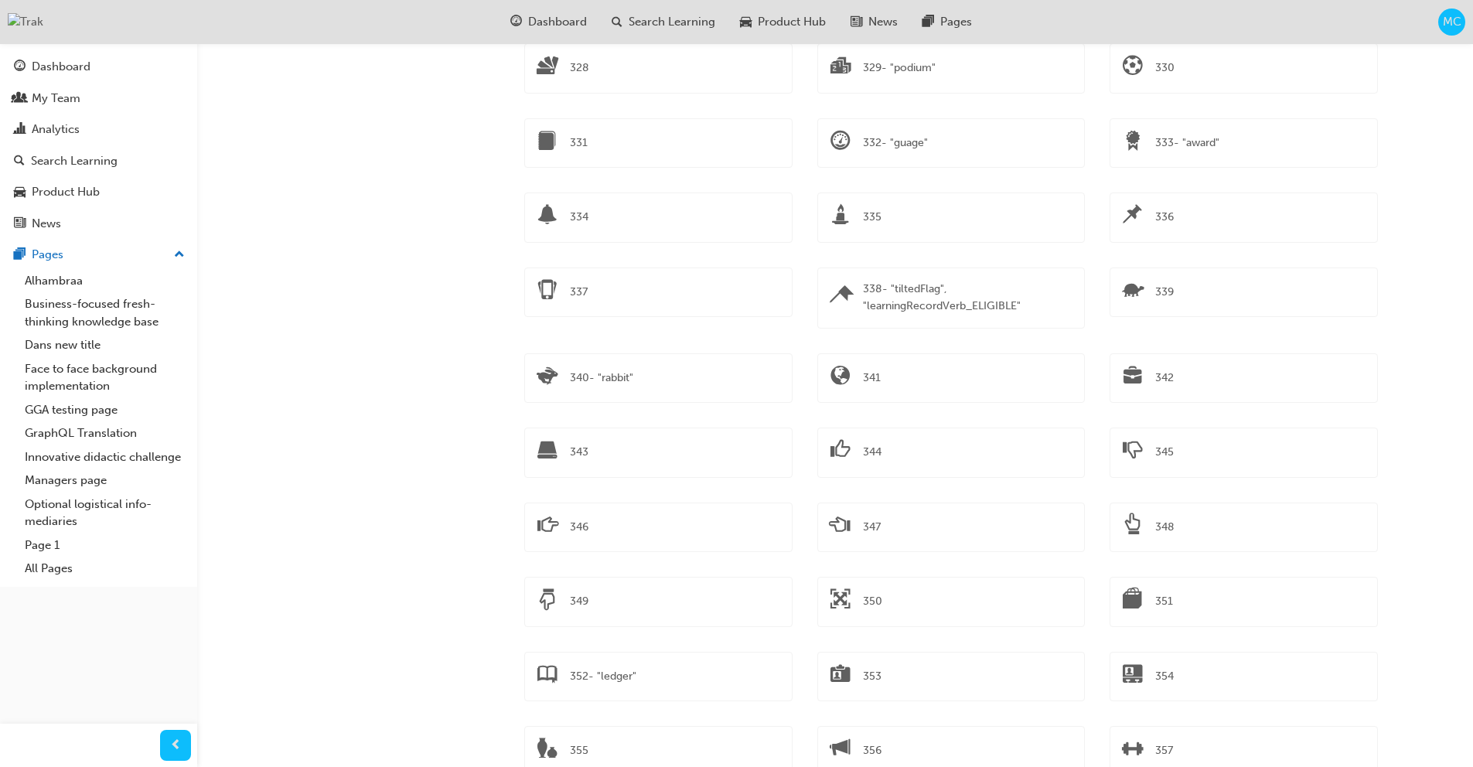
click at [1445, 26] on span "MC" at bounding box center [1452, 22] width 19 height 18
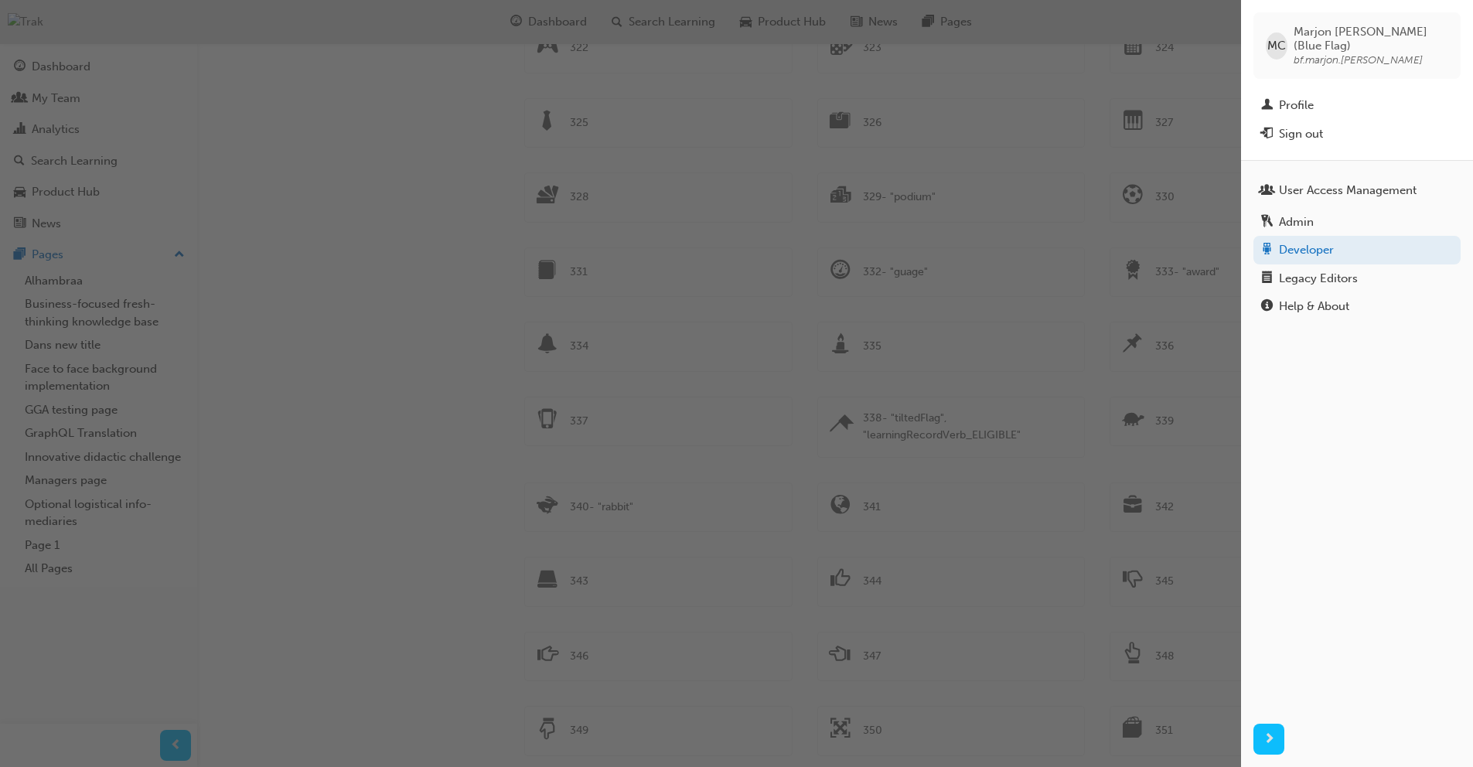
scroll to position [8292, 0]
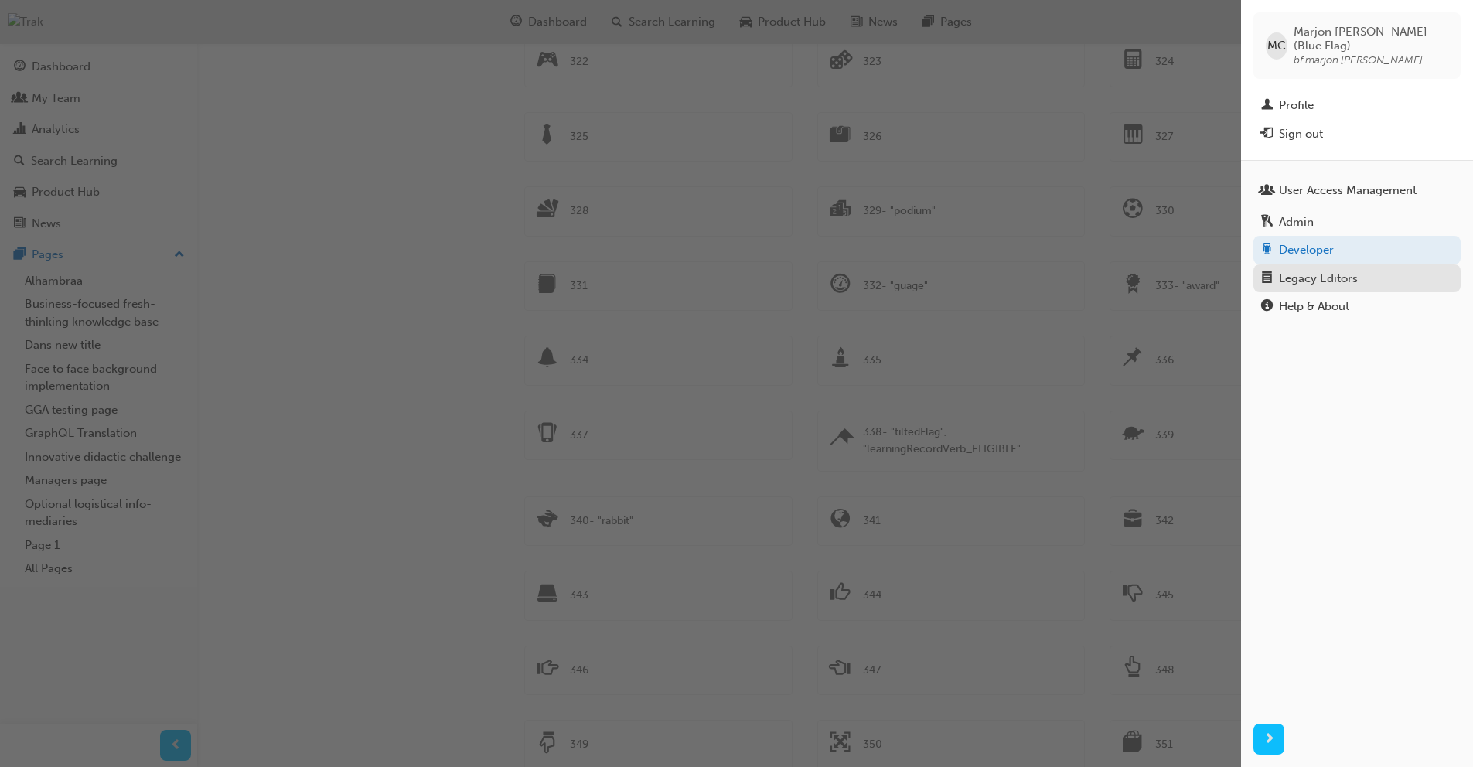
click at [1295, 274] on link "Legacy Editors" at bounding box center [1356, 278] width 207 height 29
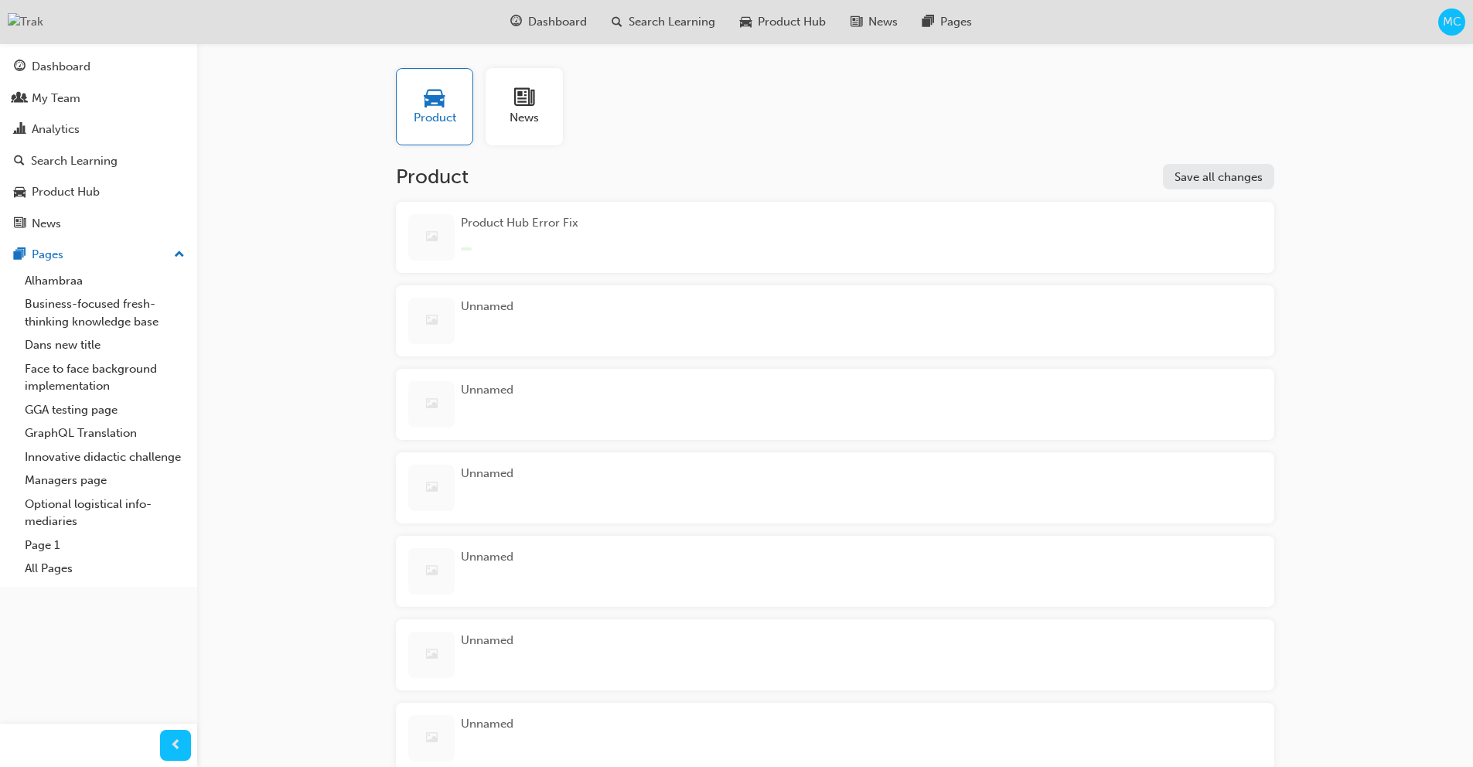
drag, startPoint x: 401, startPoint y: 177, endPoint x: 544, endPoint y: 170, distance: 143.2
click at [544, 170] on div "Product Save all changes" at bounding box center [835, 177] width 878 height 26
click at [545, 20] on span "Dashboard" at bounding box center [557, 22] width 59 height 18
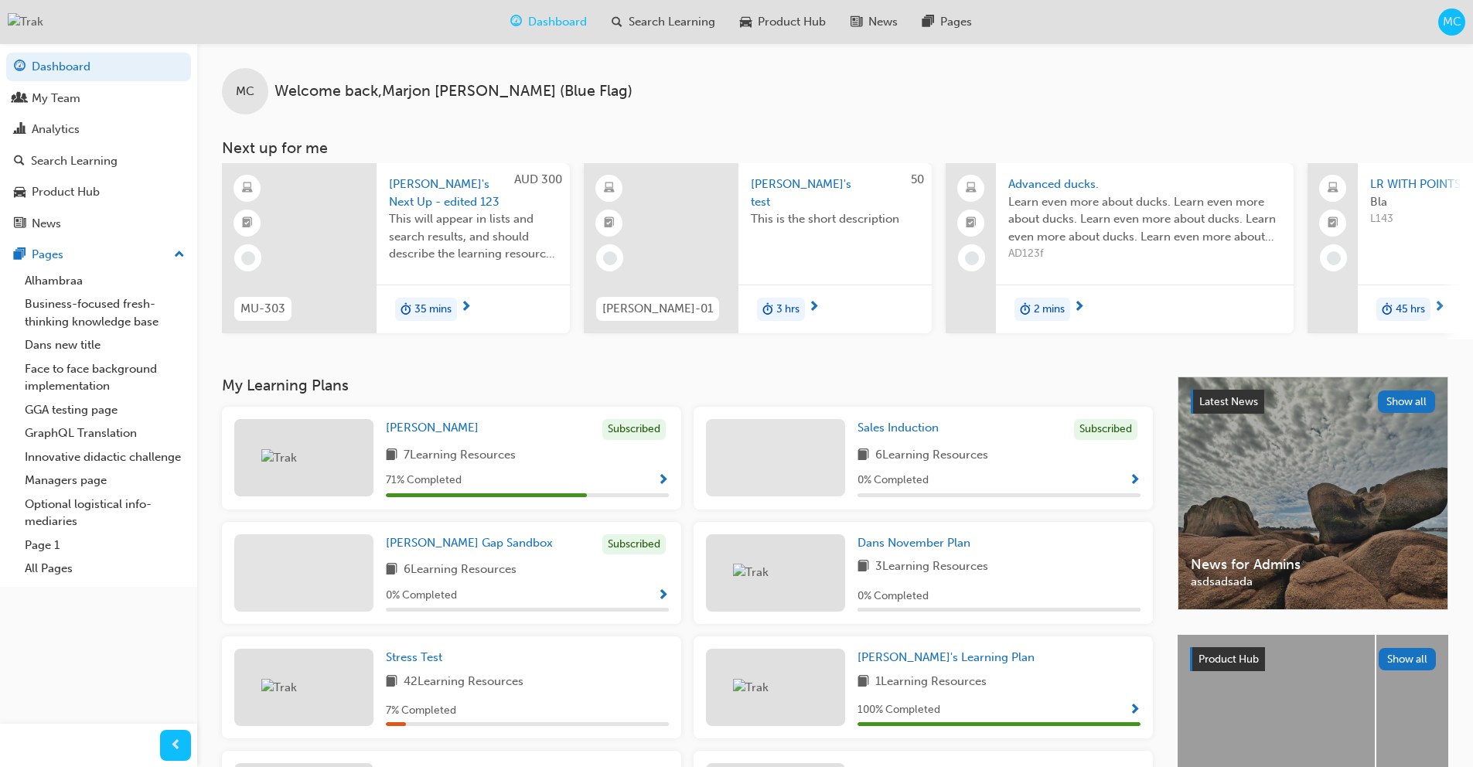
click at [1444, 22] on span "MC" at bounding box center [1452, 22] width 19 height 18
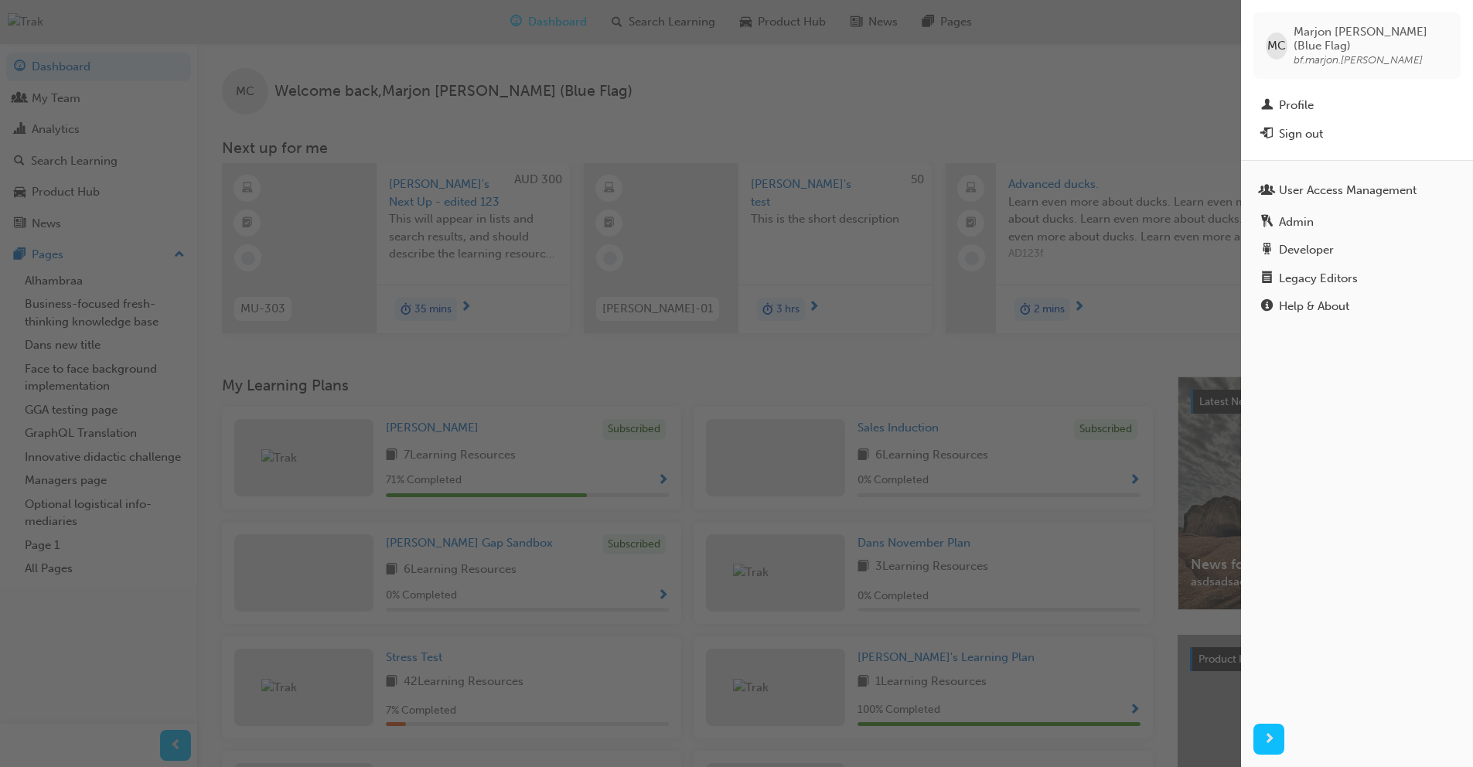
click at [752, 116] on div "button" at bounding box center [620, 383] width 1241 height 767
